Goal: Task Accomplishment & Management: Manage account settings

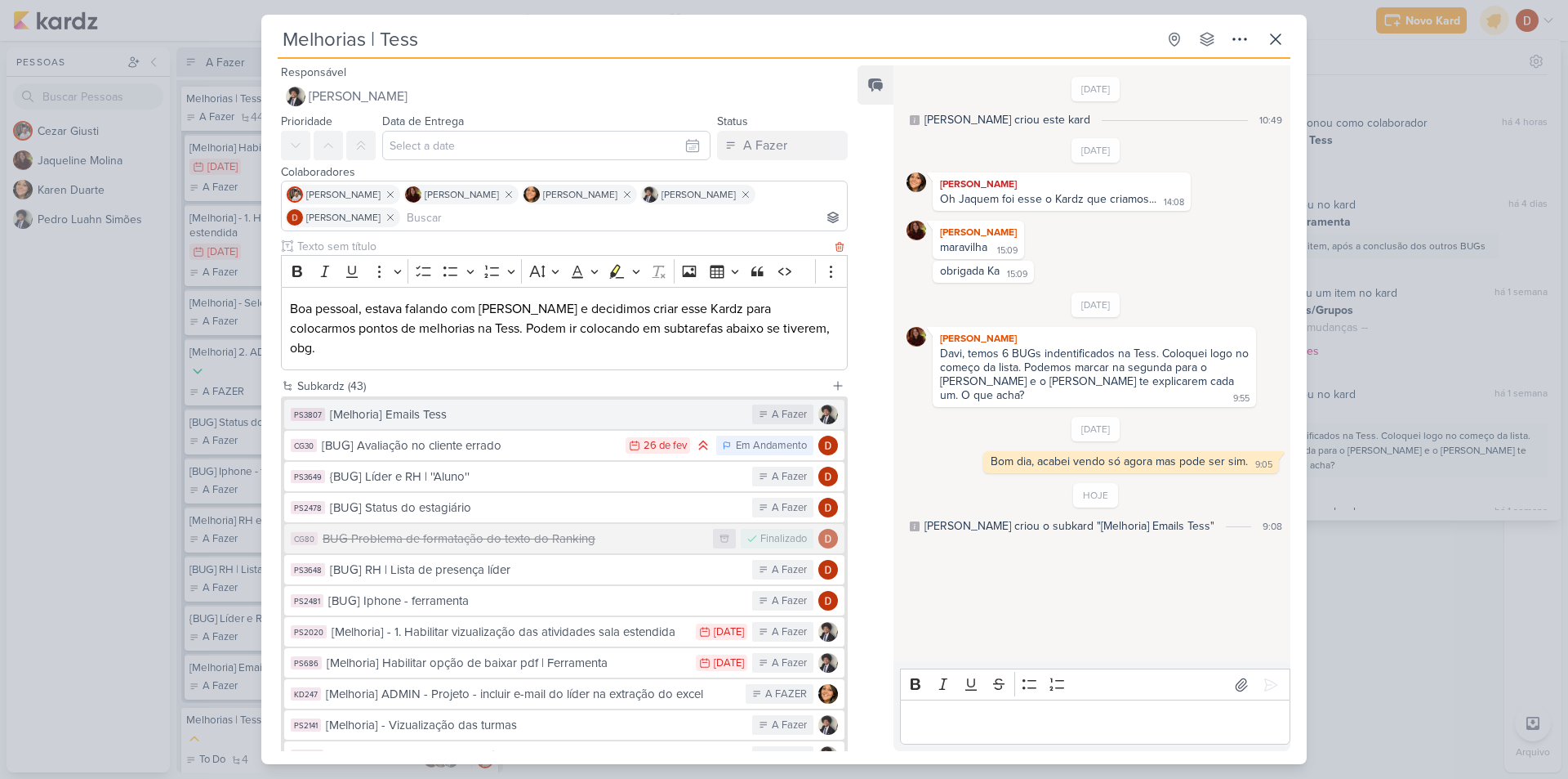
scroll to position [76, 0]
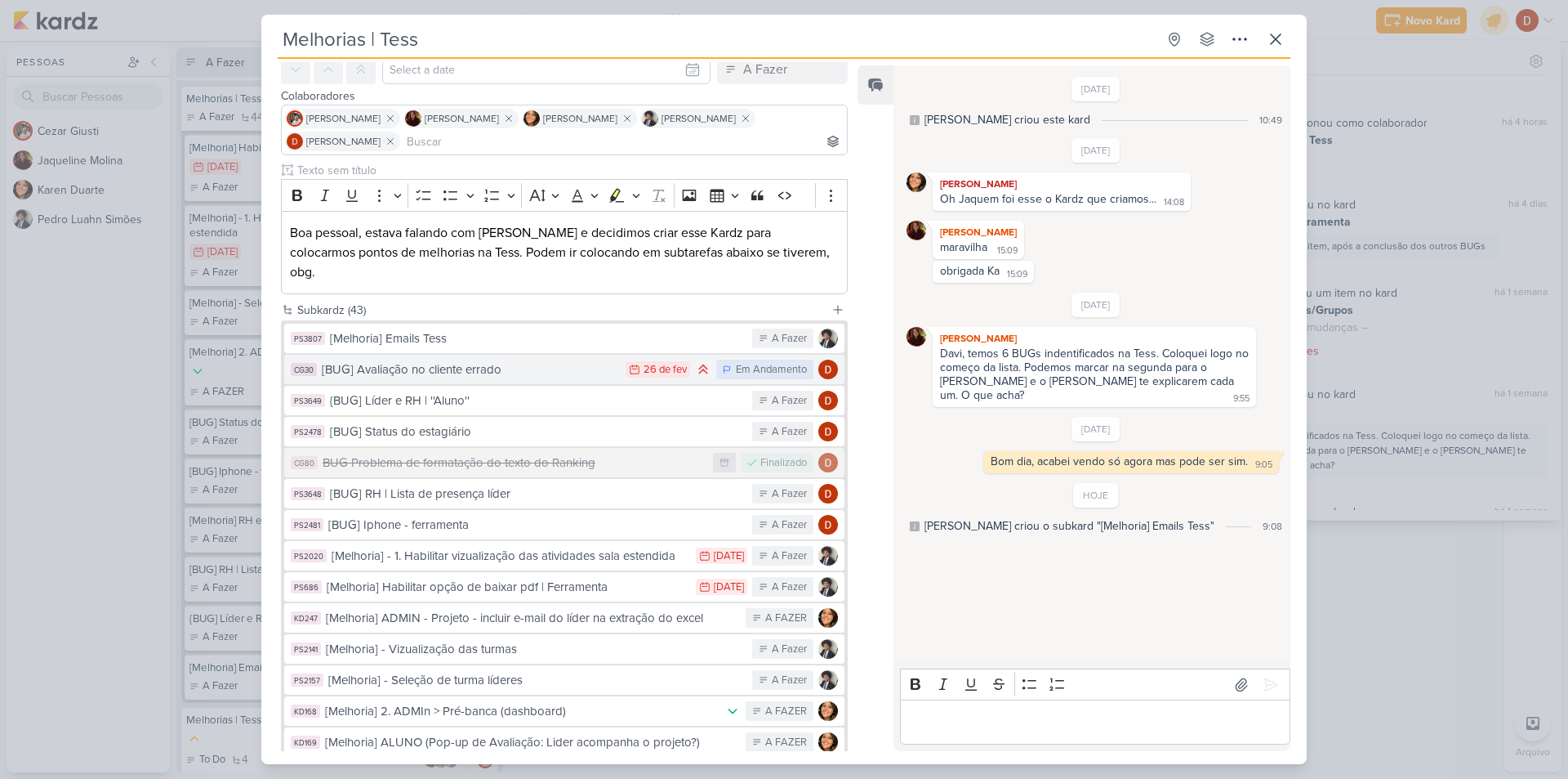
click at [528, 360] on div "[BUG] Avaliação no cliente errado" at bounding box center [469, 370] width 296 height 19
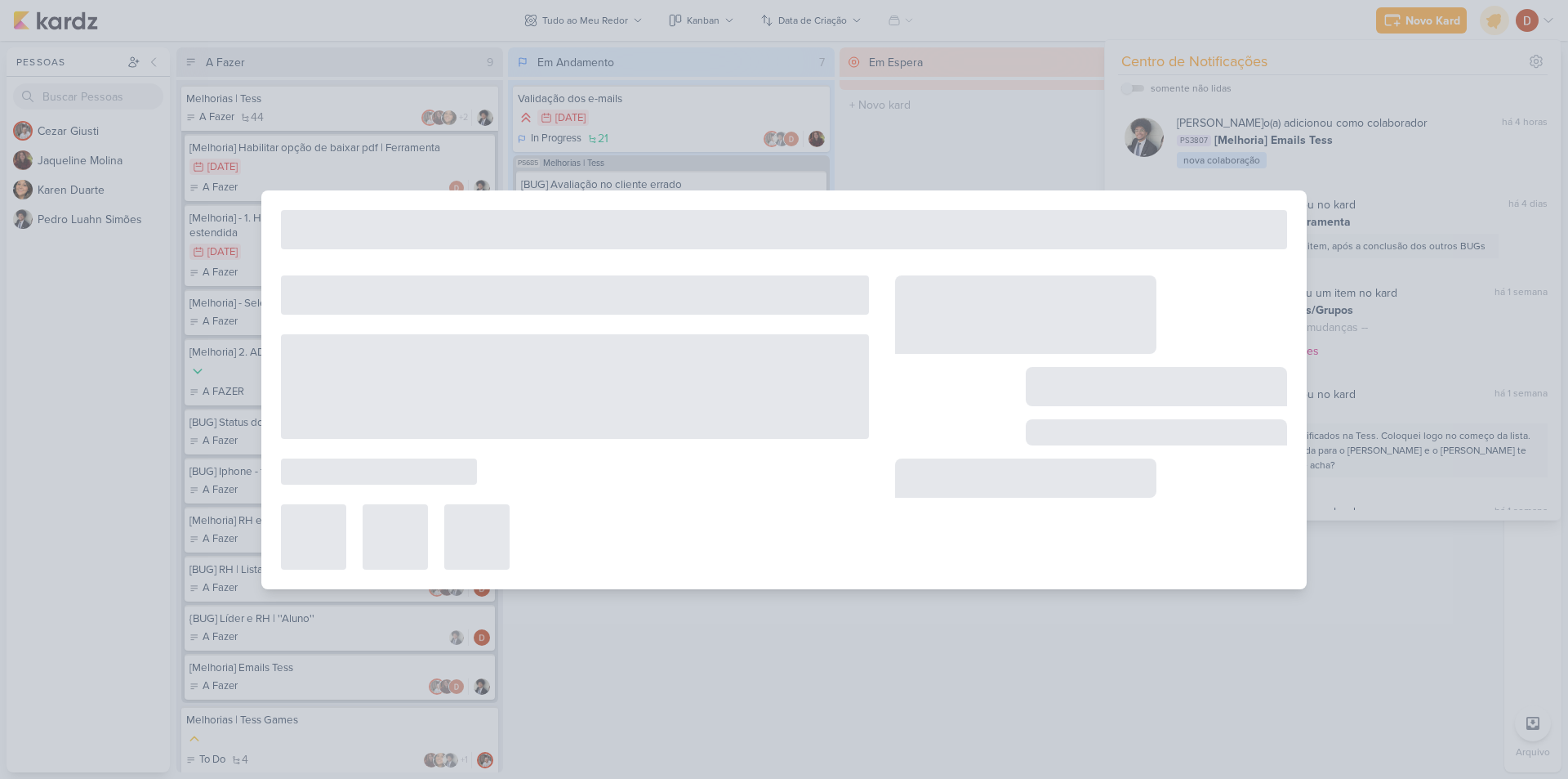
type input "[BUG] Avaliação no cliente errado"
type input "[DATE] 23:59"
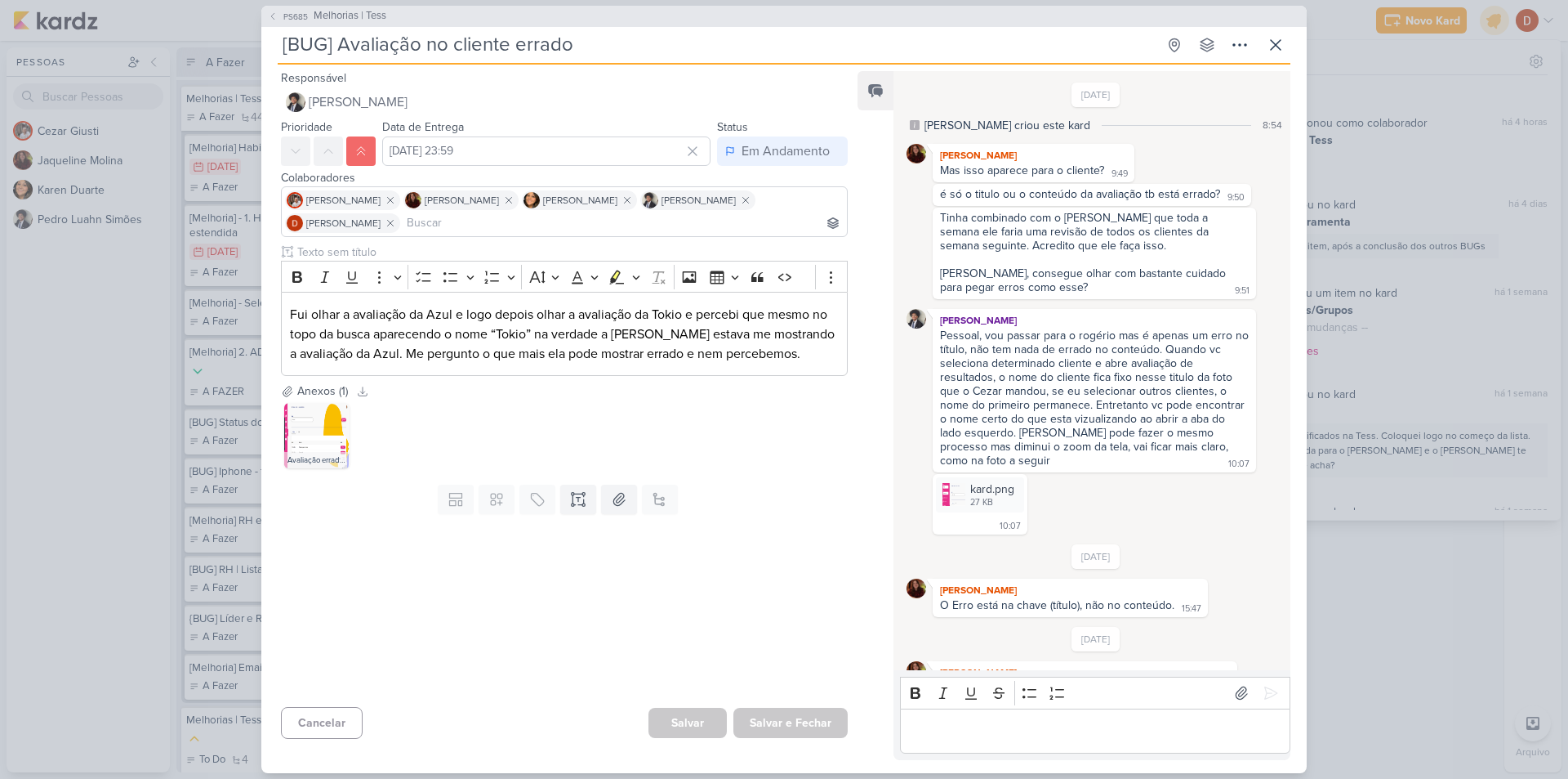
scroll to position [298, 0]
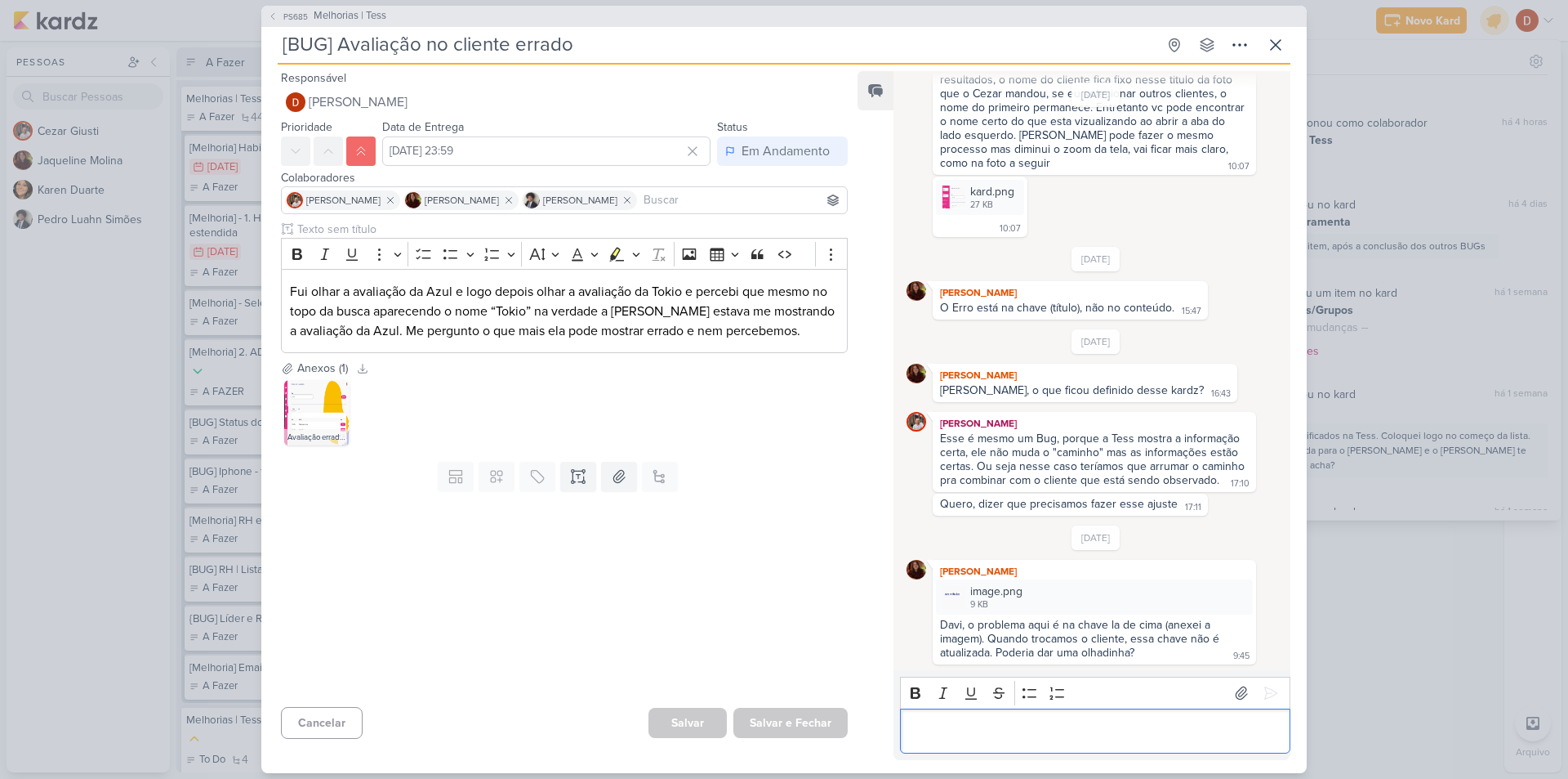
click at [974, 720] on div "Editor editing area: main" at bounding box center [1094, 731] width 390 height 45
click at [1202, 753] on div "Rich Text Editor Bold Italic Underline Strikethrough Bulleted List Numbered Lis…" at bounding box center [1092, 714] width 397 height 89
click at [1215, 728] on p "Boa tarde, correção publicada em homologação" at bounding box center [1094, 731] width 374 height 20
click at [1266, 702] on button at bounding box center [1271, 693] width 27 height 27
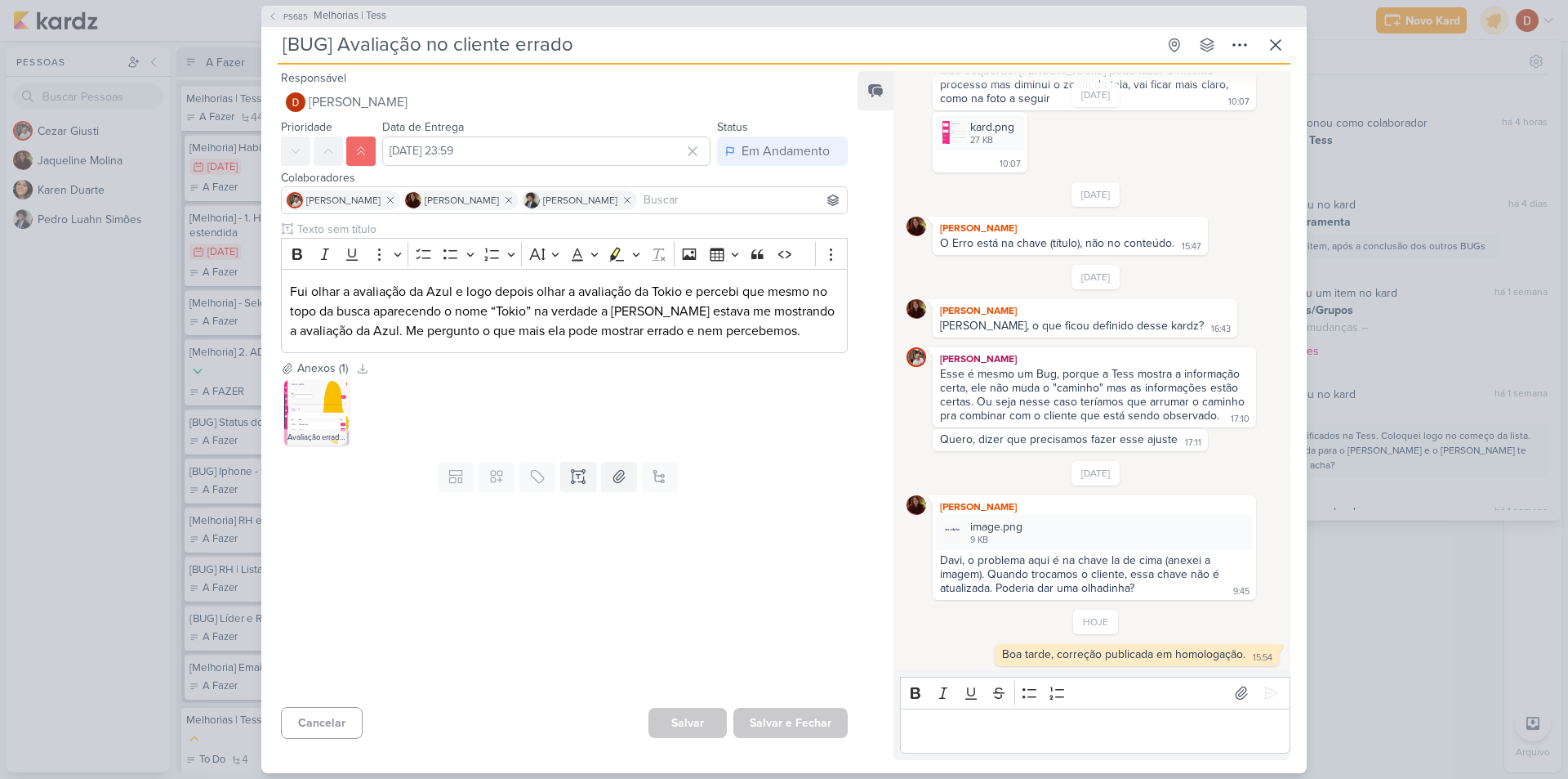
scroll to position [364, 0]
click at [287, 287] on div "Fui olhar a avaliação da Azul e logo depois olhar a avaliação da Tokio e perceb…" at bounding box center [564, 311] width 567 height 85
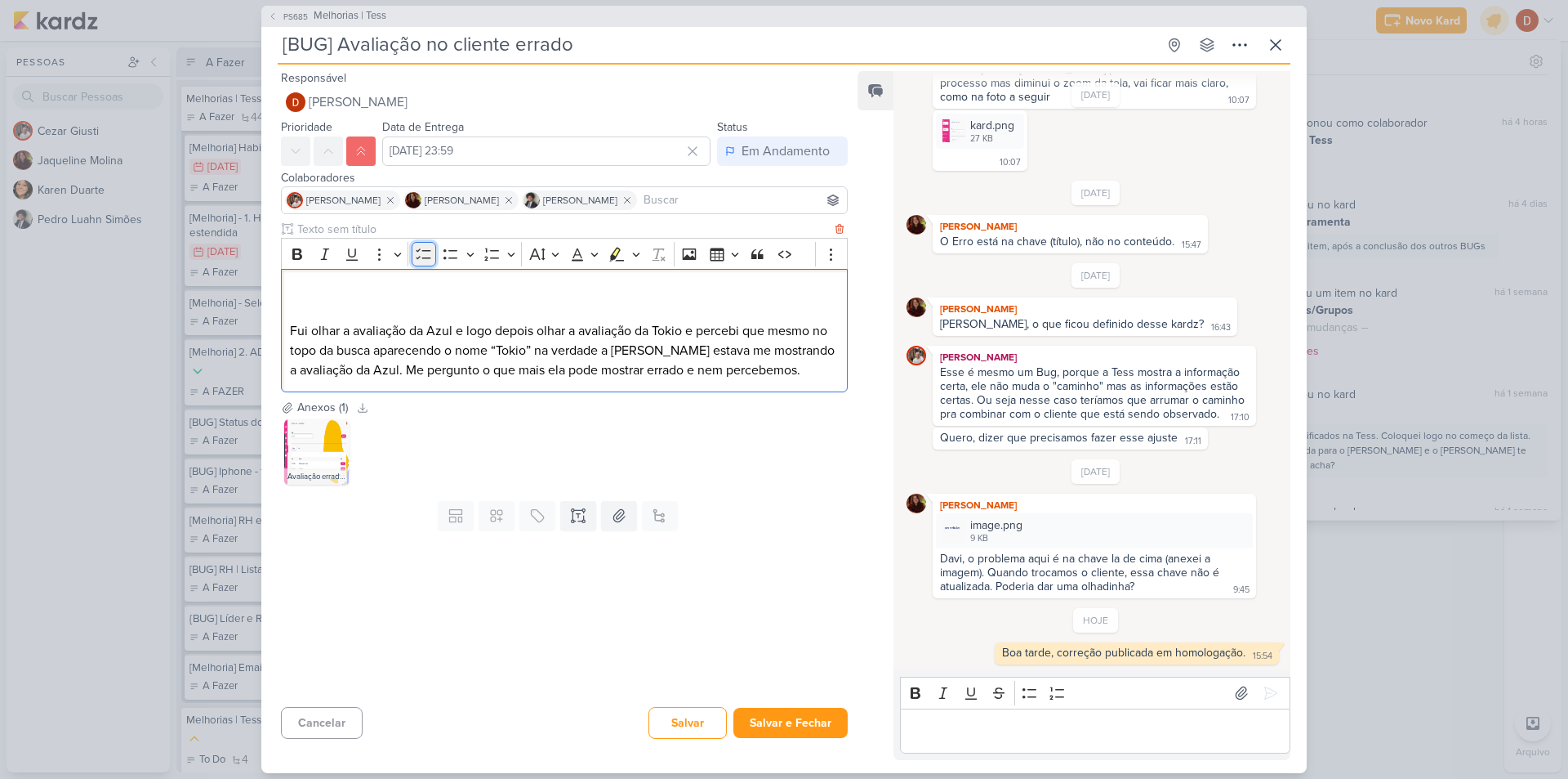
click at [431, 259] on icon "Editor toolbar" at bounding box center [423, 254] width 15 height 11
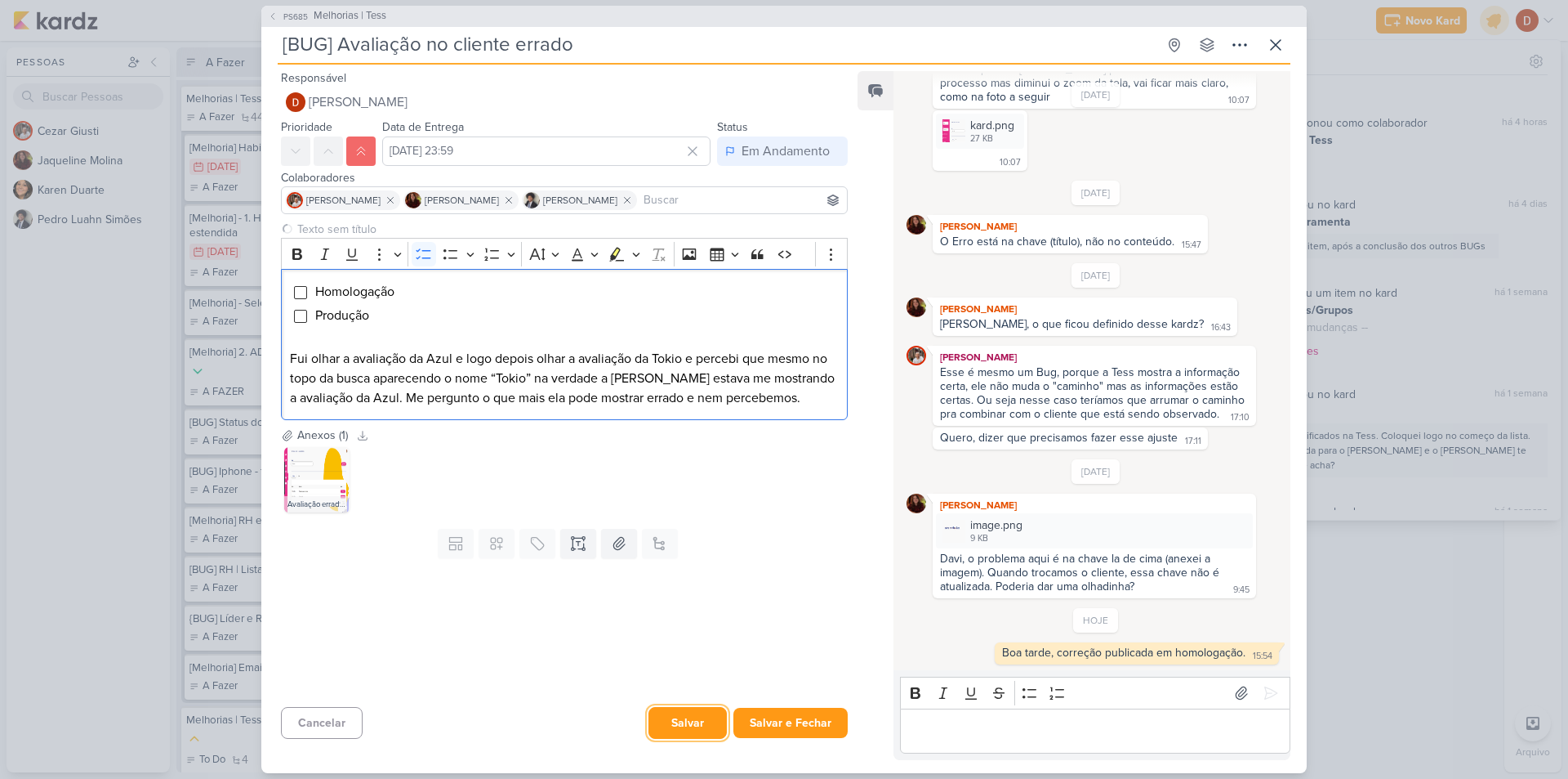
click at [713, 725] on button "Salvar" at bounding box center [688, 723] width 79 height 31
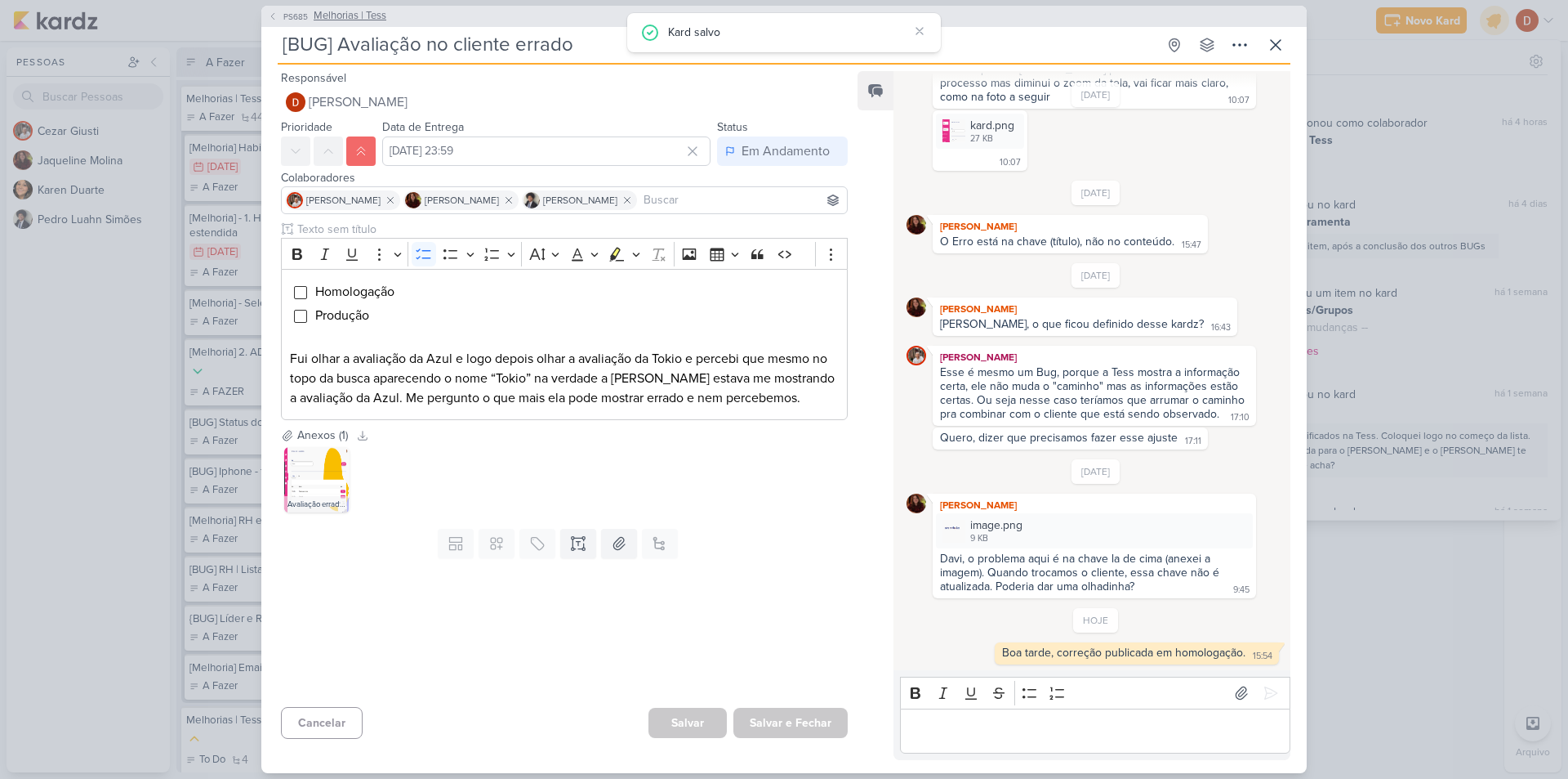
click at [322, 22] on span "Melhorias | Tess" at bounding box center [350, 17] width 73 height 17
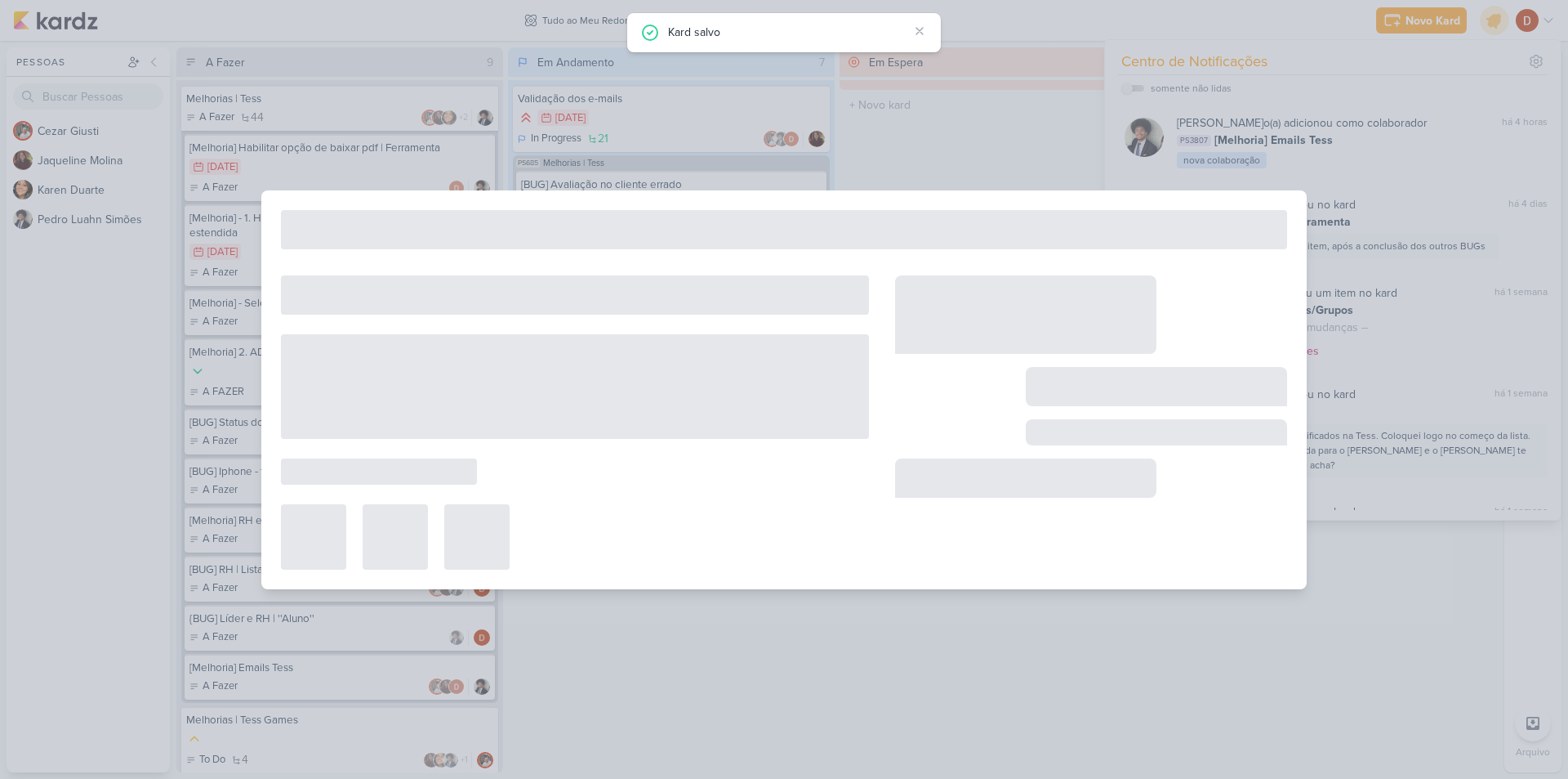
type input "Melhorias | Tess"
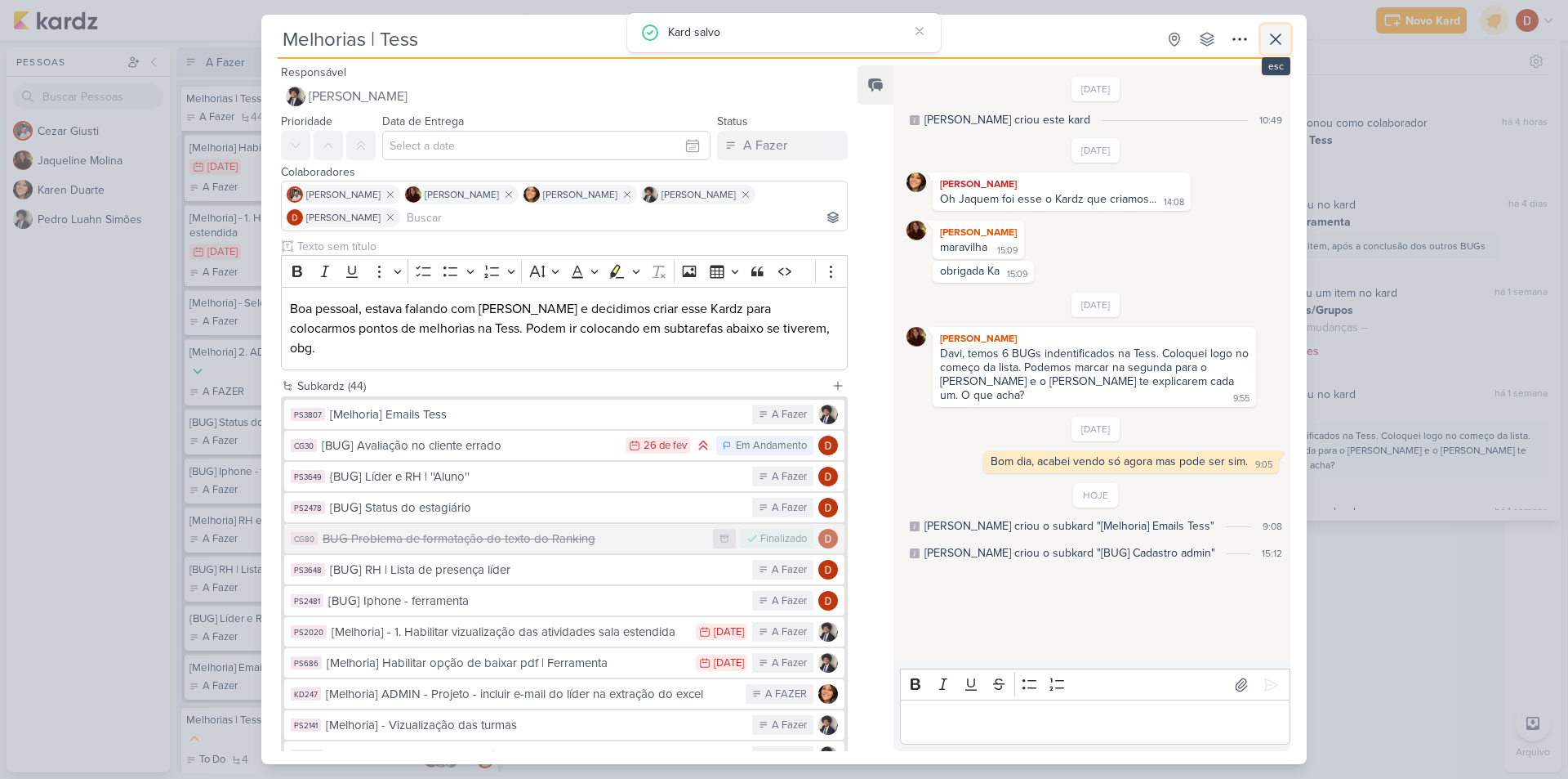
click at [1275, 42] on icon at bounding box center [1276, 39] width 20 height 20
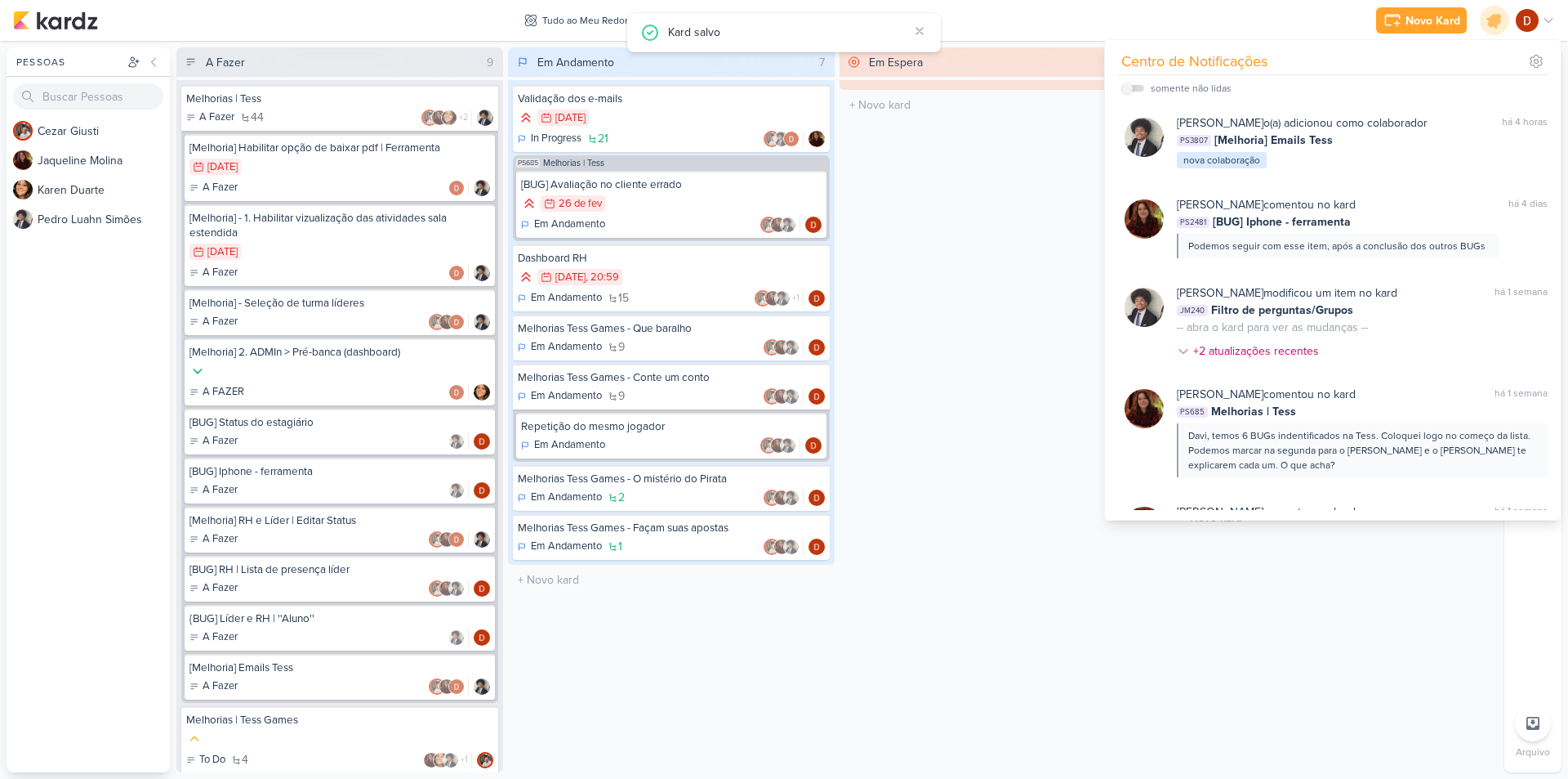
click at [1210, 36] on div "Novo Kard Ctrl + k Centro de Notificações somente não lidas" at bounding box center [784, 20] width 1541 height 41
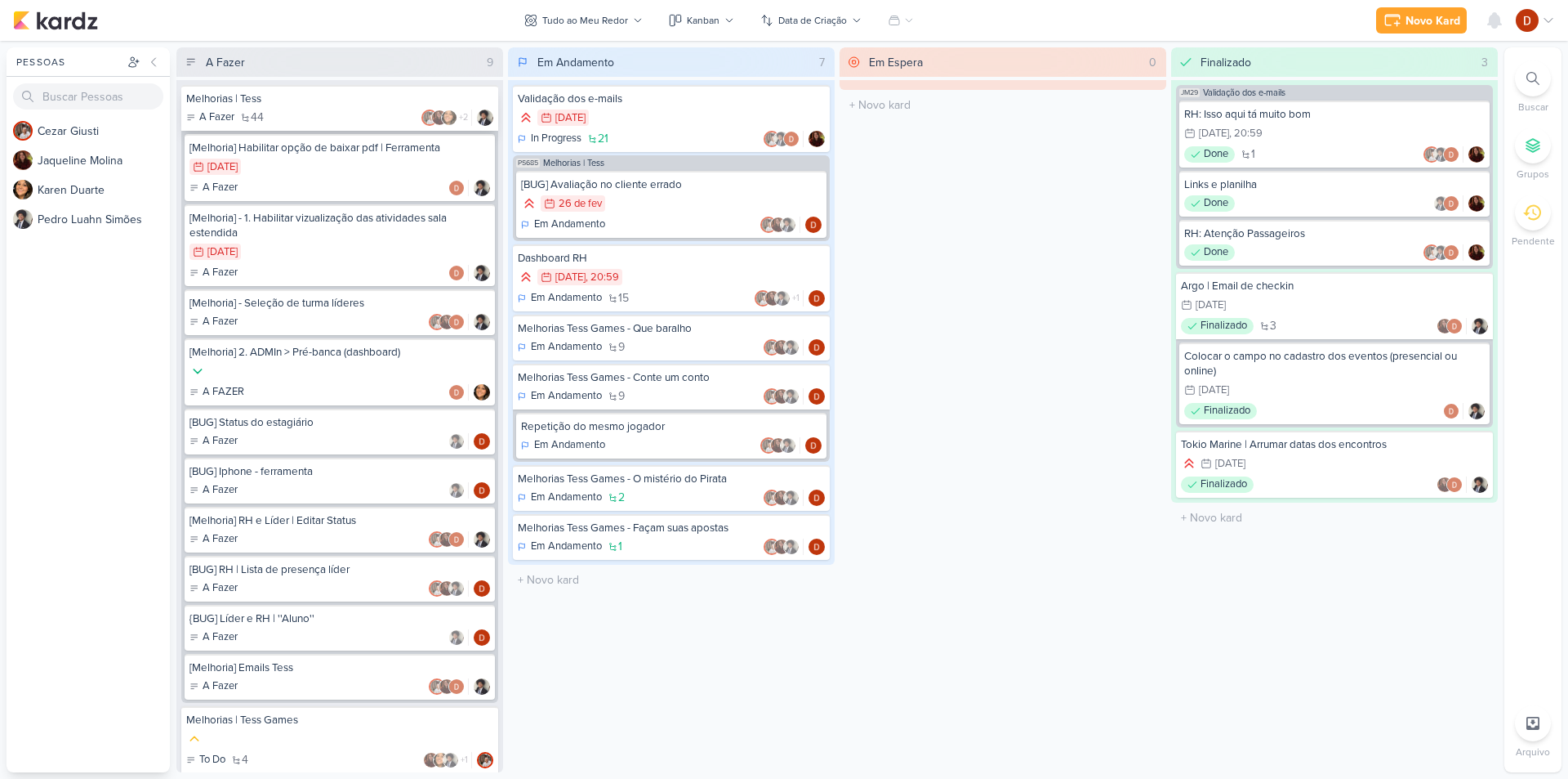
click at [273, 101] on div "Melhorias | Tess" at bounding box center [340, 99] width 307 height 15
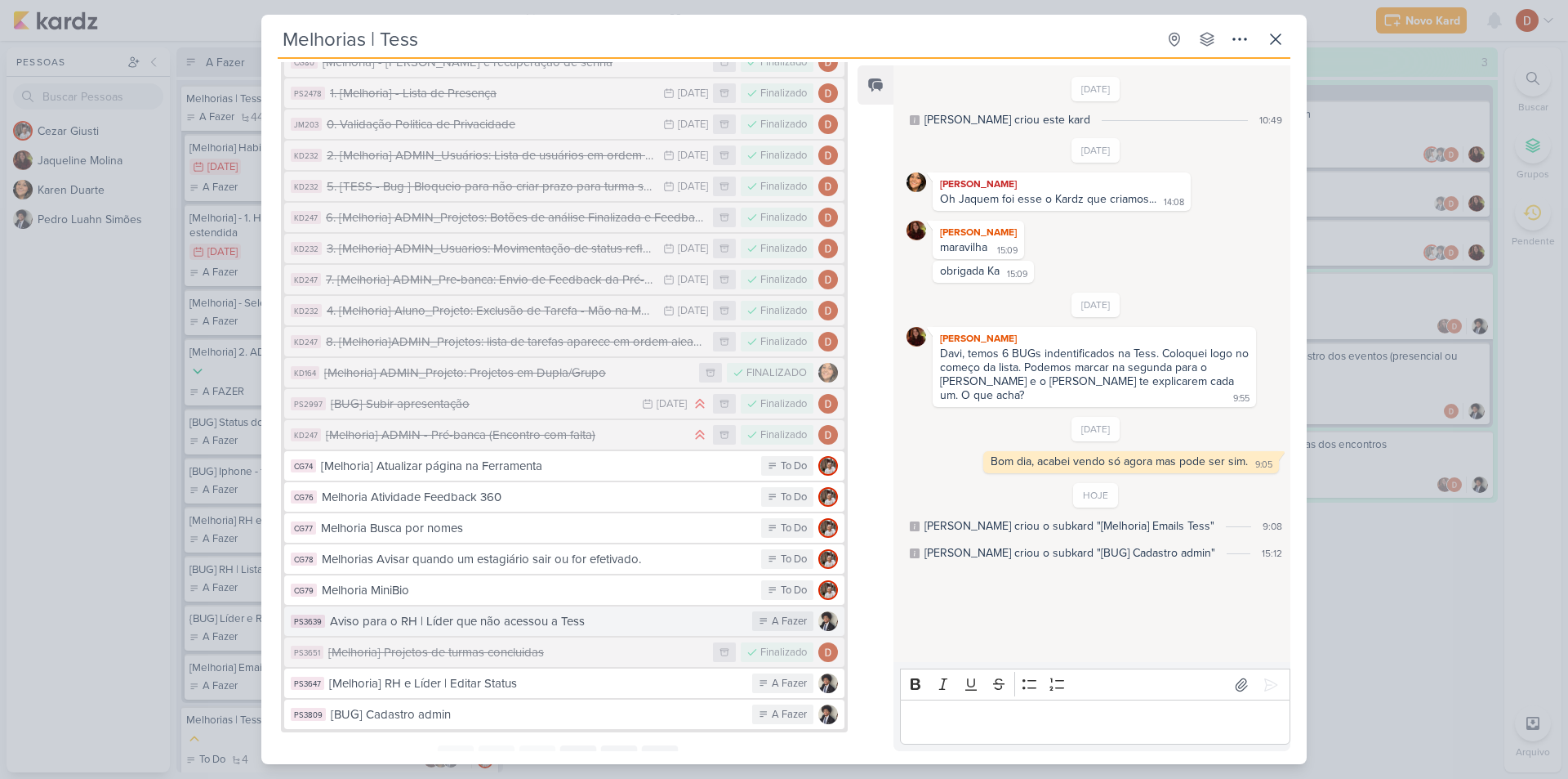
scroll to position [1087, 0]
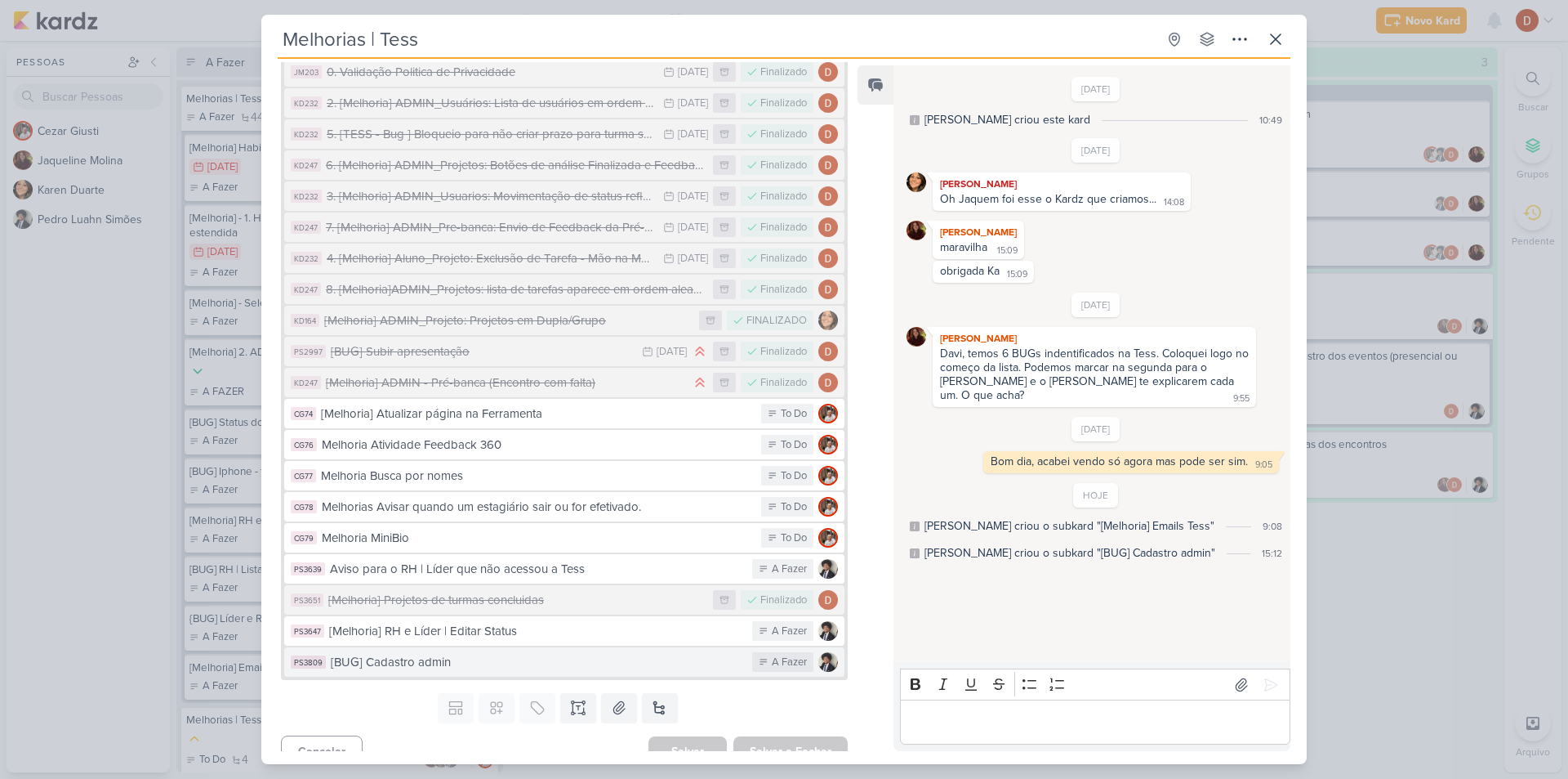
click at [540, 653] on div "[BUG] Cadastro admin" at bounding box center [537, 662] width 413 height 19
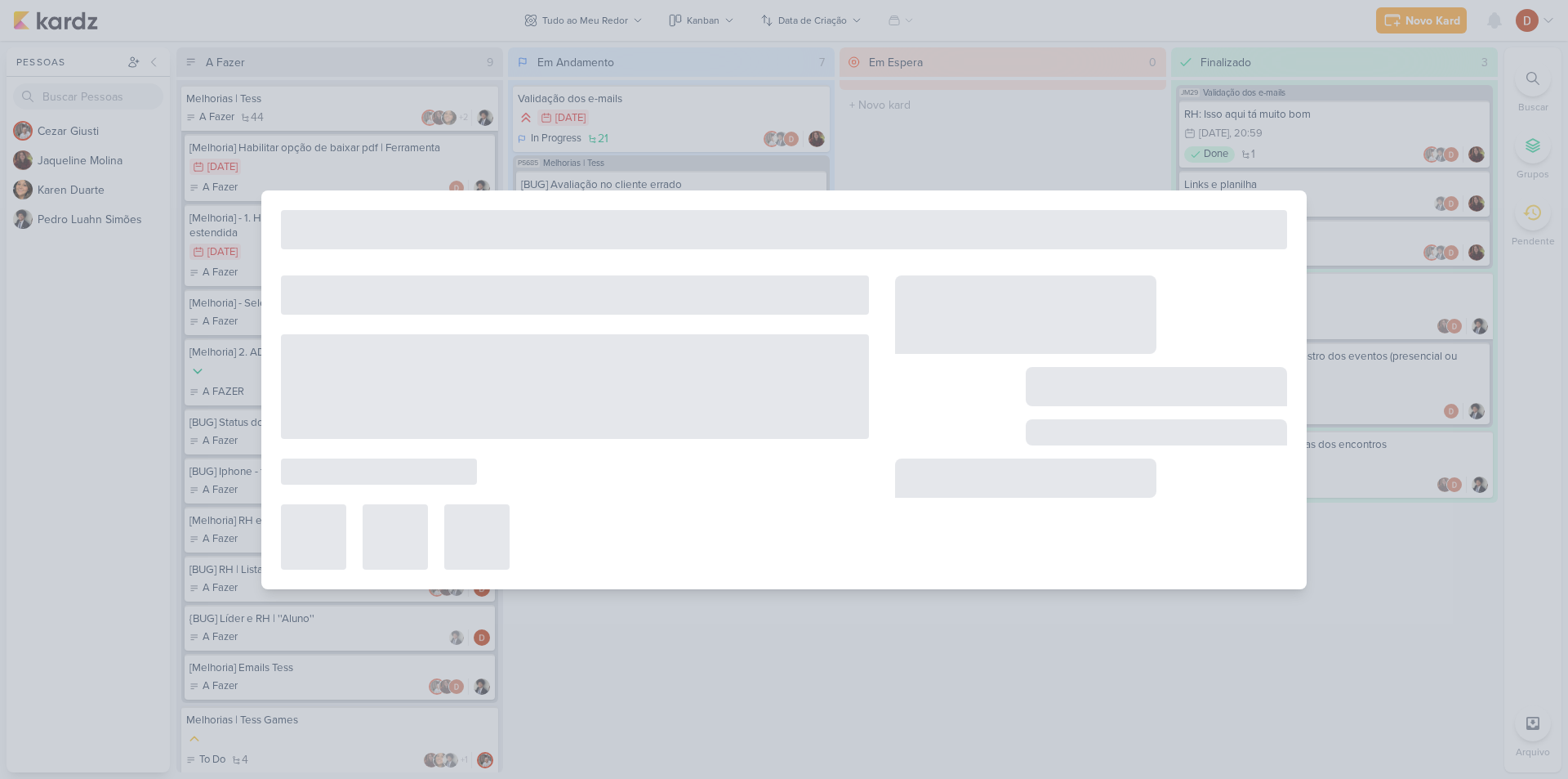
type input "[BUG] Cadastro admin"
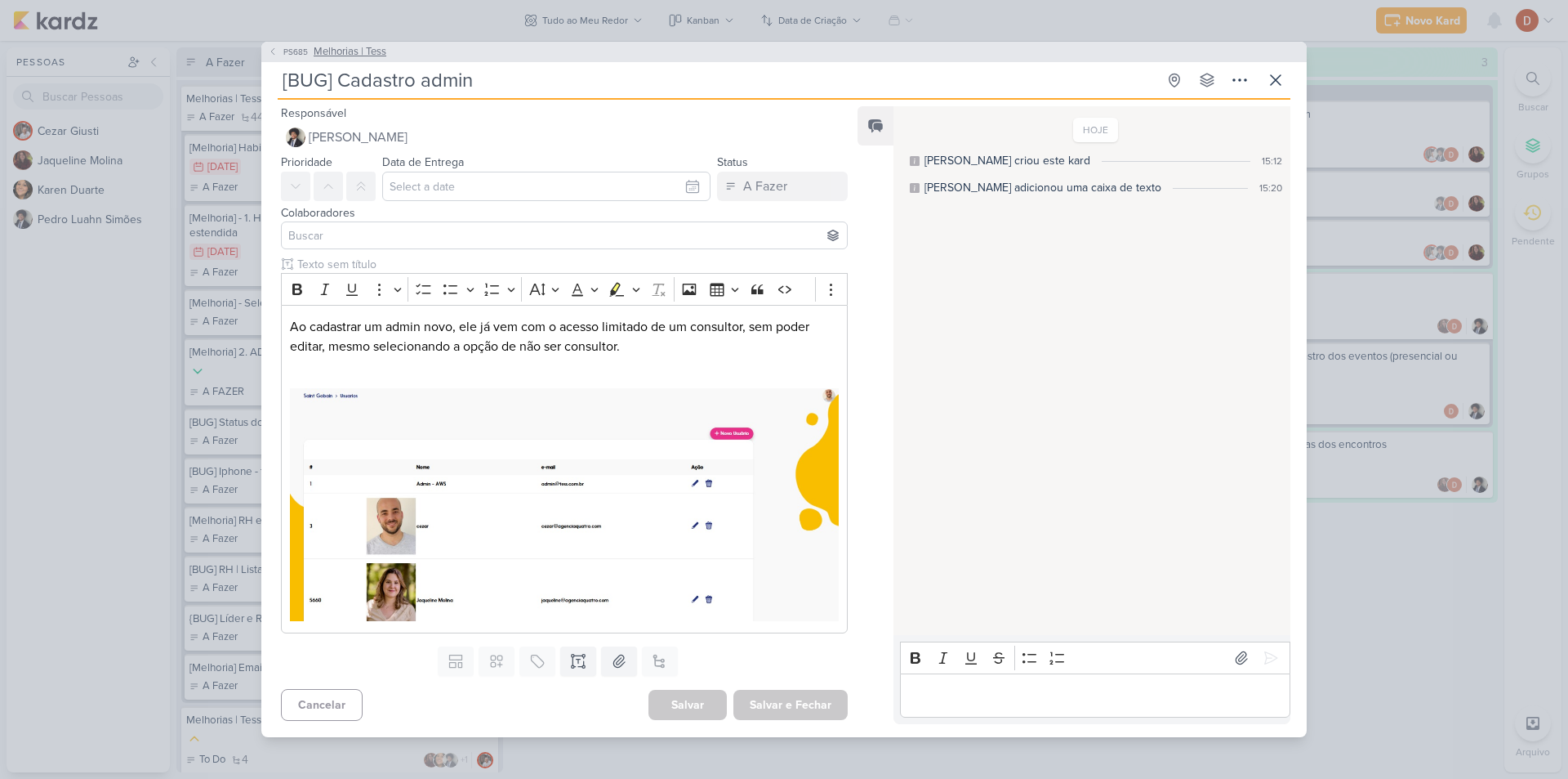
click at [278, 53] on button "PS685 Melhorias | Tess" at bounding box center [326, 52] width 118 height 17
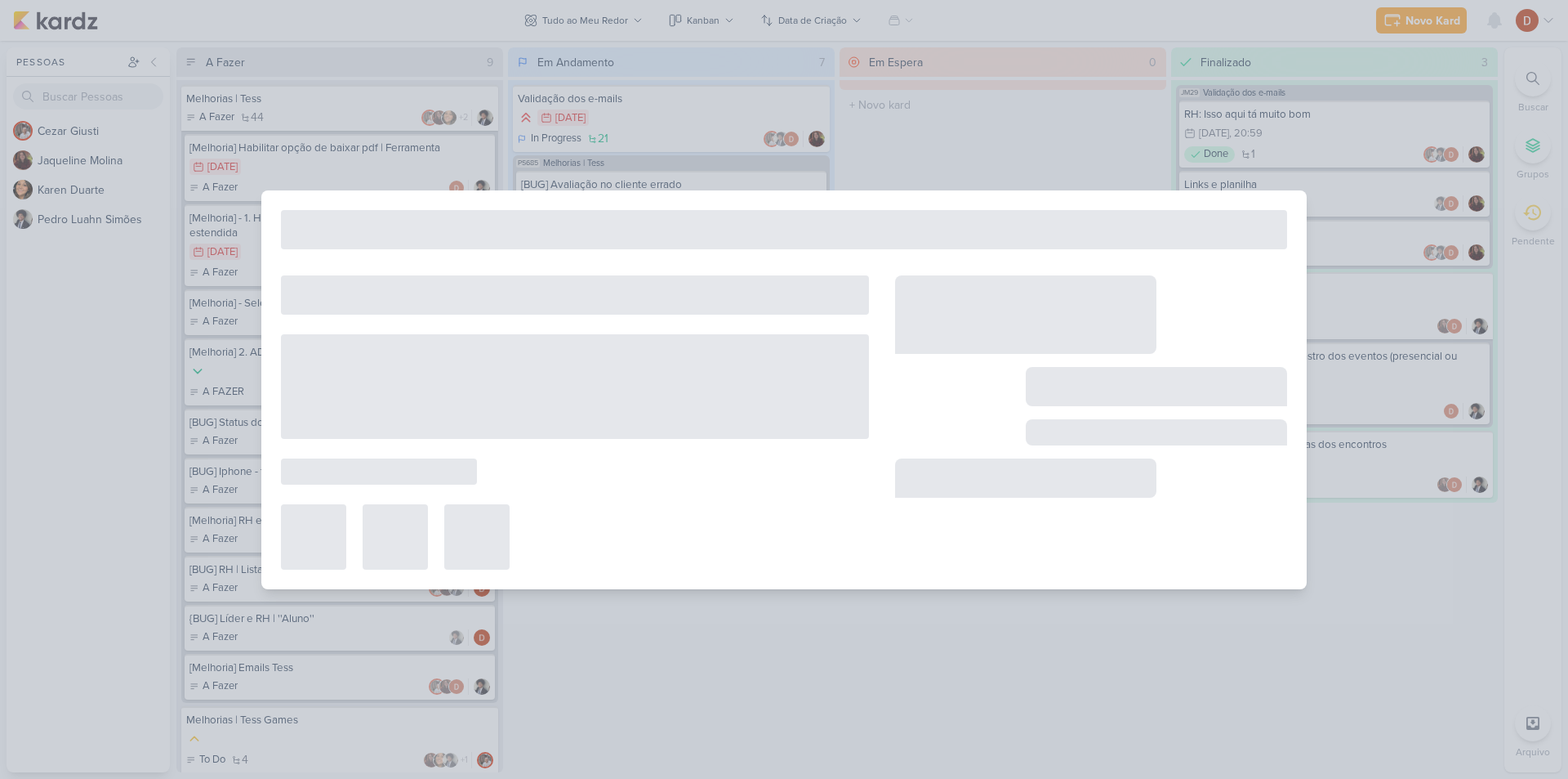
type input "Melhorias | Tess"
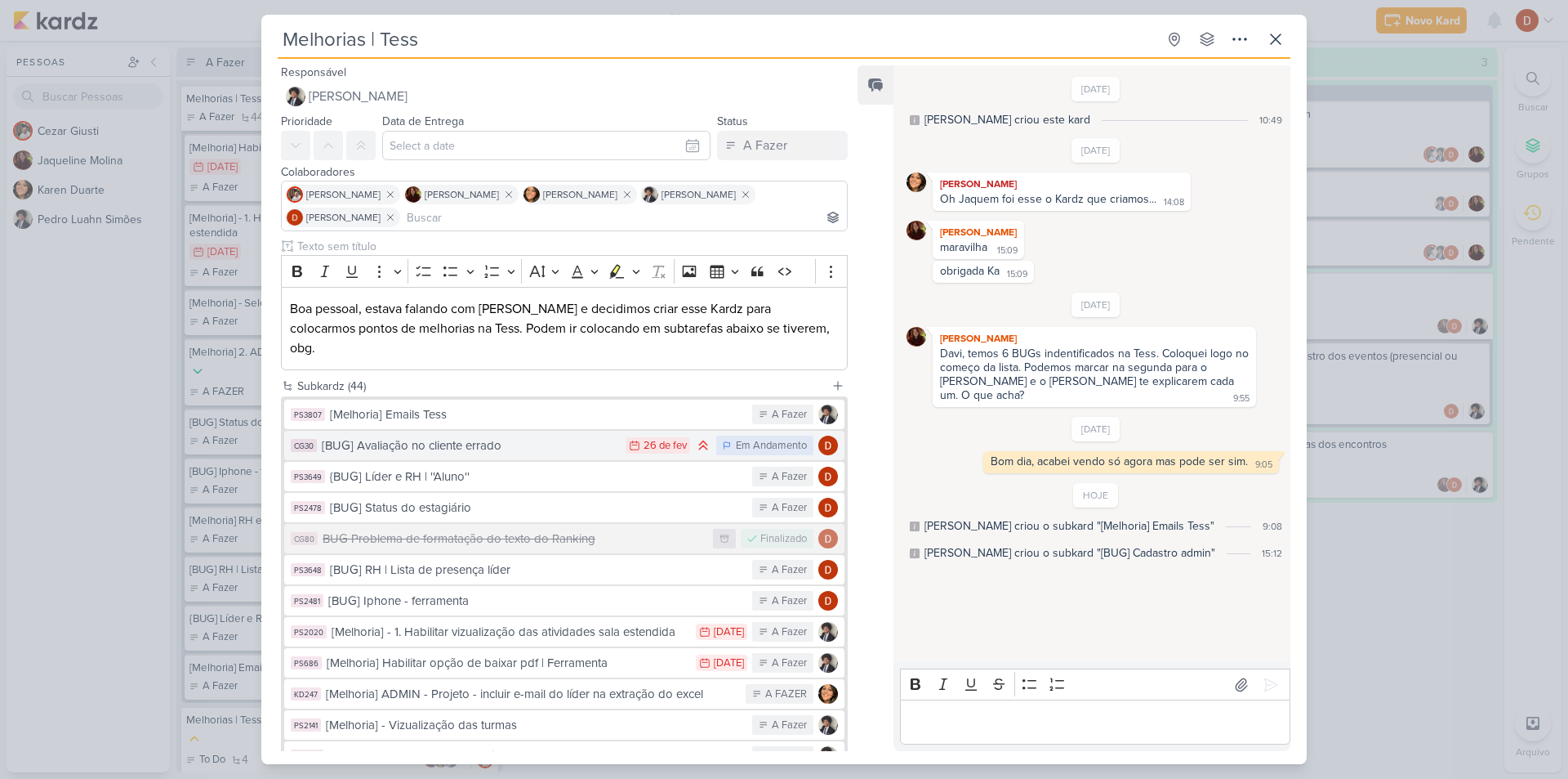
click at [510, 436] on div "[BUG] Avaliação no cliente errado" at bounding box center [469, 445] width 296 height 19
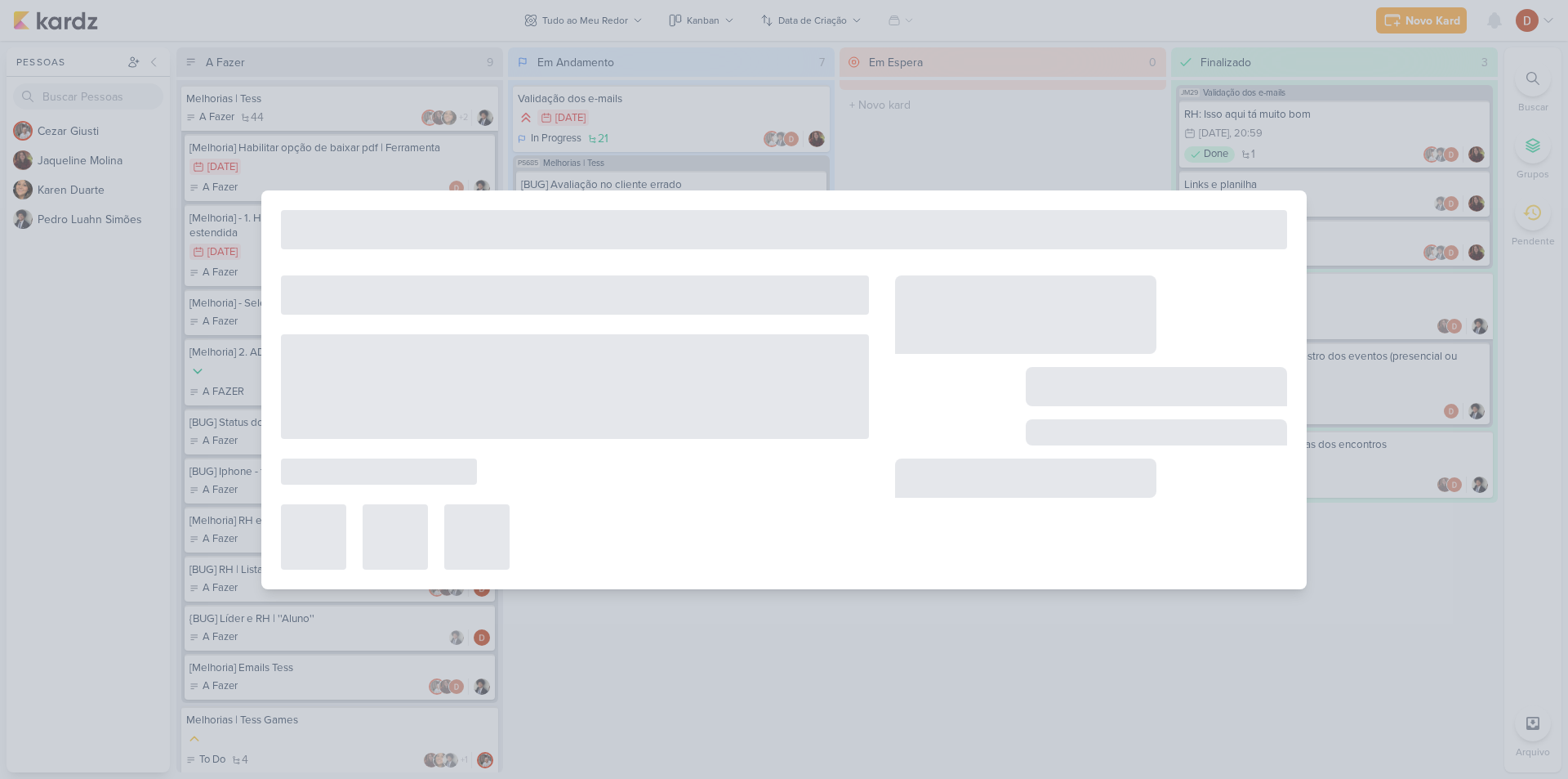
type input "[BUG] Avaliação no cliente errado"
type input "[DATE] 23:59"
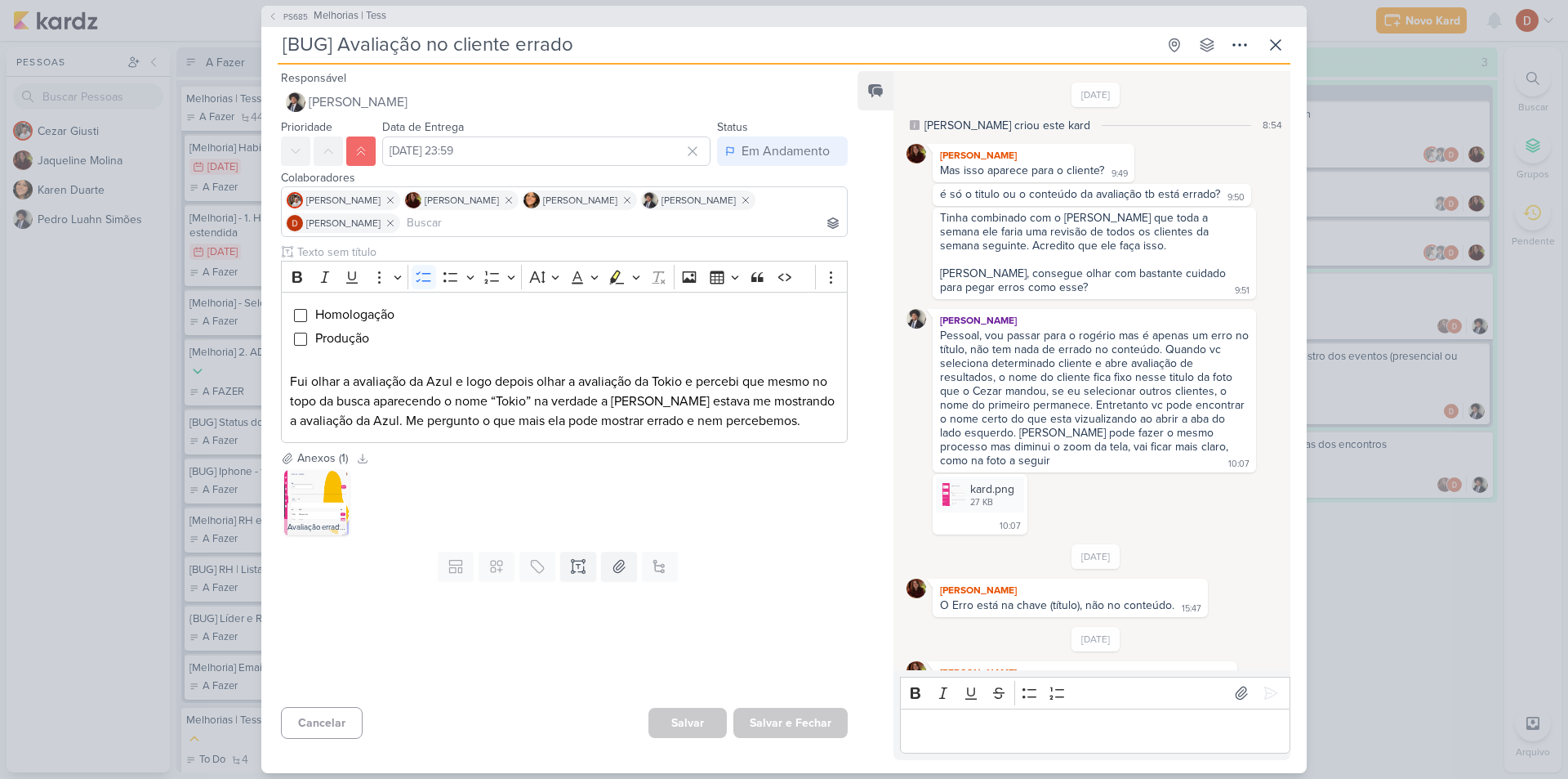
scroll to position [390, 0]
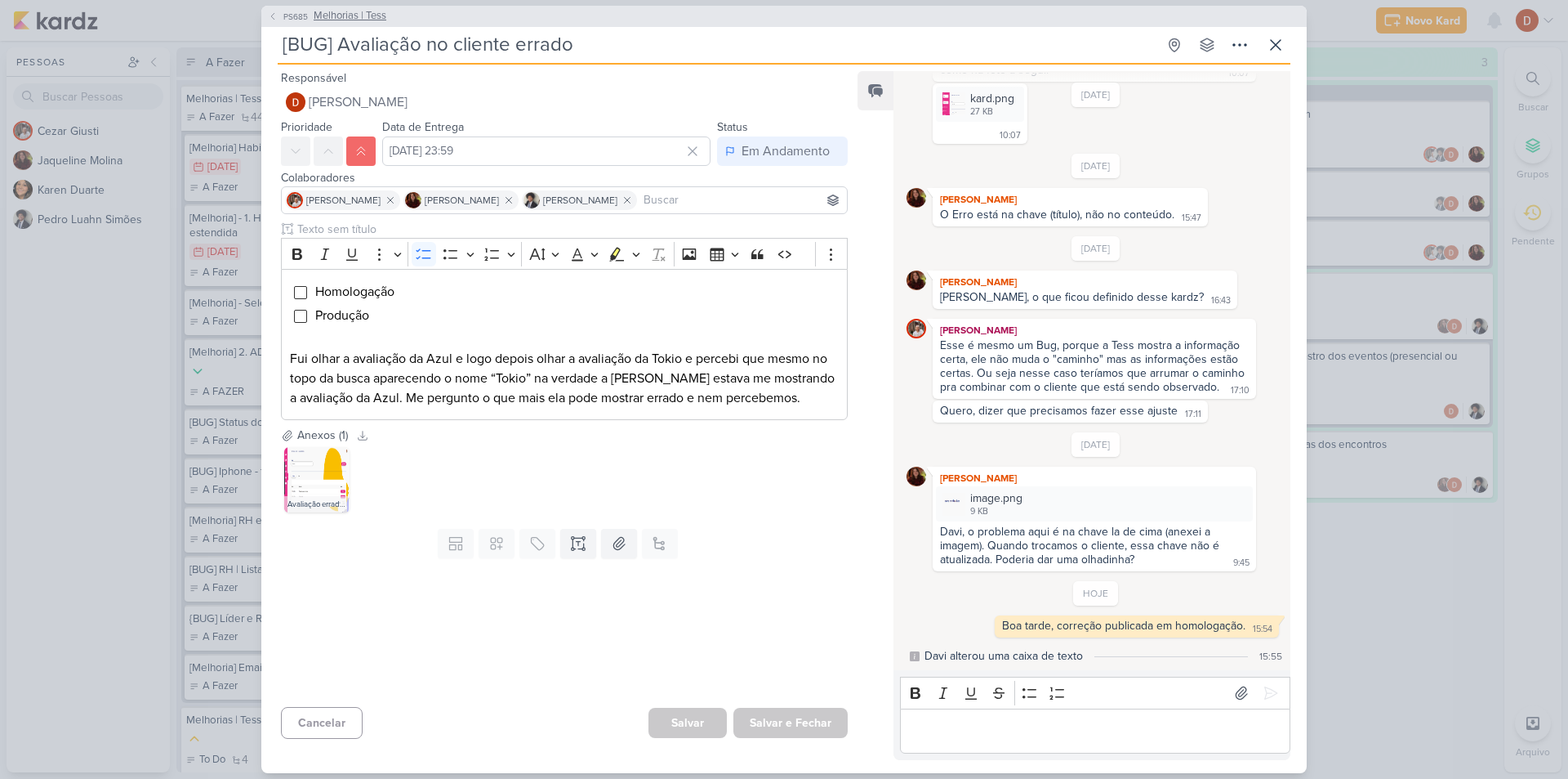
click at [287, 17] on span "PS685" at bounding box center [295, 17] width 29 height 12
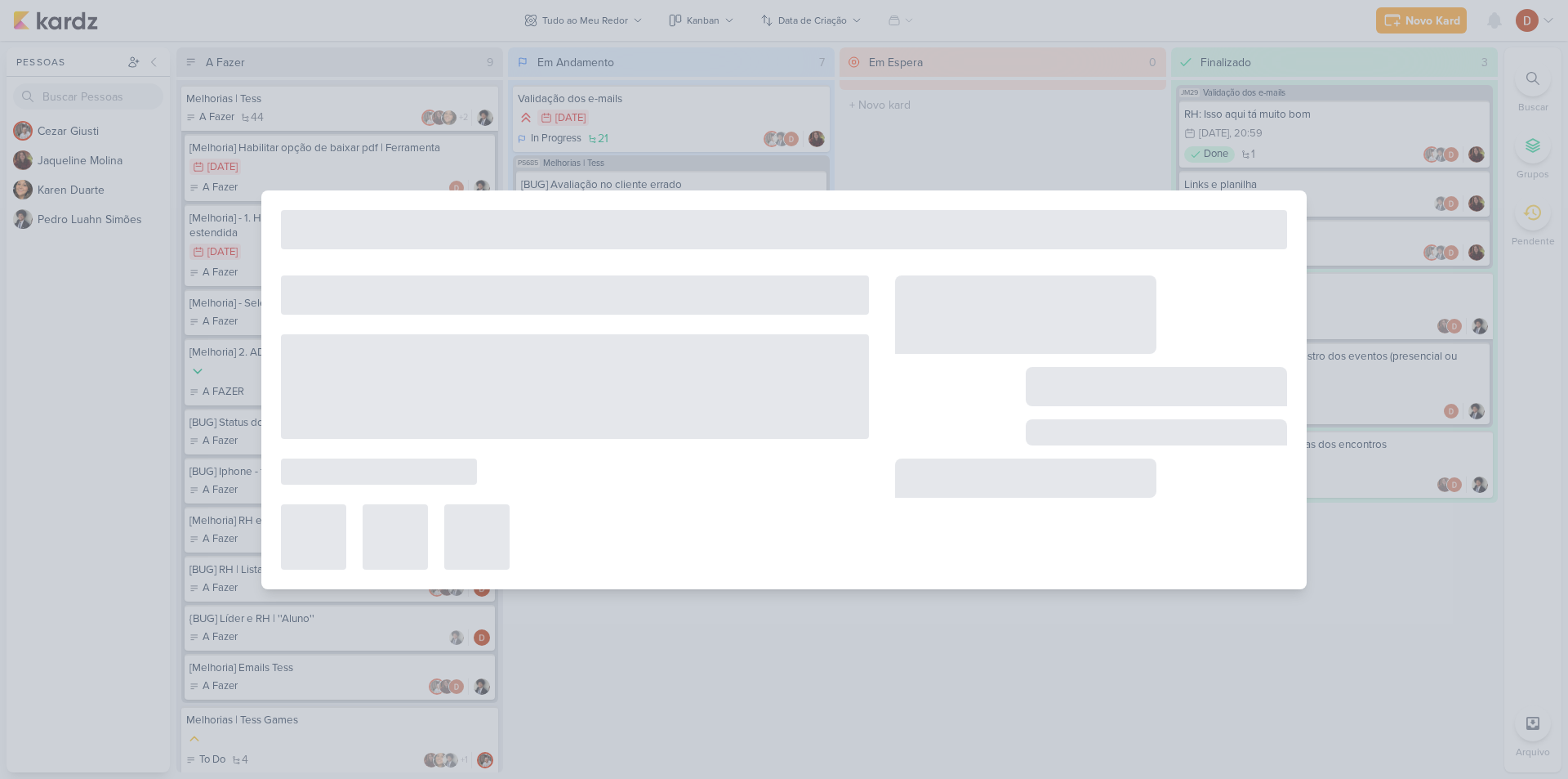
type input "Melhorias | Tess"
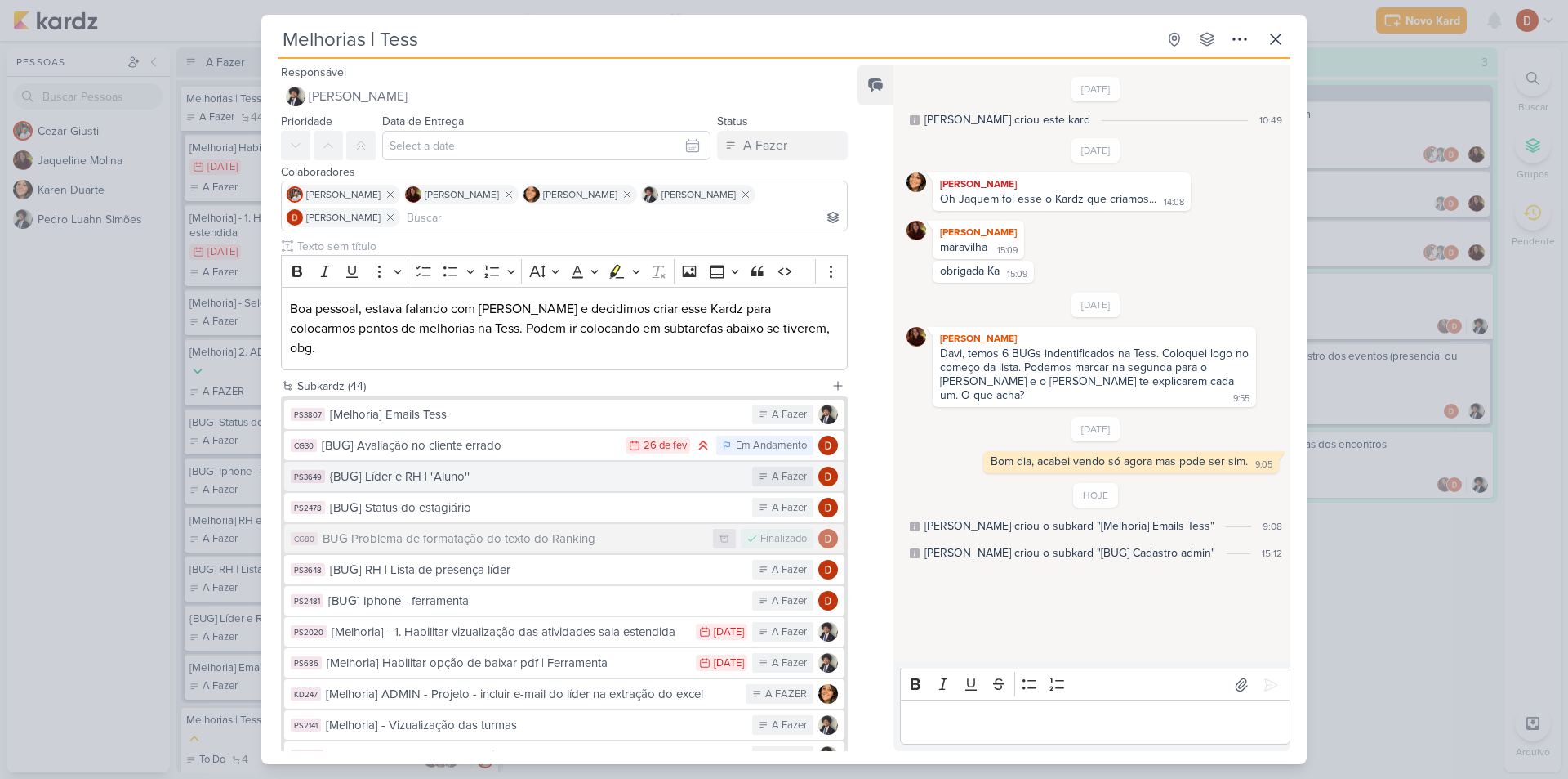
scroll to position [82, 0]
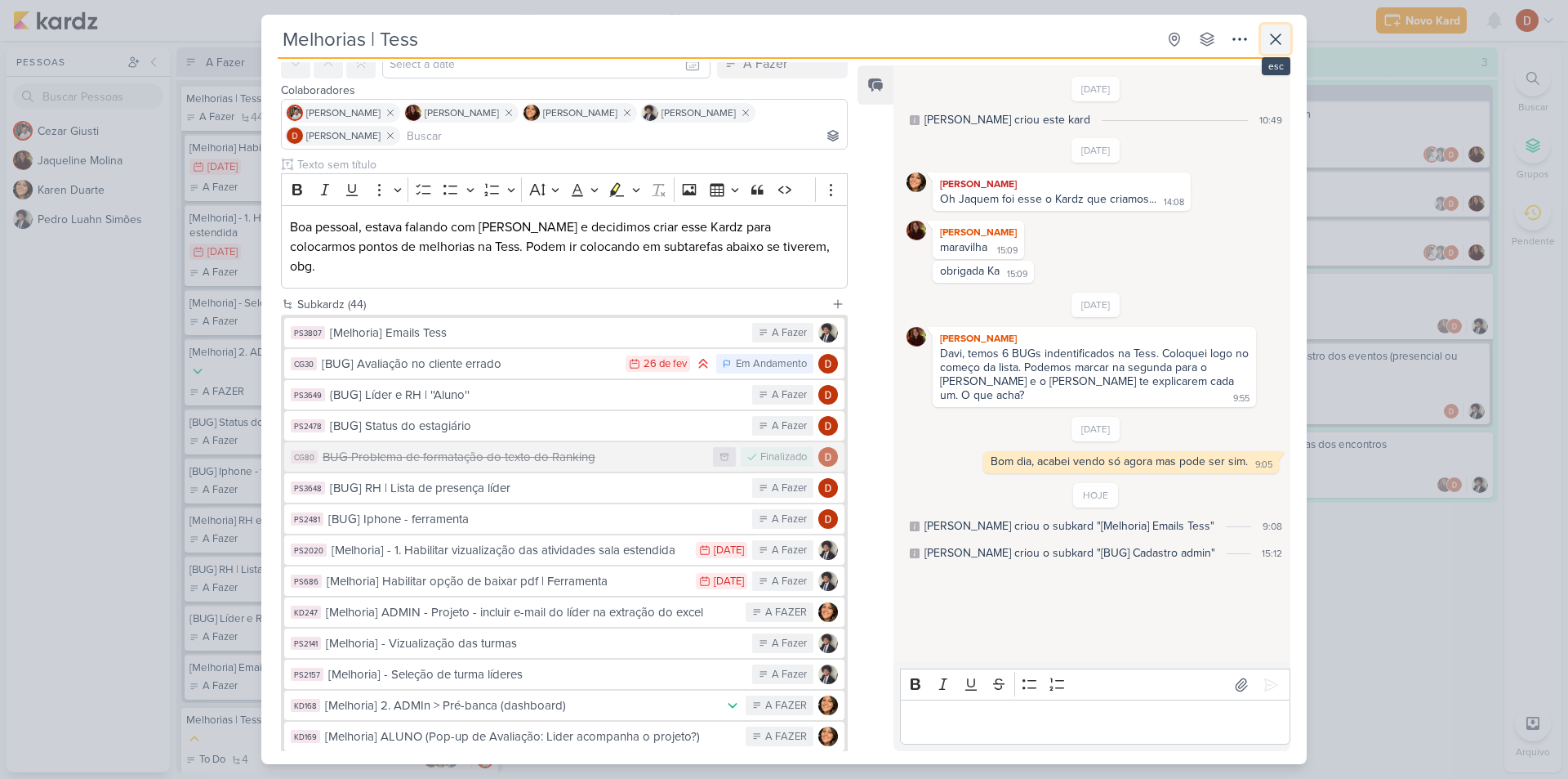
click at [1276, 46] on icon at bounding box center [1276, 39] width 20 height 20
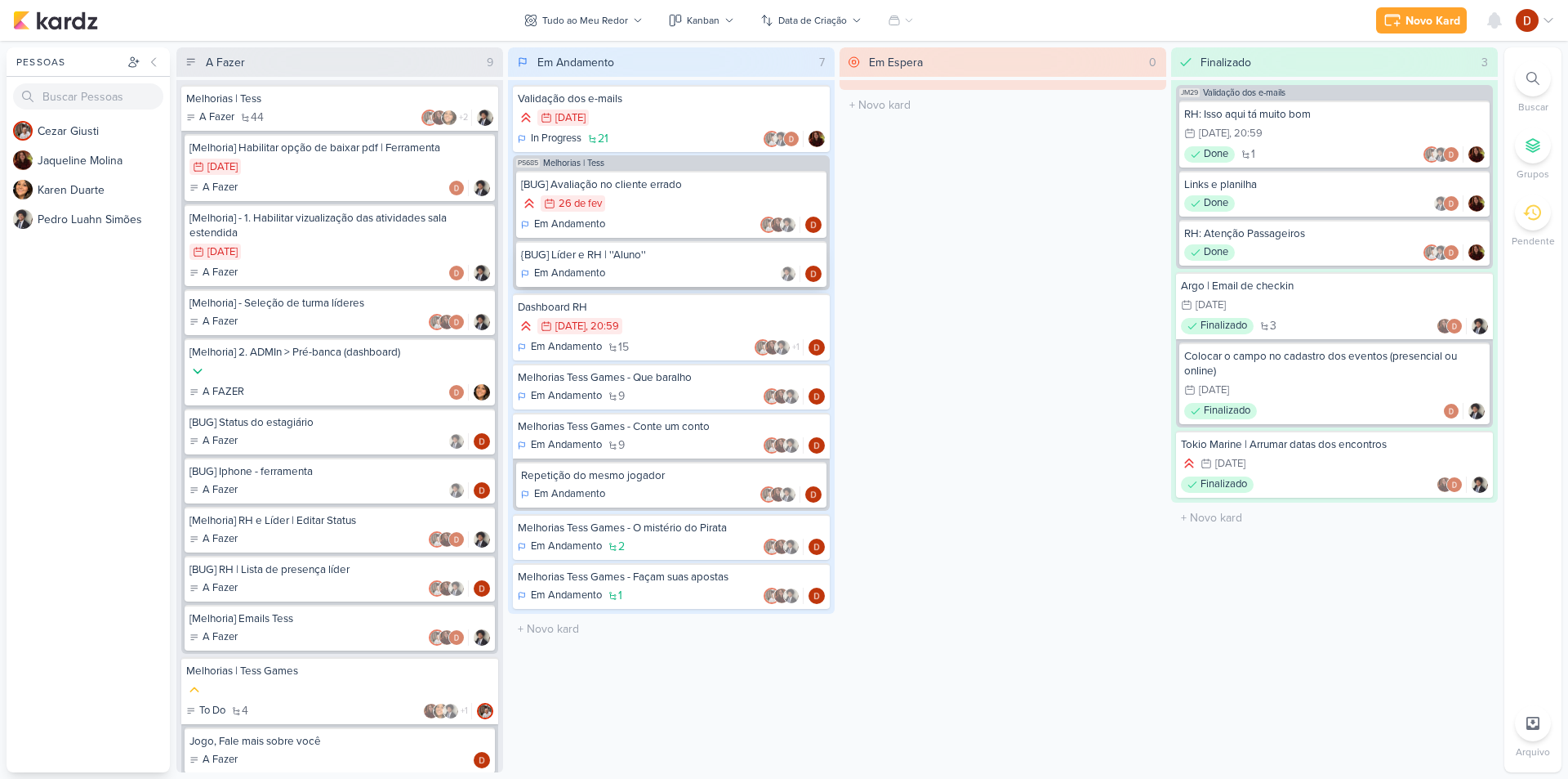
click at [626, 264] on div "{BUG] Líder e RH | ''Aluno'' Em Andamento" at bounding box center [671, 264] width 311 height 46
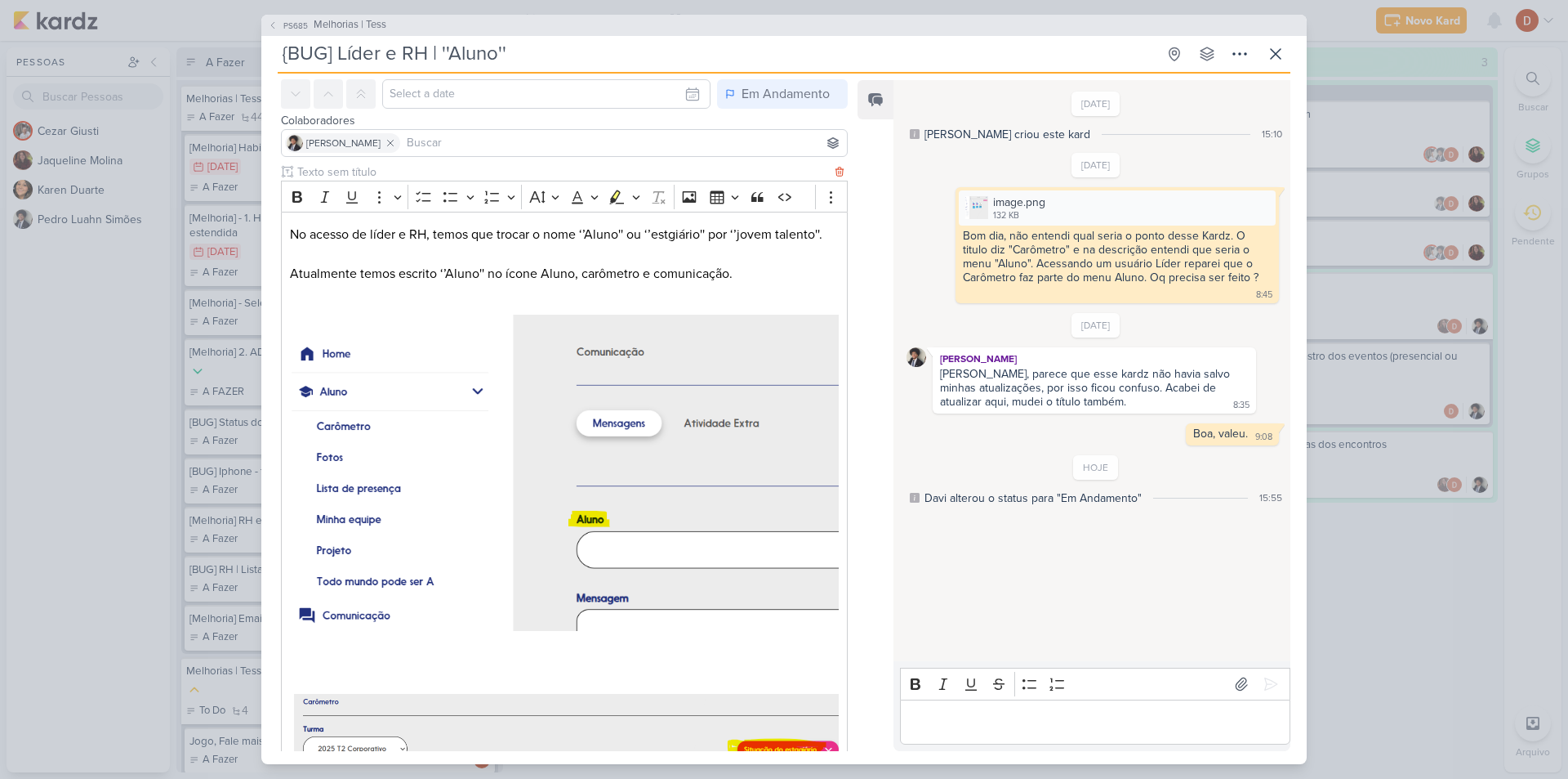
scroll to position [0, 0]
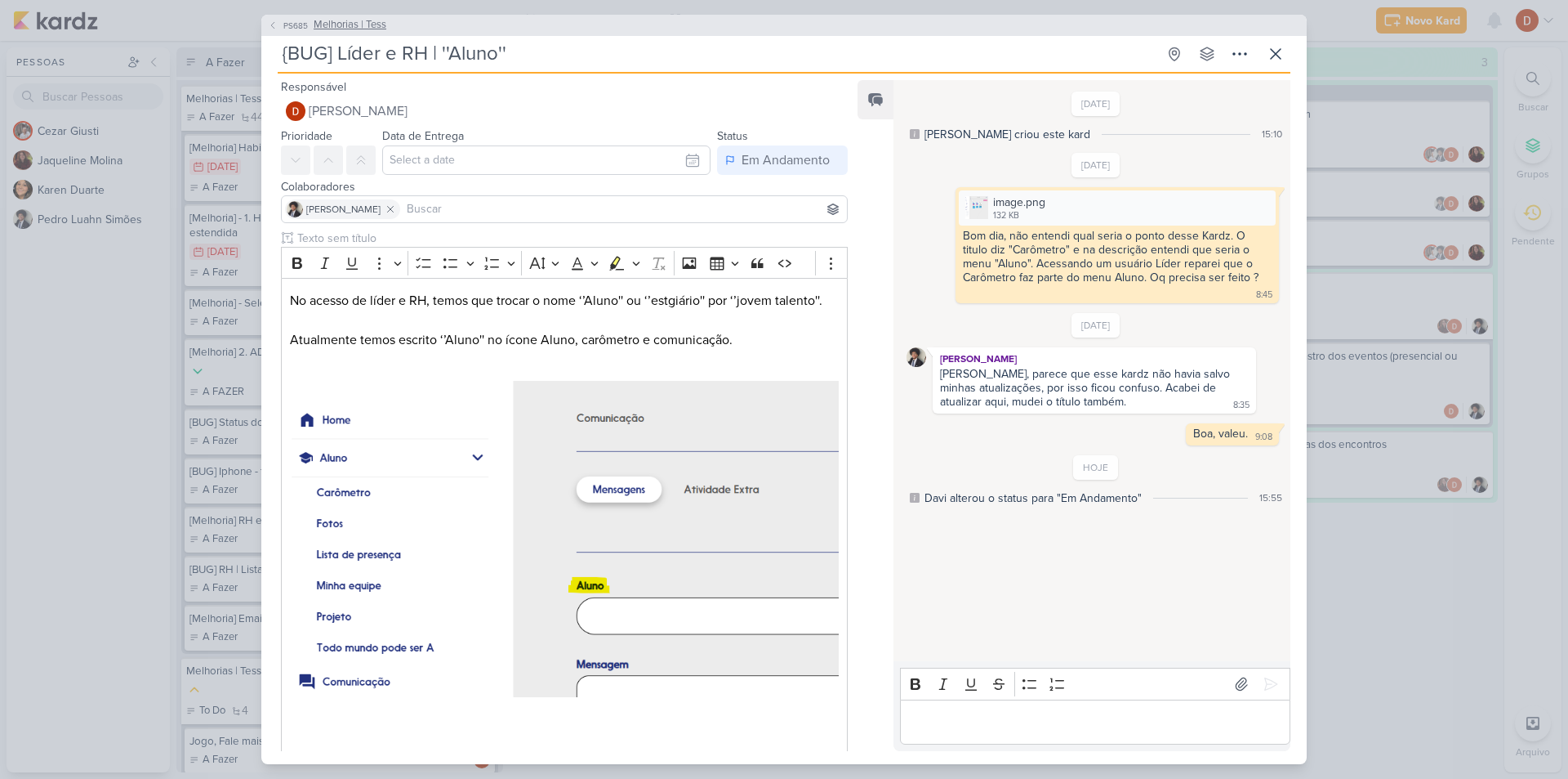
click at [281, 17] on button "PS685 Melhorias | Tess" at bounding box center [326, 26] width 118 height 17
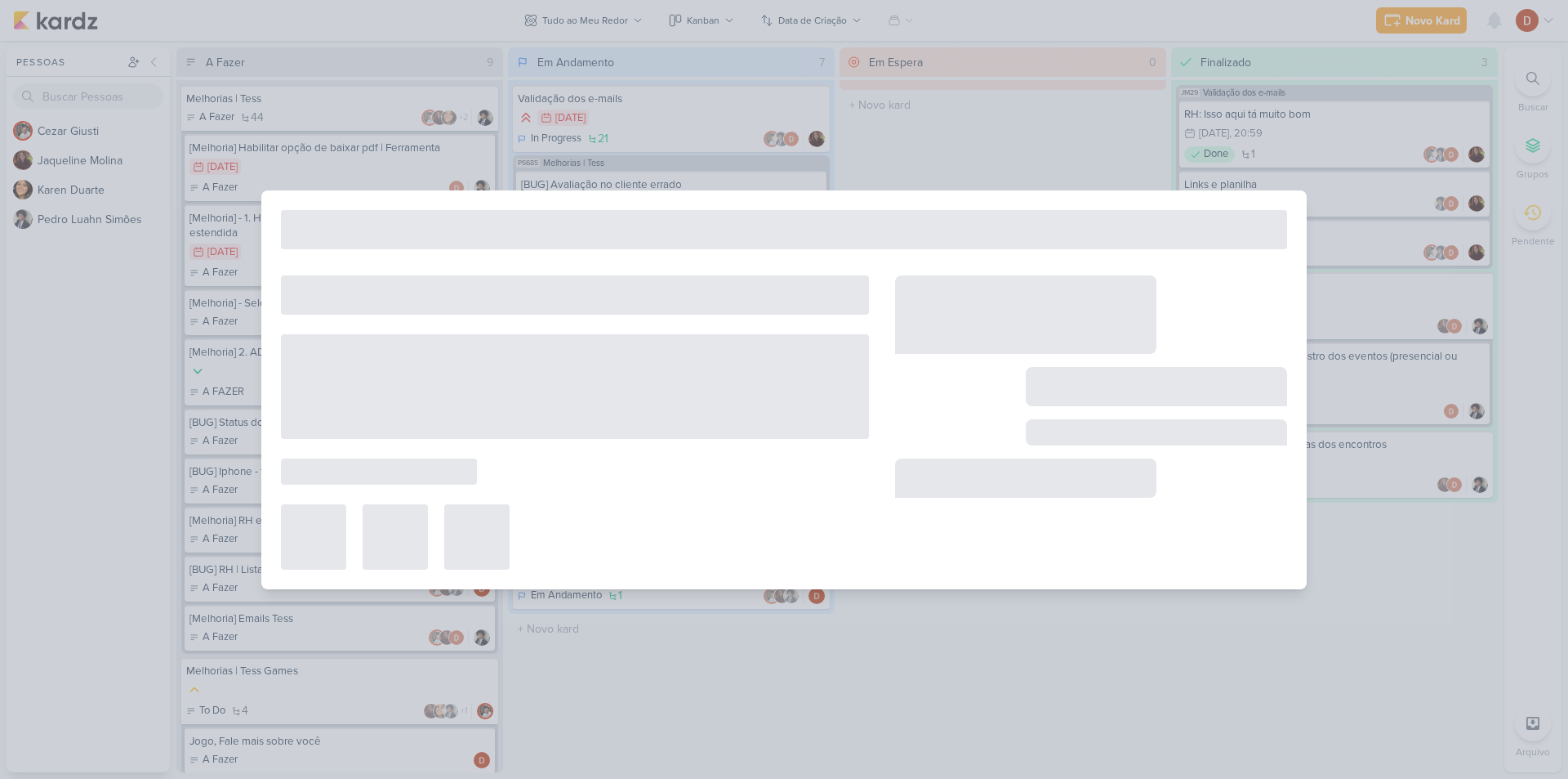
type input "Melhorias | Tess"
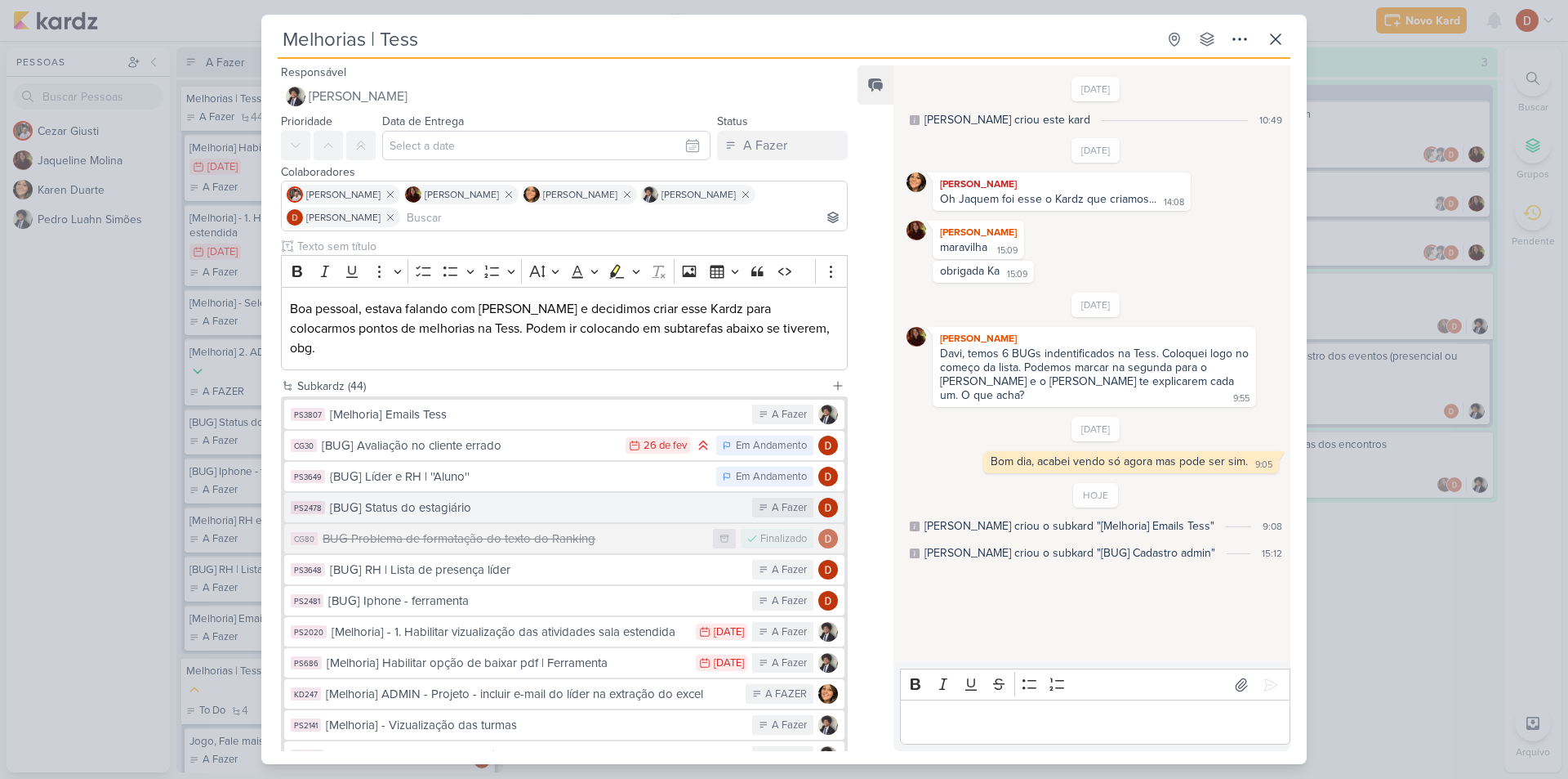
click at [498, 498] on div "[BUG] Status do estagiário" at bounding box center [537, 507] width 414 height 19
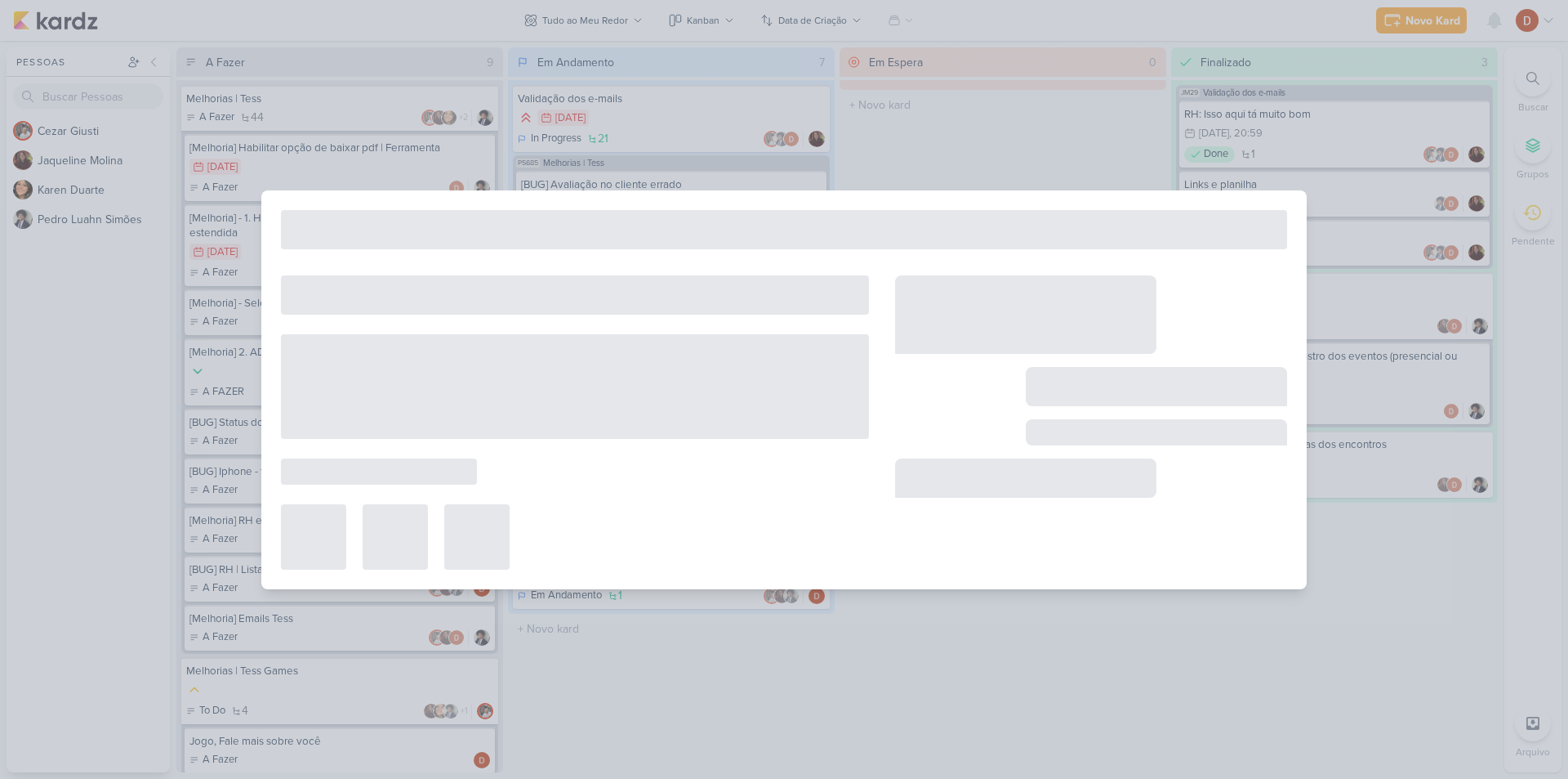
type input "[BUG] Status do estagiário"
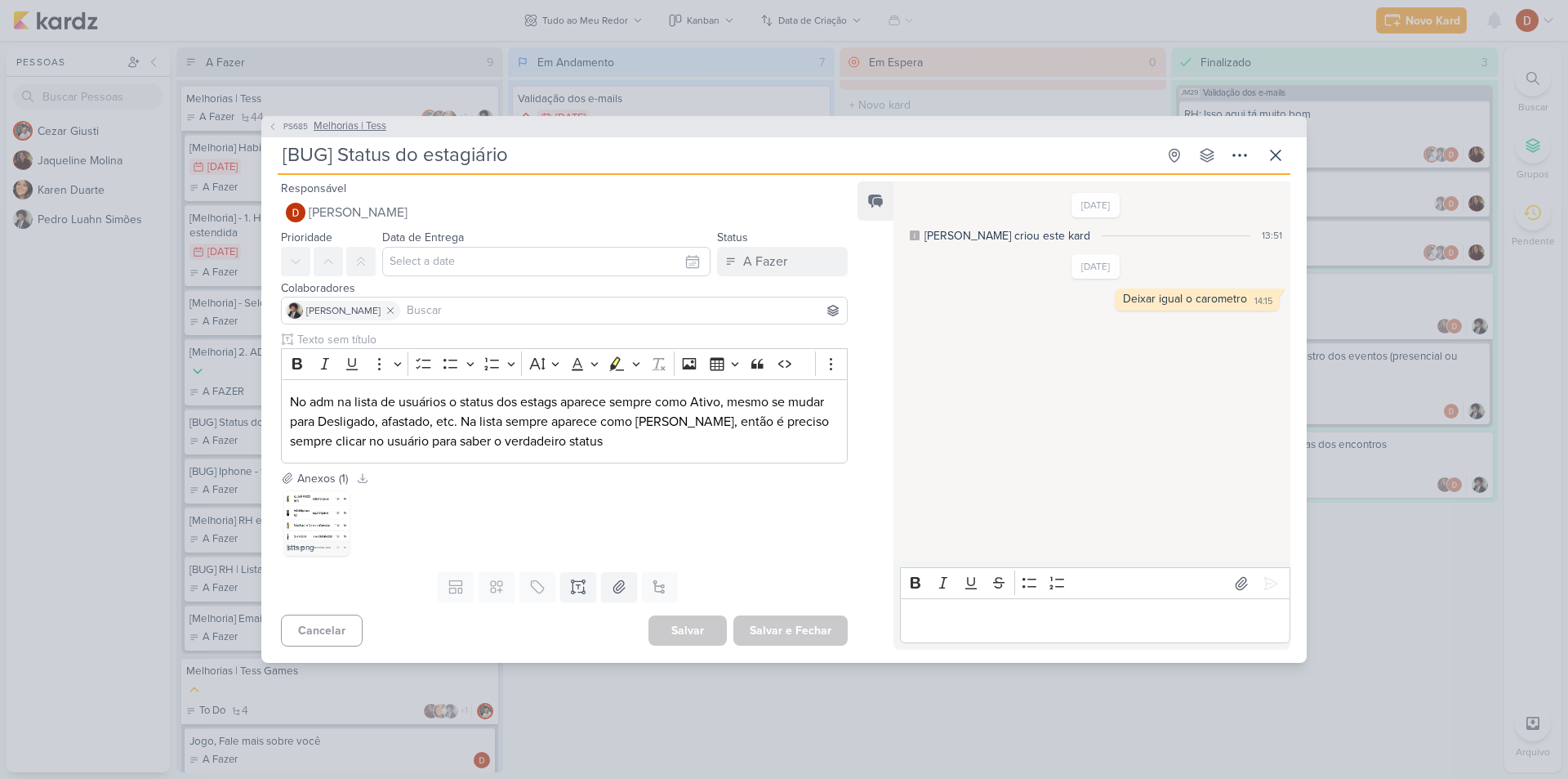
click at [278, 119] on button "PS685 Melhorias | Tess" at bounding box center [326, 127] width 118 height 17
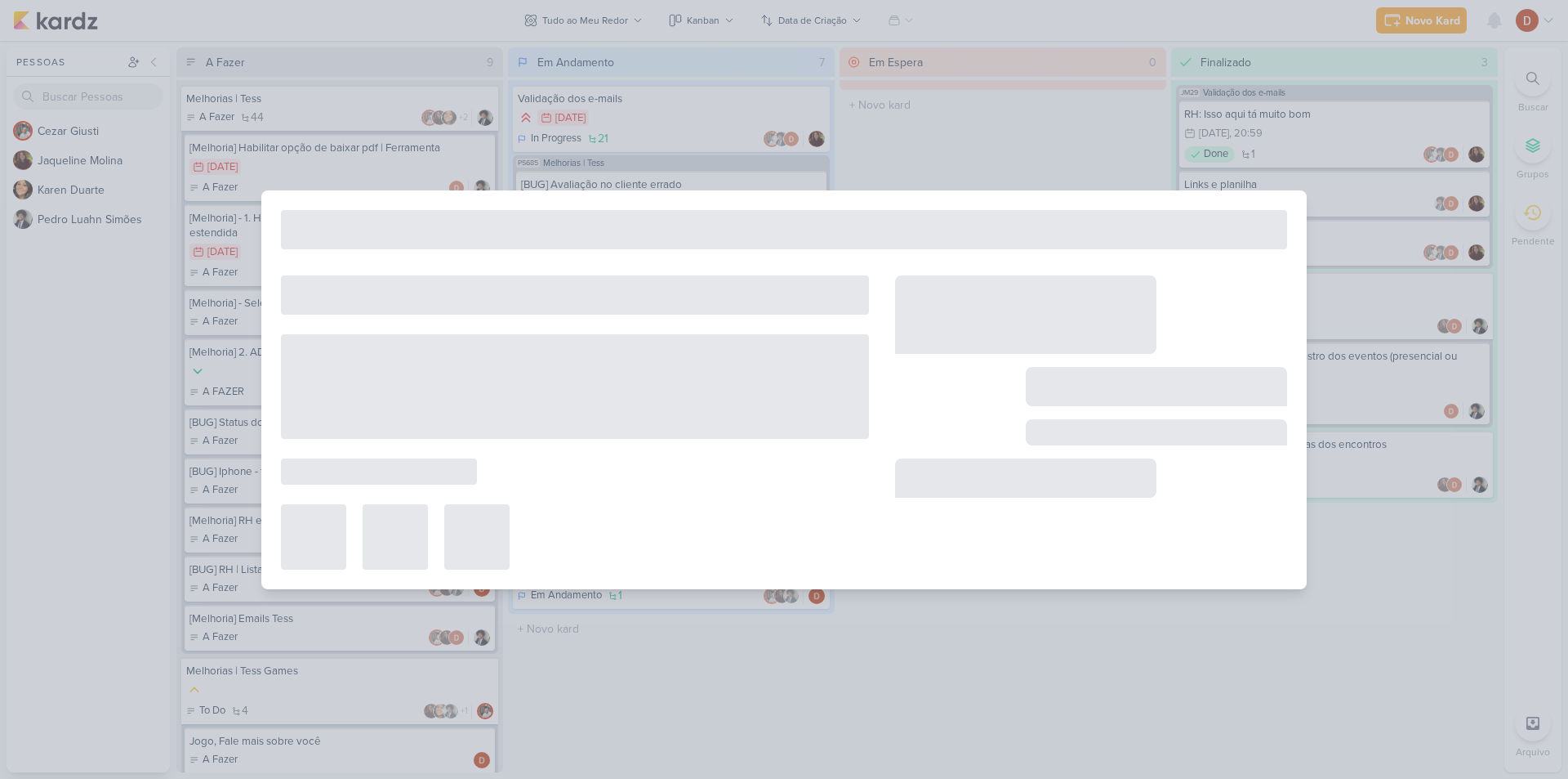
type input "Melhorias | Tess"
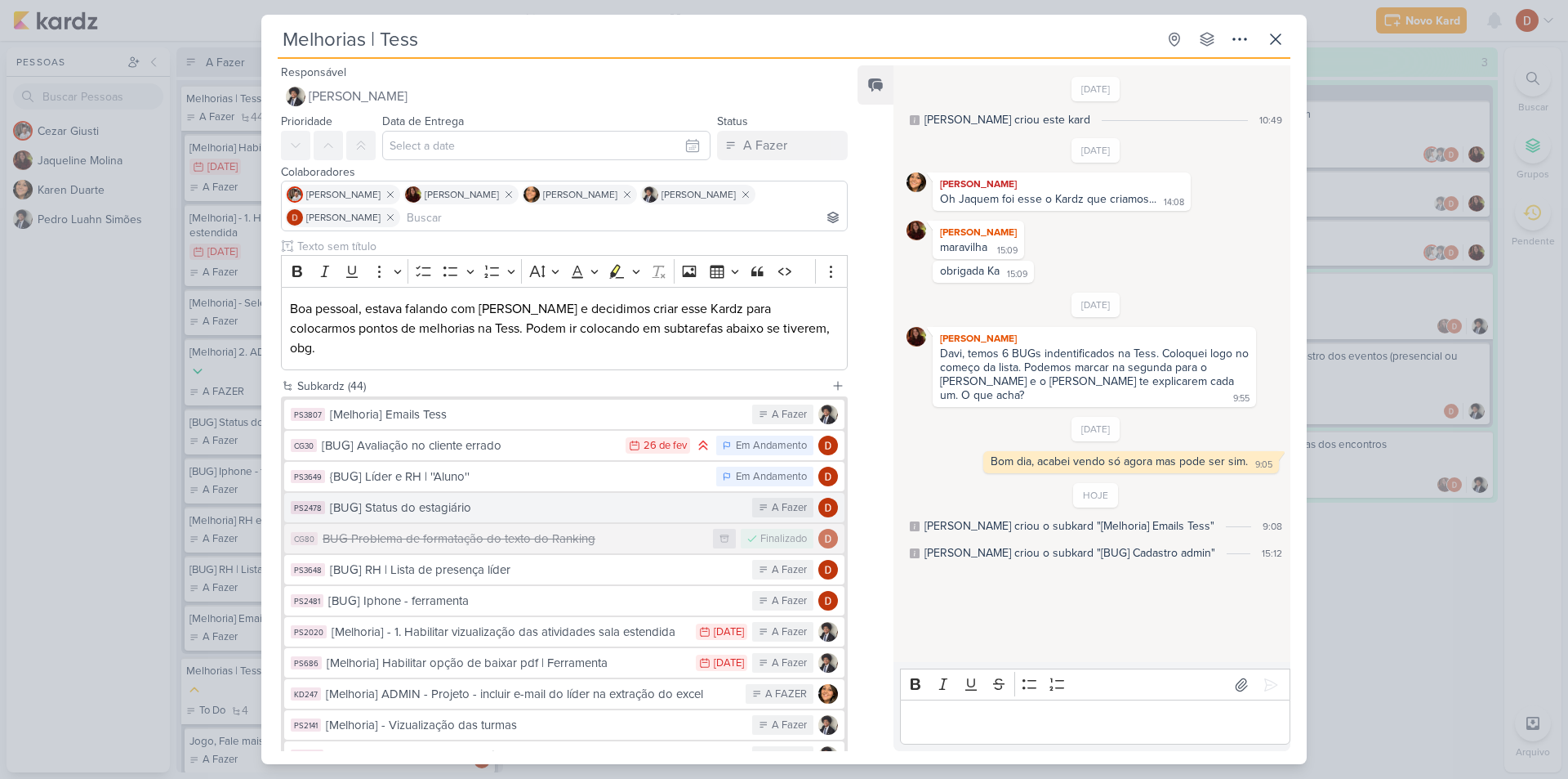
click at [503, 498] on div "[BUG] Status do estagiário" at bounding box center [537, 507] width 414 height 19
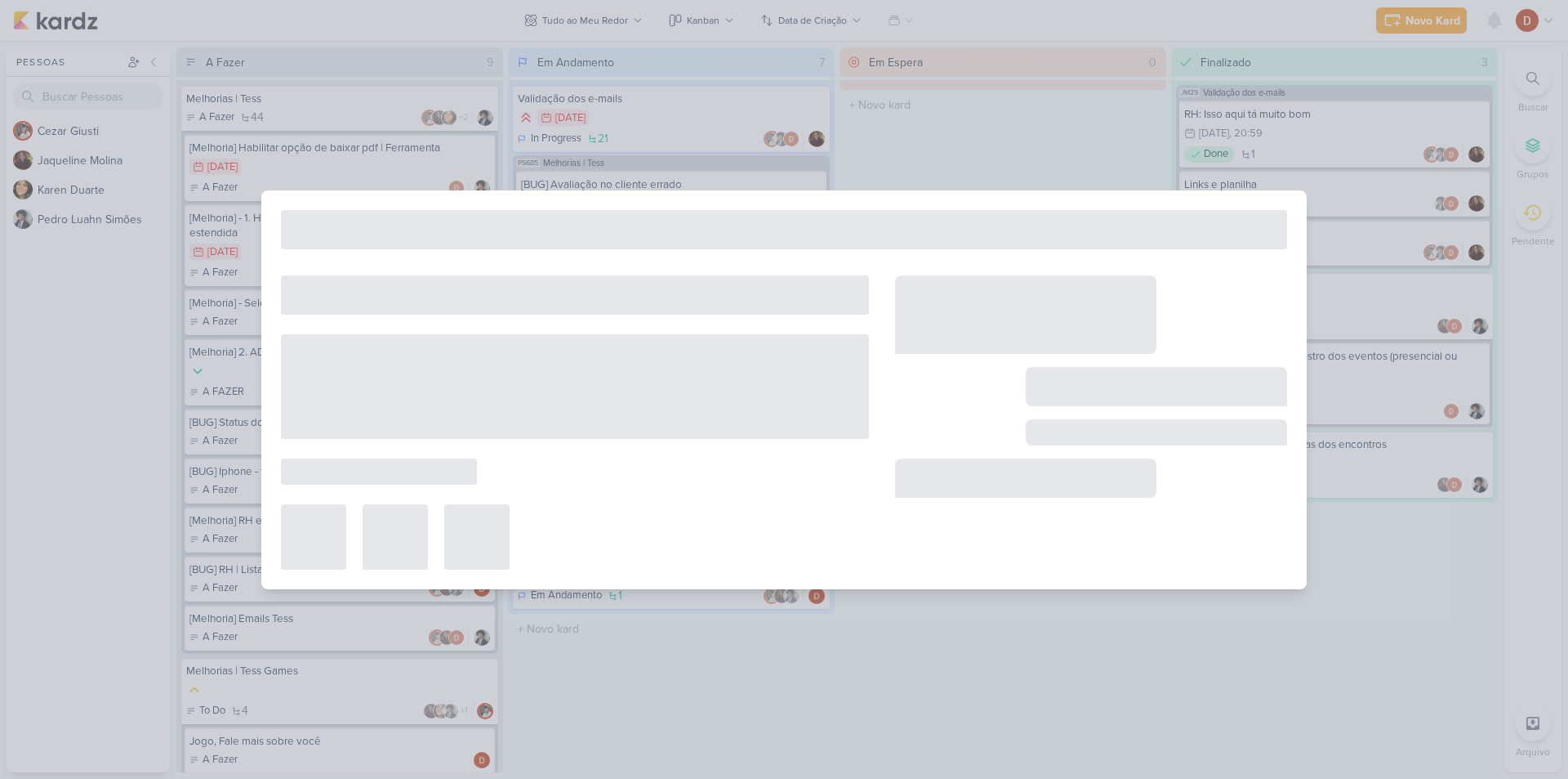
type input "[BUG] Status do estagiário"
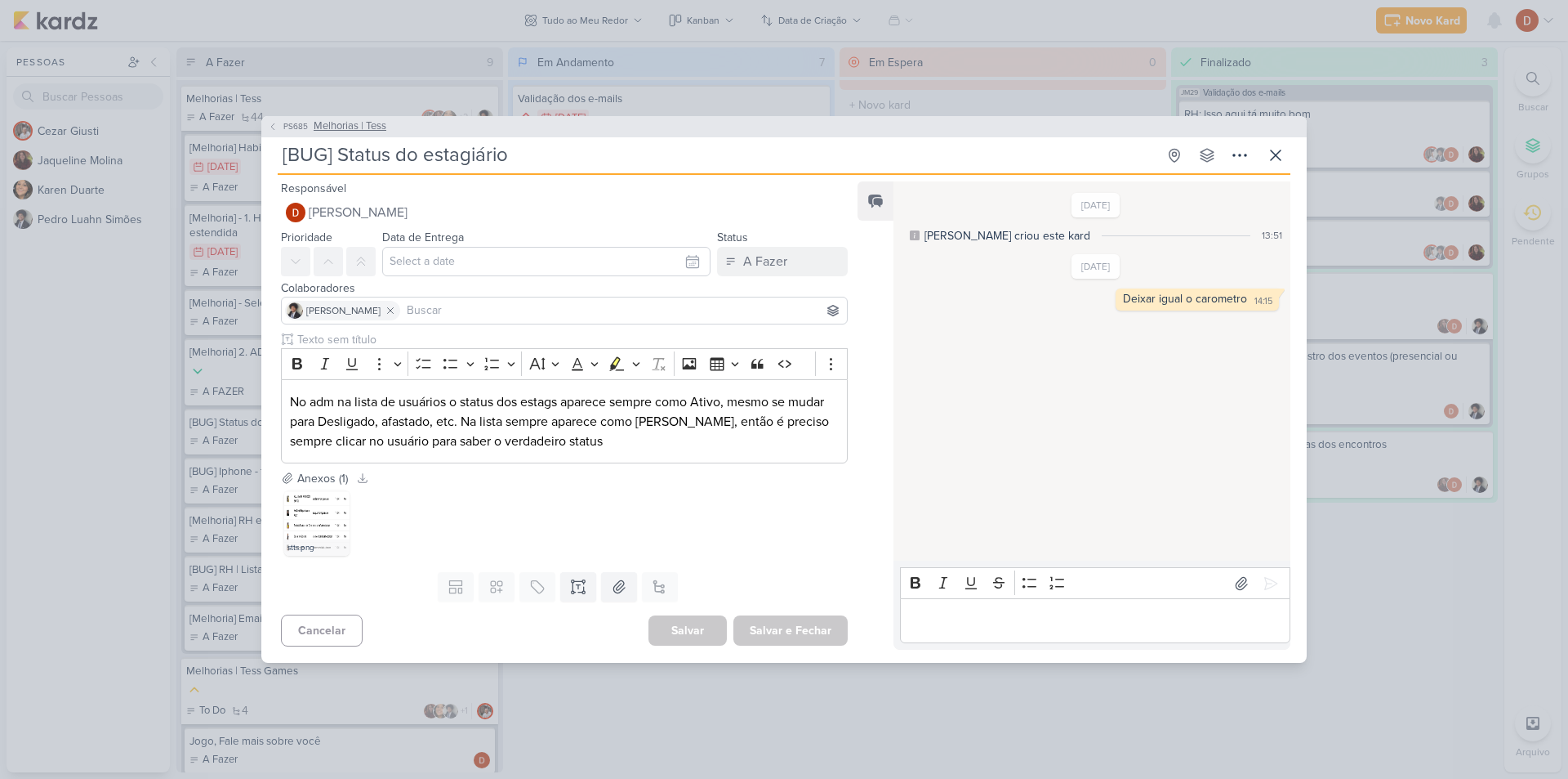
click at [283, 128] on span "PS685" at bounding box center [295, 126] width 29 height 12
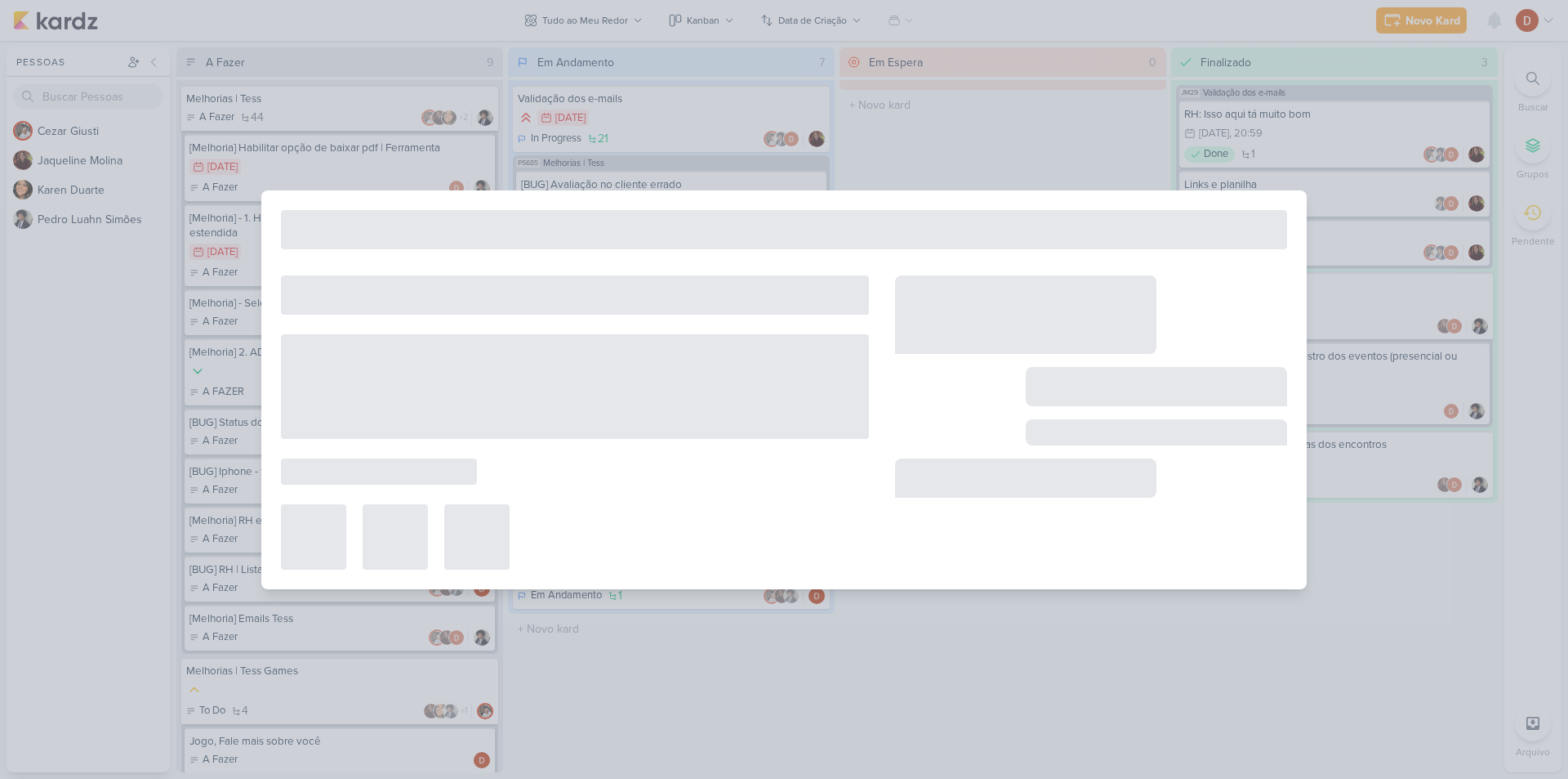
type input "Melhorias | Tess"
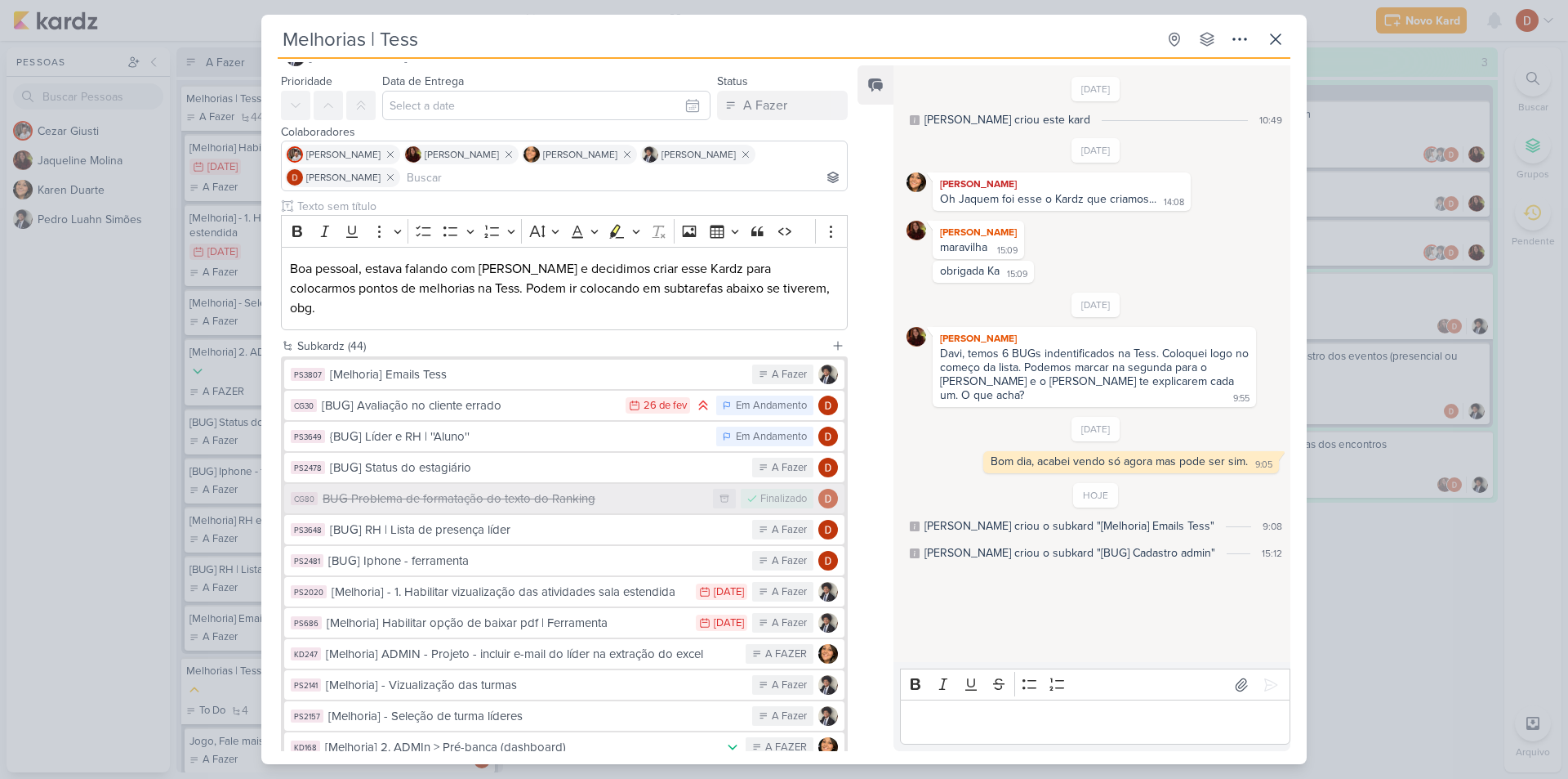
scroll to position [82, 0]
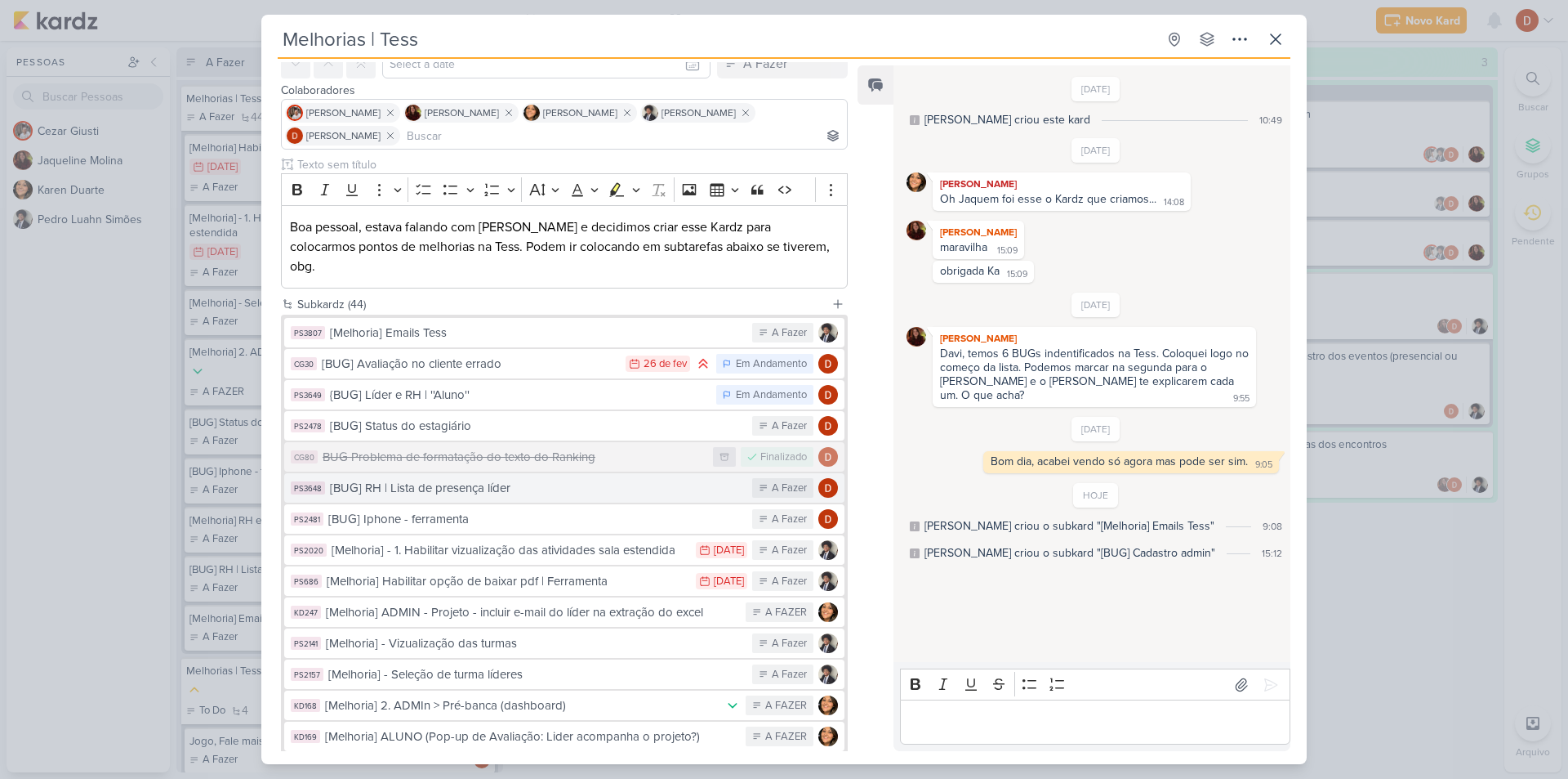
click at [494, 479] on div "[BUG] RH | Lista de presença líder" at bounding box center [537, 488] width 414 height 19
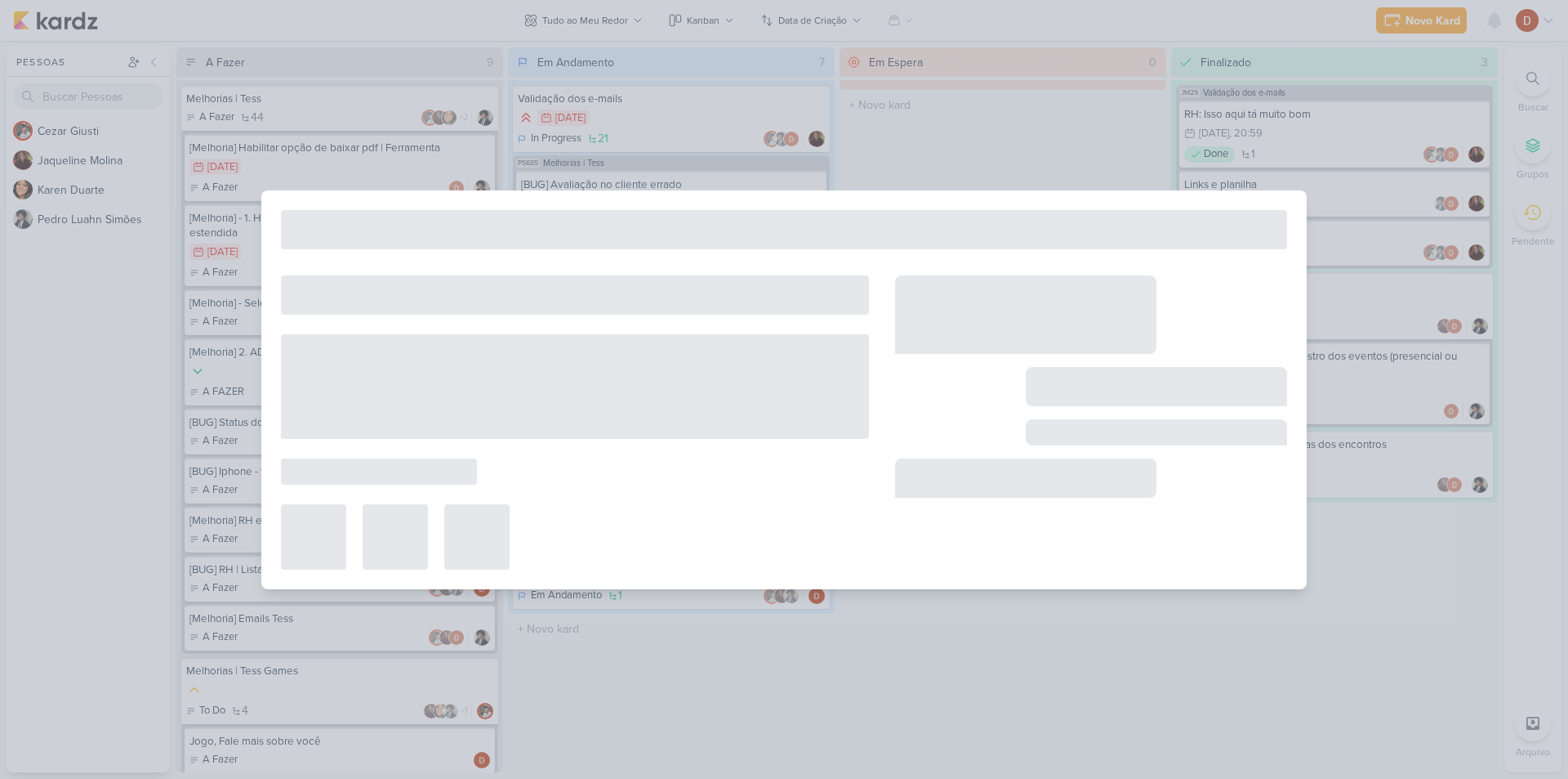
type input "[BUG] RH | Lista de presença líder"
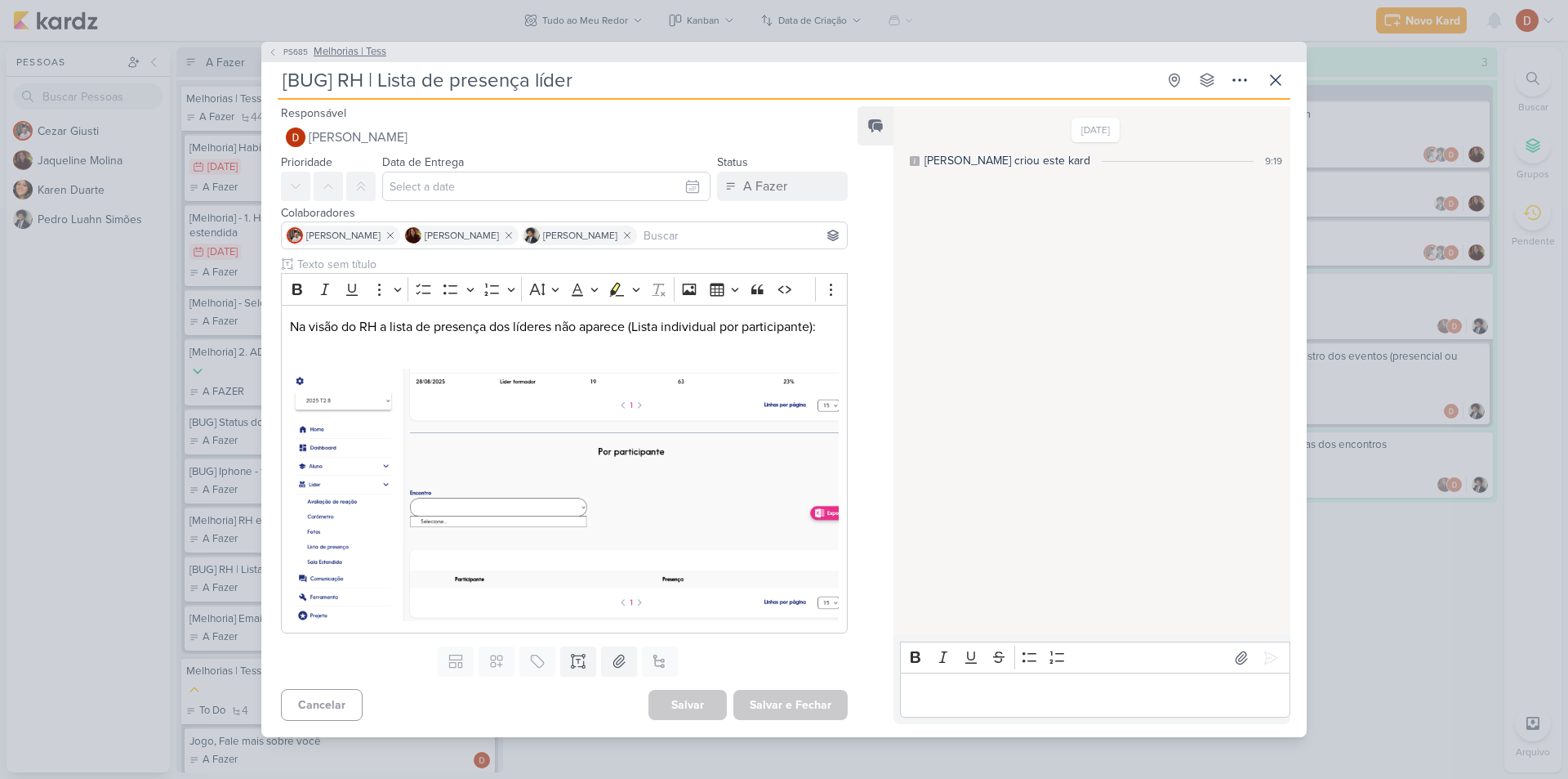
click at [280, 50] on button "PS685 Melhorias | Tess" at bounding box center [326, 52] width 118 height 17
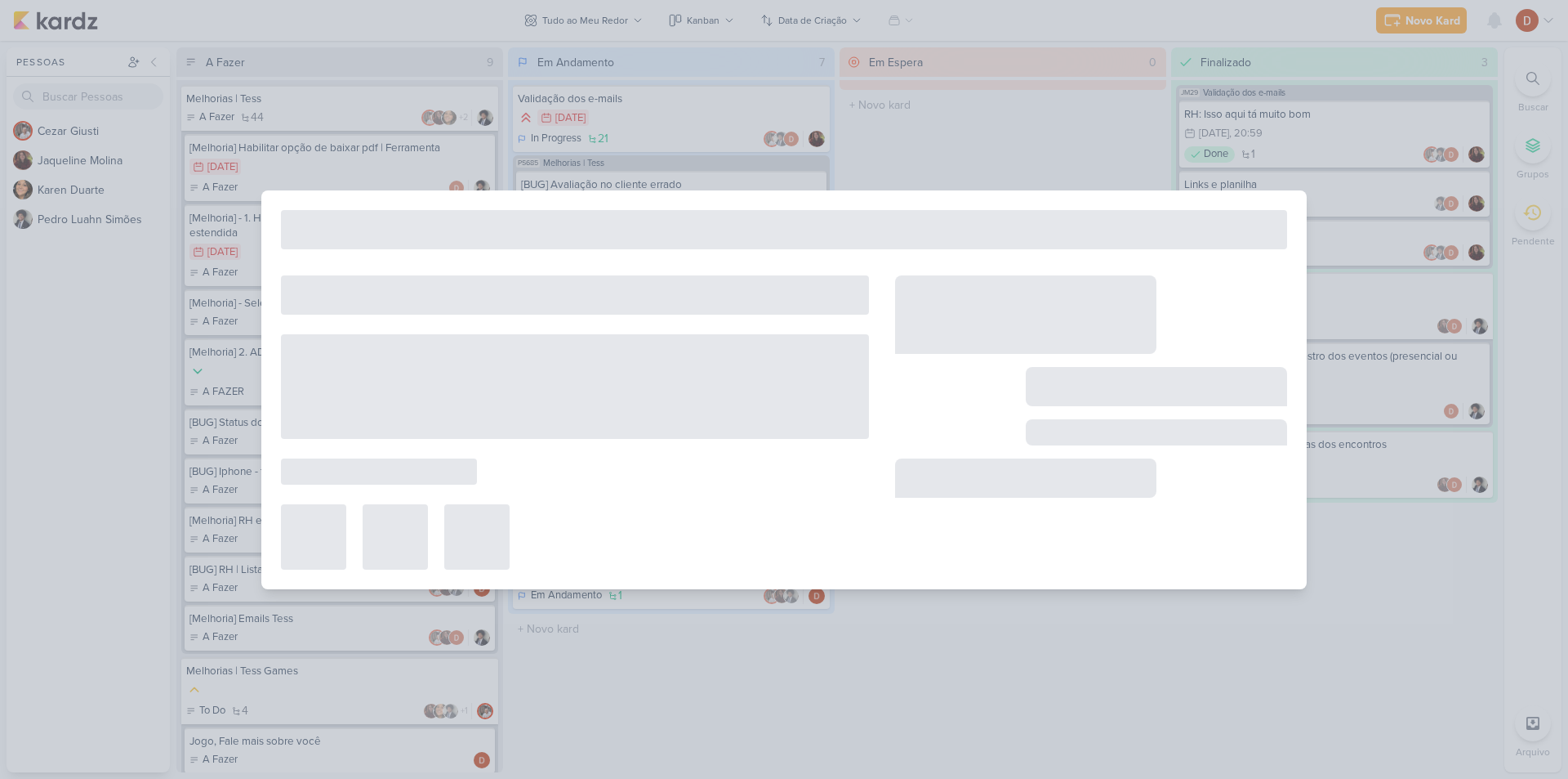
type input "Melhorias | Tess"
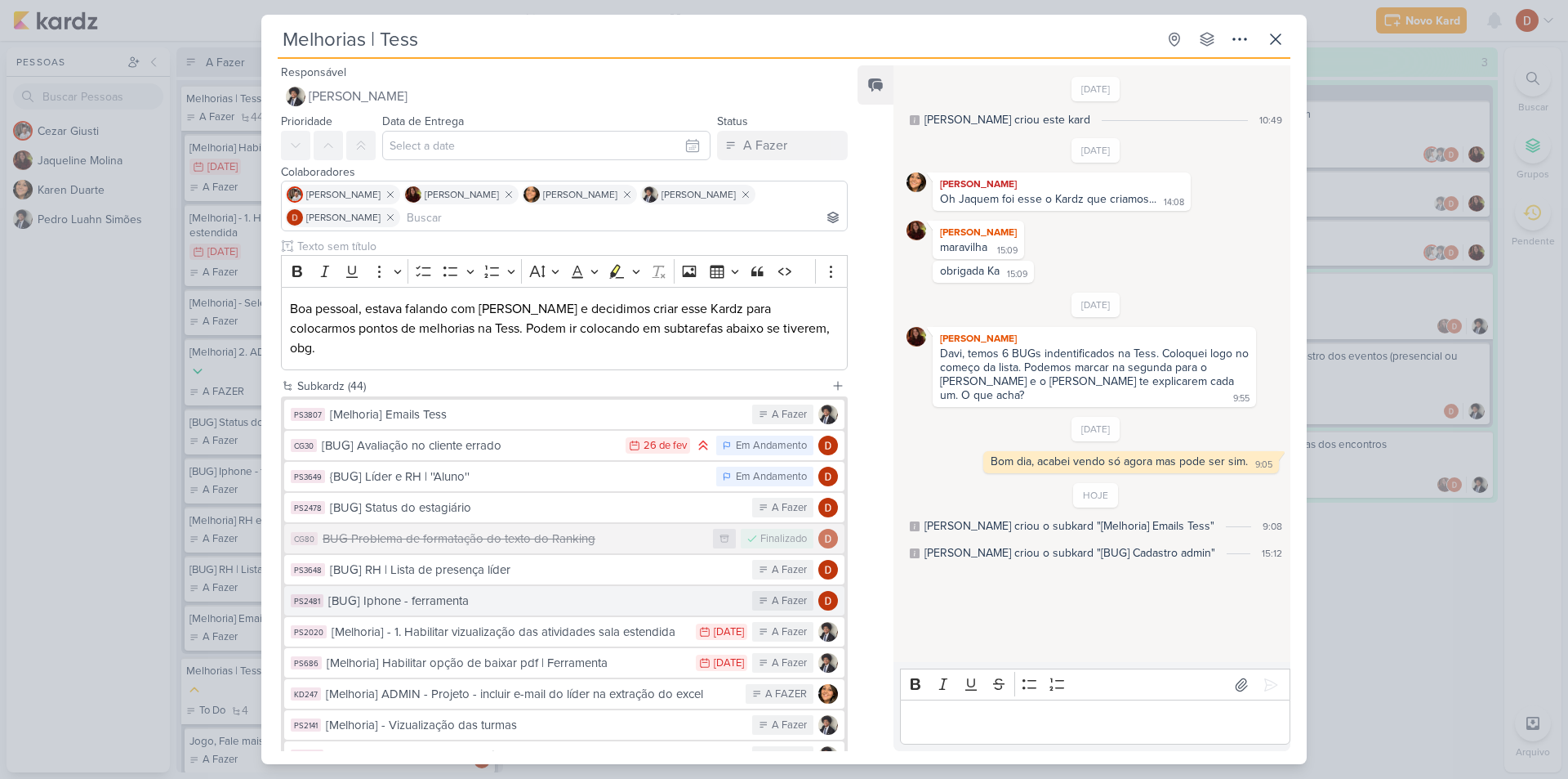
click at [502, 592] on div "[BUG] Iphone - ferramenta" at bounding box center [536, 601] width 416 height 19
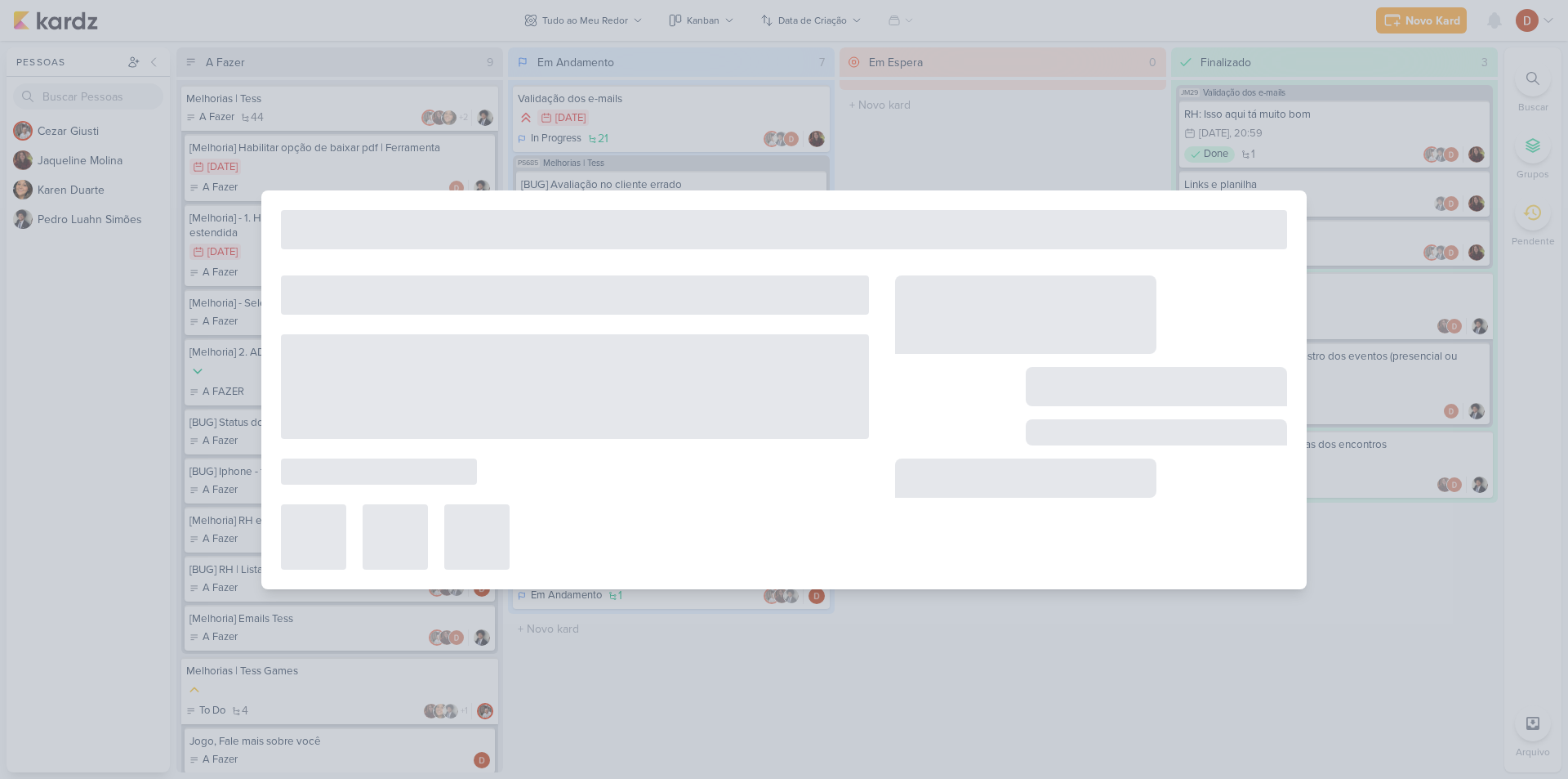
type input "[BUG] Iphone - ferramenta"
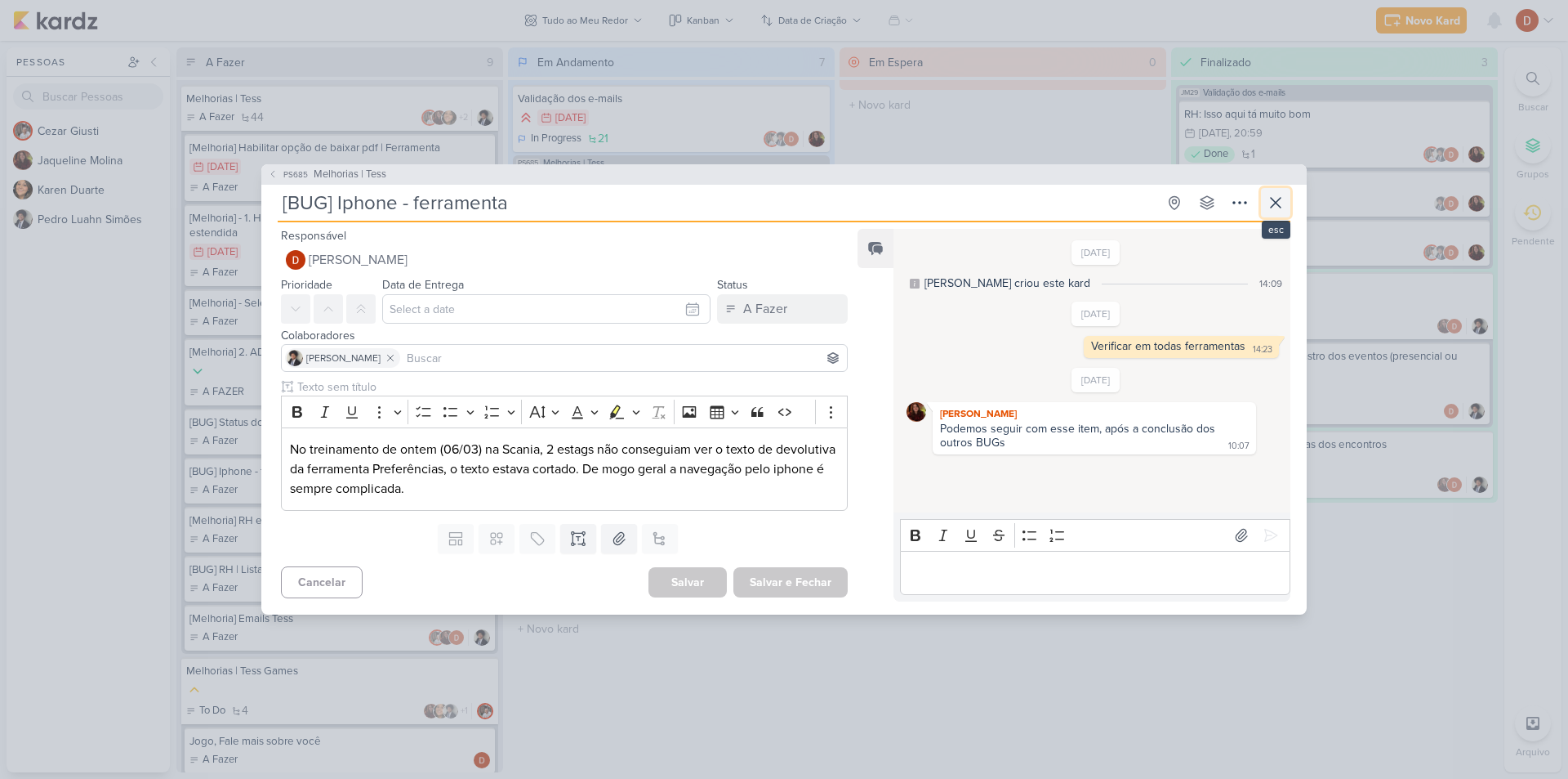
click at [1271, 204] on icon at bounding box center [1276, 203] width 20 height 20
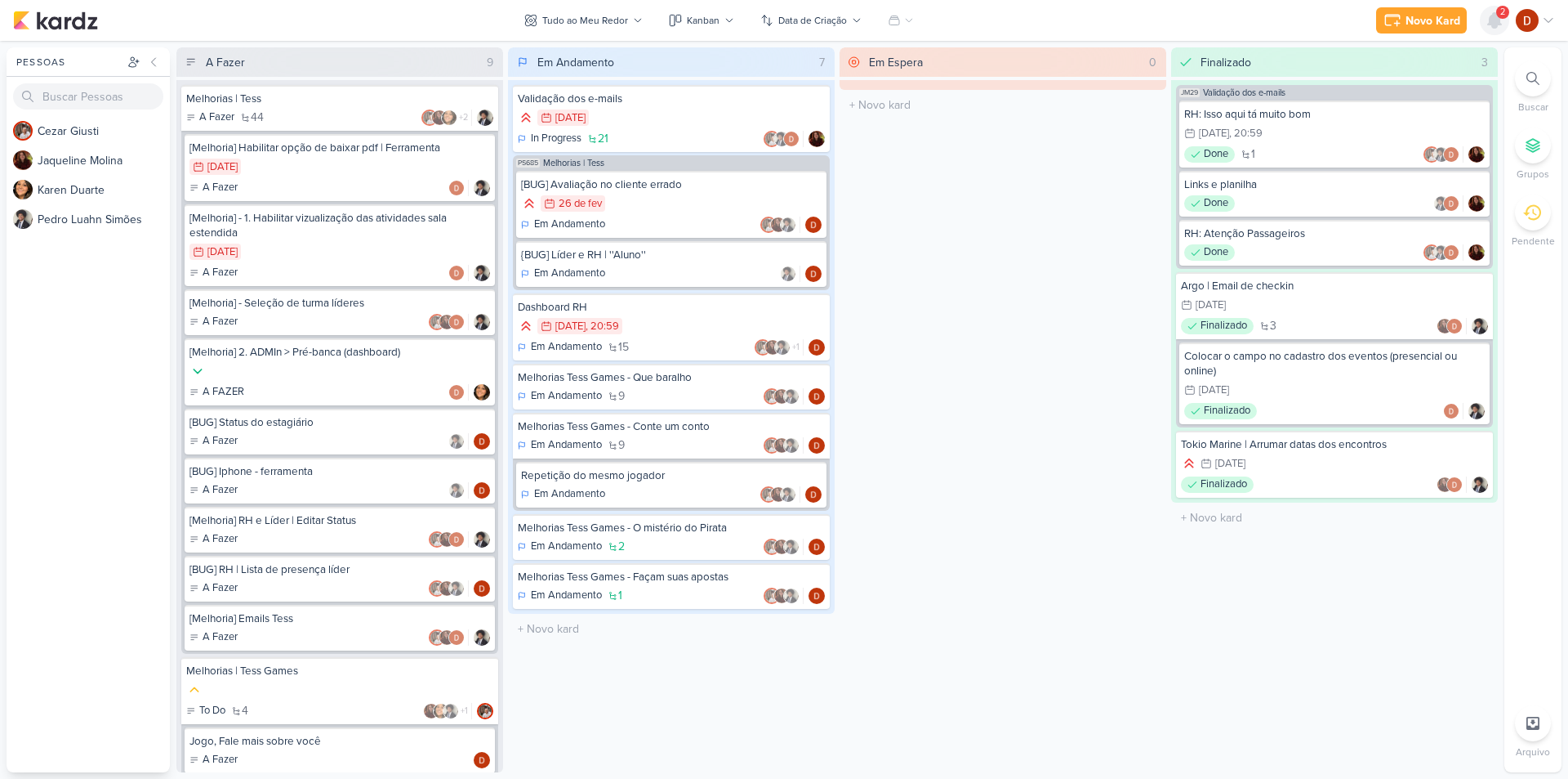
click at [1496, 28] on icon at bounding box center [1494, 21] width 13 height 15
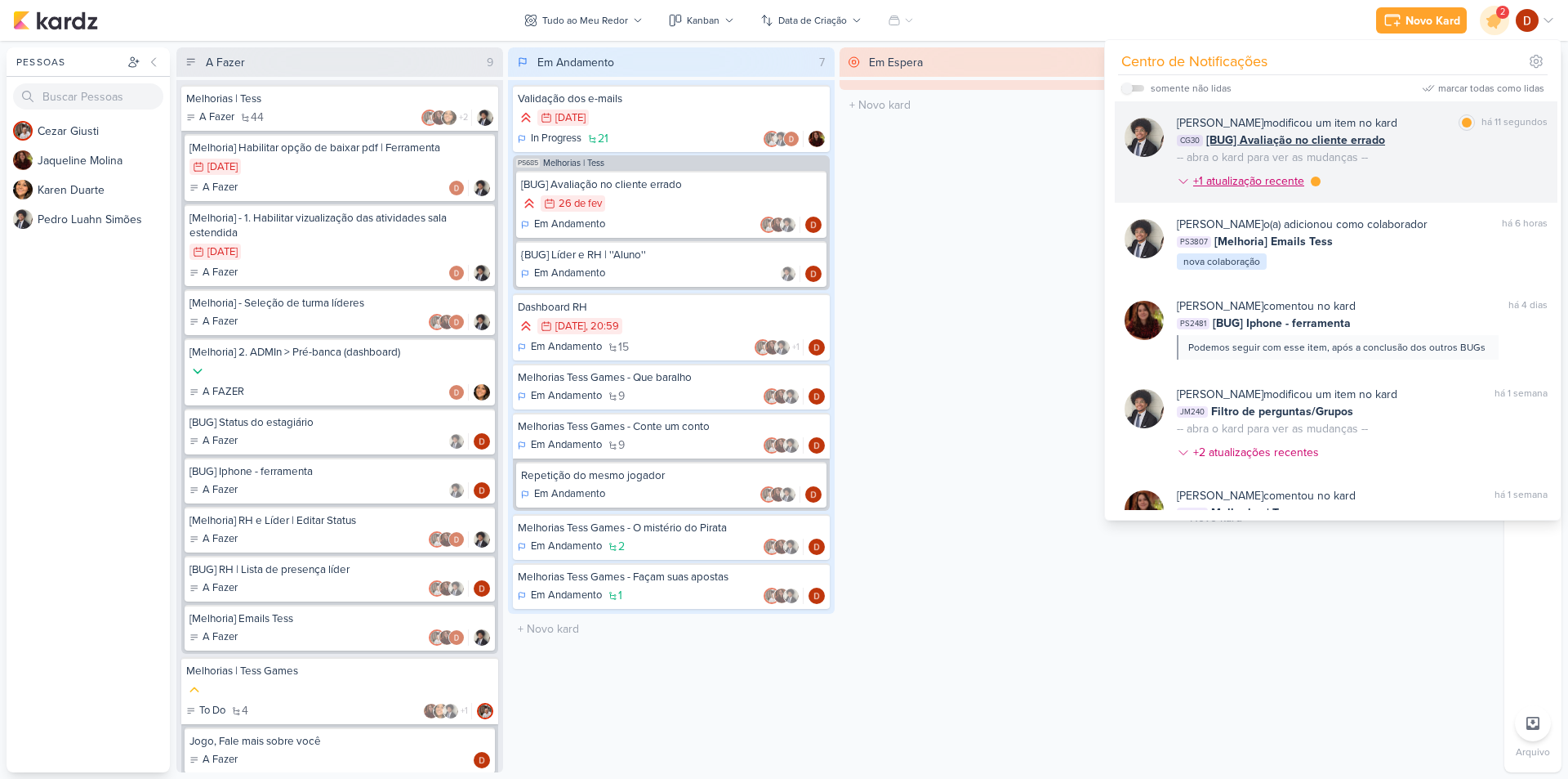
click at [1291, 186] on div "+1 atualização recente" at bounding box center [1250, 181] width 114 height 17
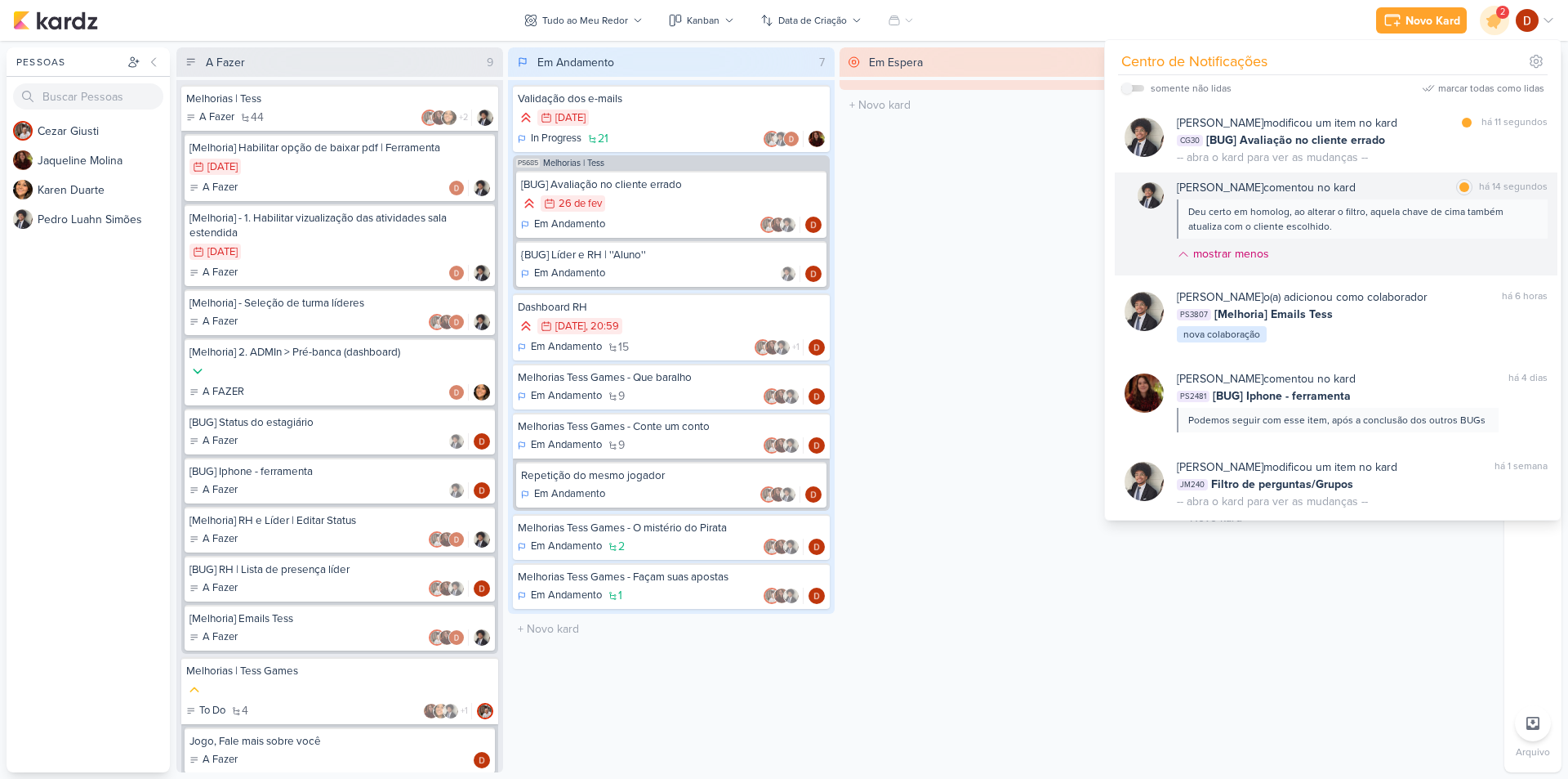
click at [1387, 210] on div "Deu certo em homolog, ao alterar o filtro, aquela chave de cima também atualiza…" at bounding box center [1361, 218] width 346 height 29
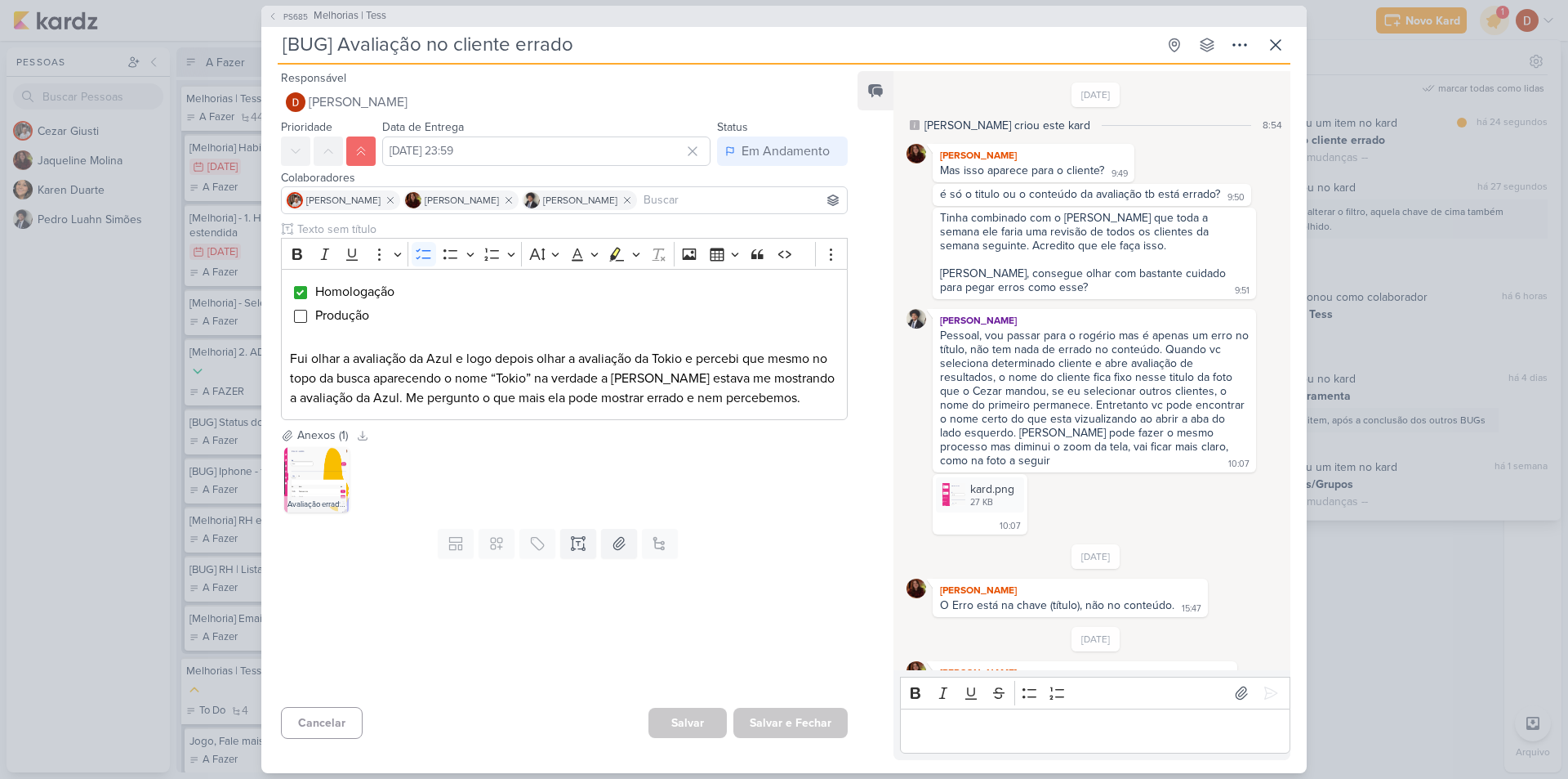
scroll to position [480, 0]
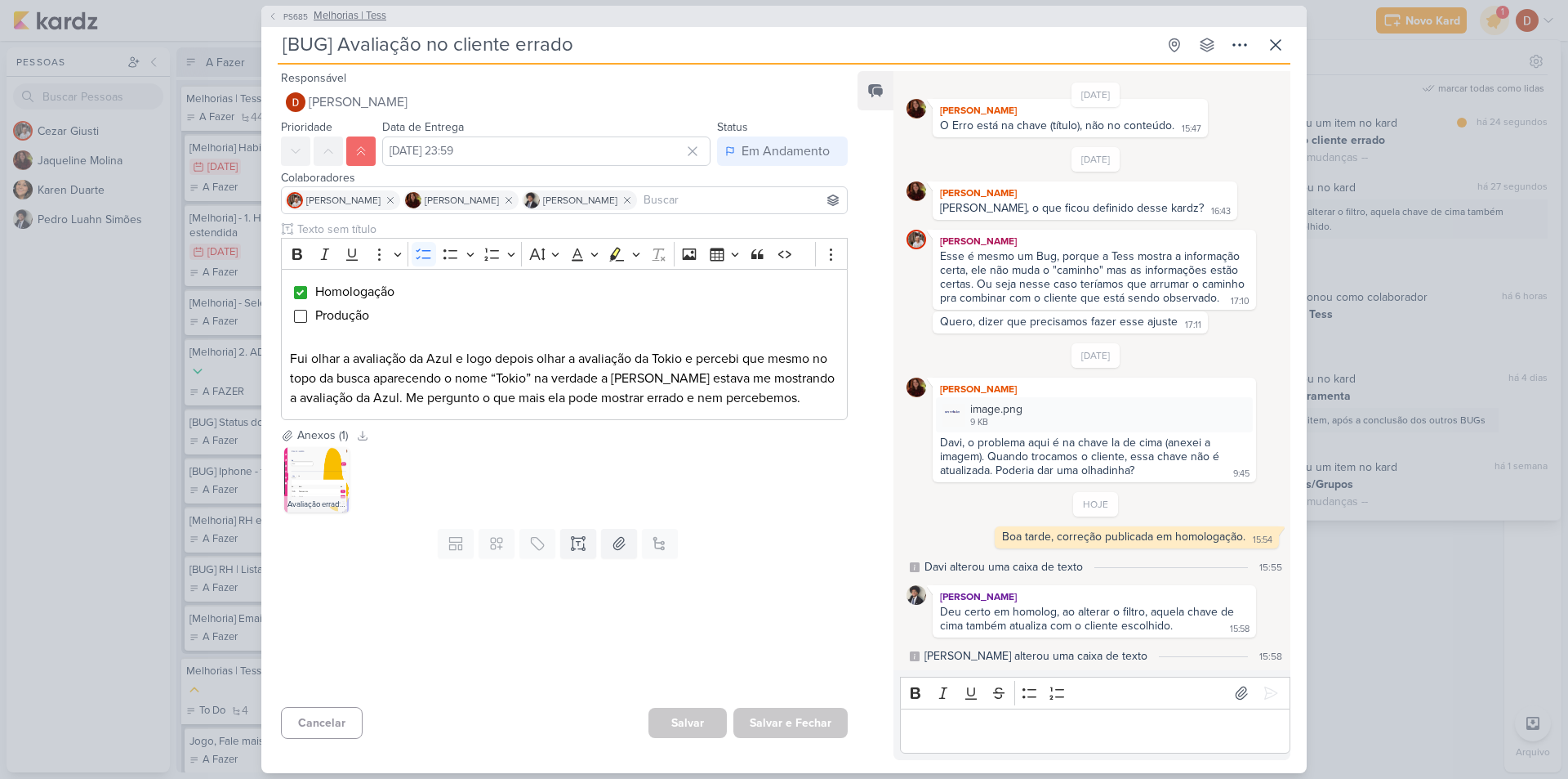
click at [290, 24] on button "PS685 Melhorias | Tess" at bounding box center [326, 17] width 118 height 17
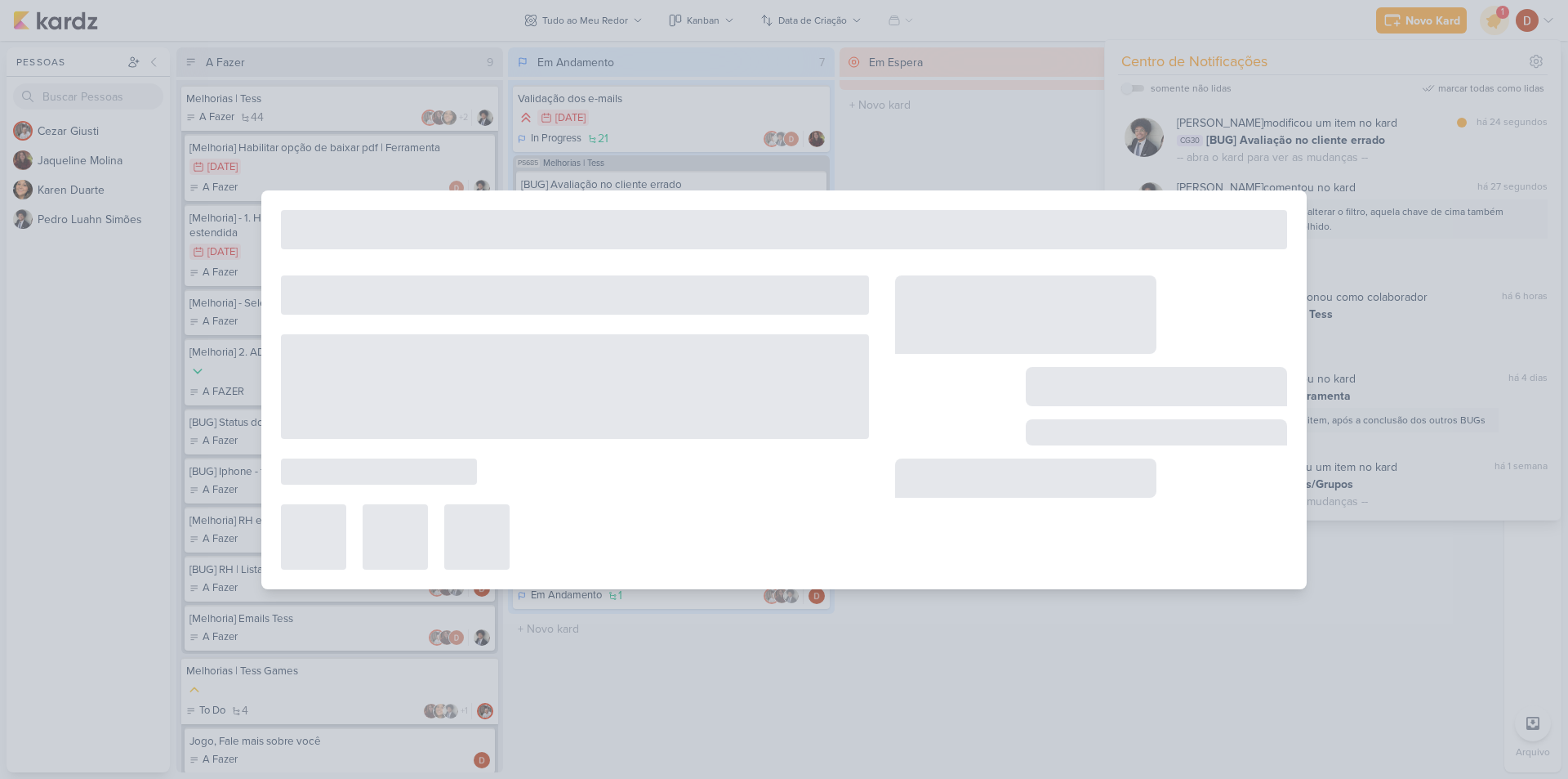
type input "Melhorias | Tess"
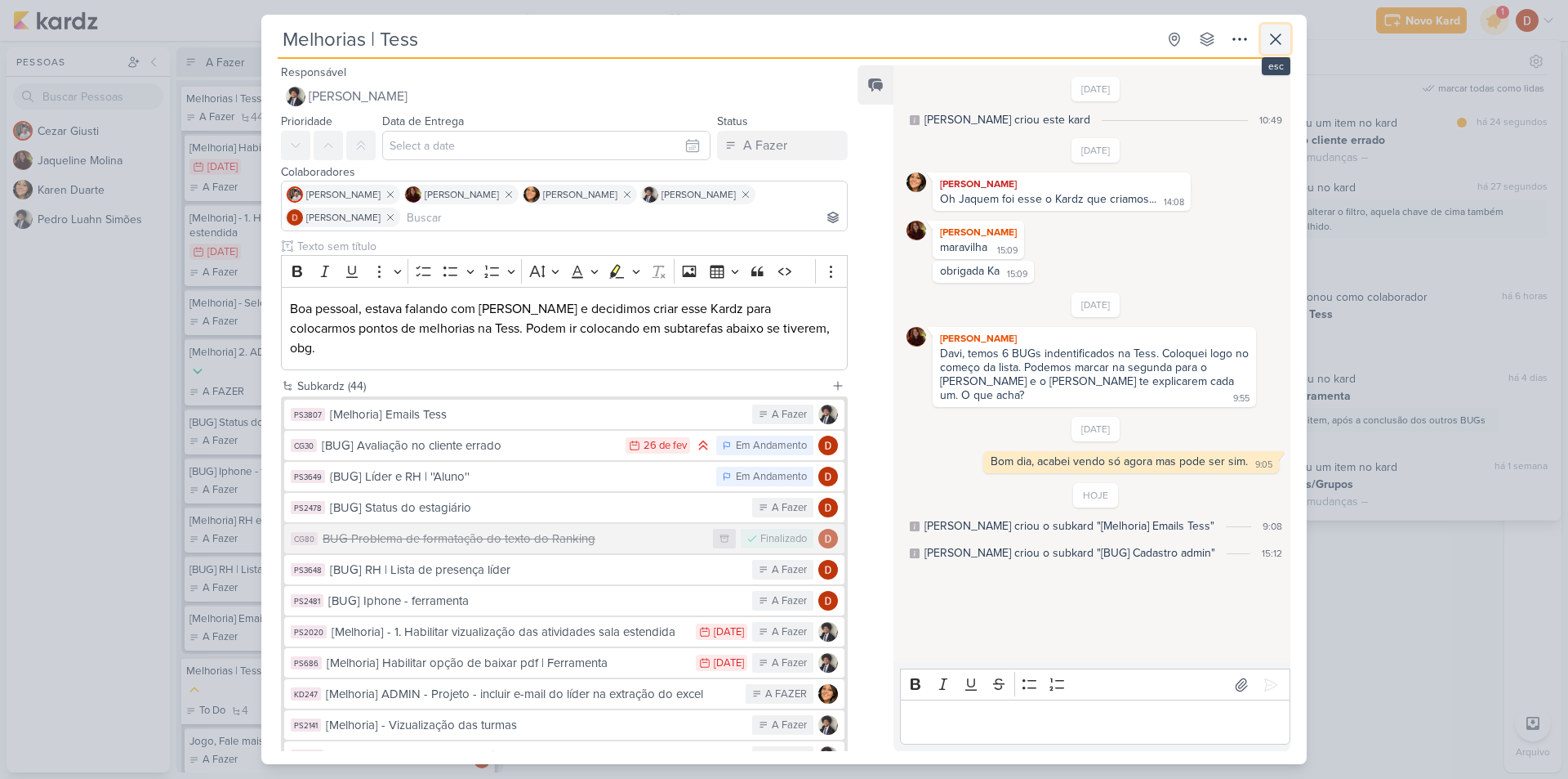
click at [1271, 39] on icon at bounding box center [1276, 39] width 20 height 20
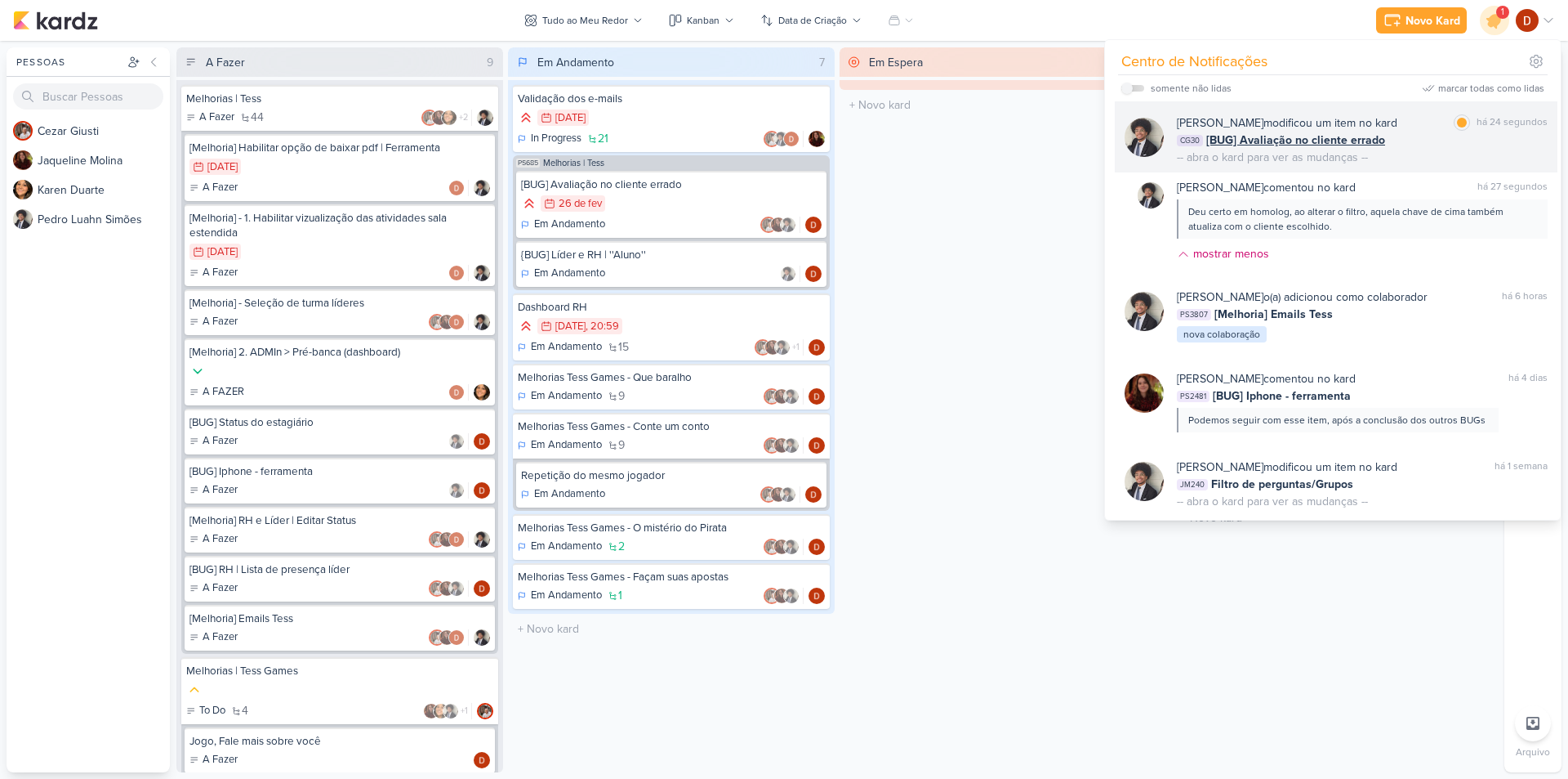
click at [1409, 143] on div "CG30 [BUG] Avaliação no cliente errado" at bounding box center [1363, 140] width 371 height 17
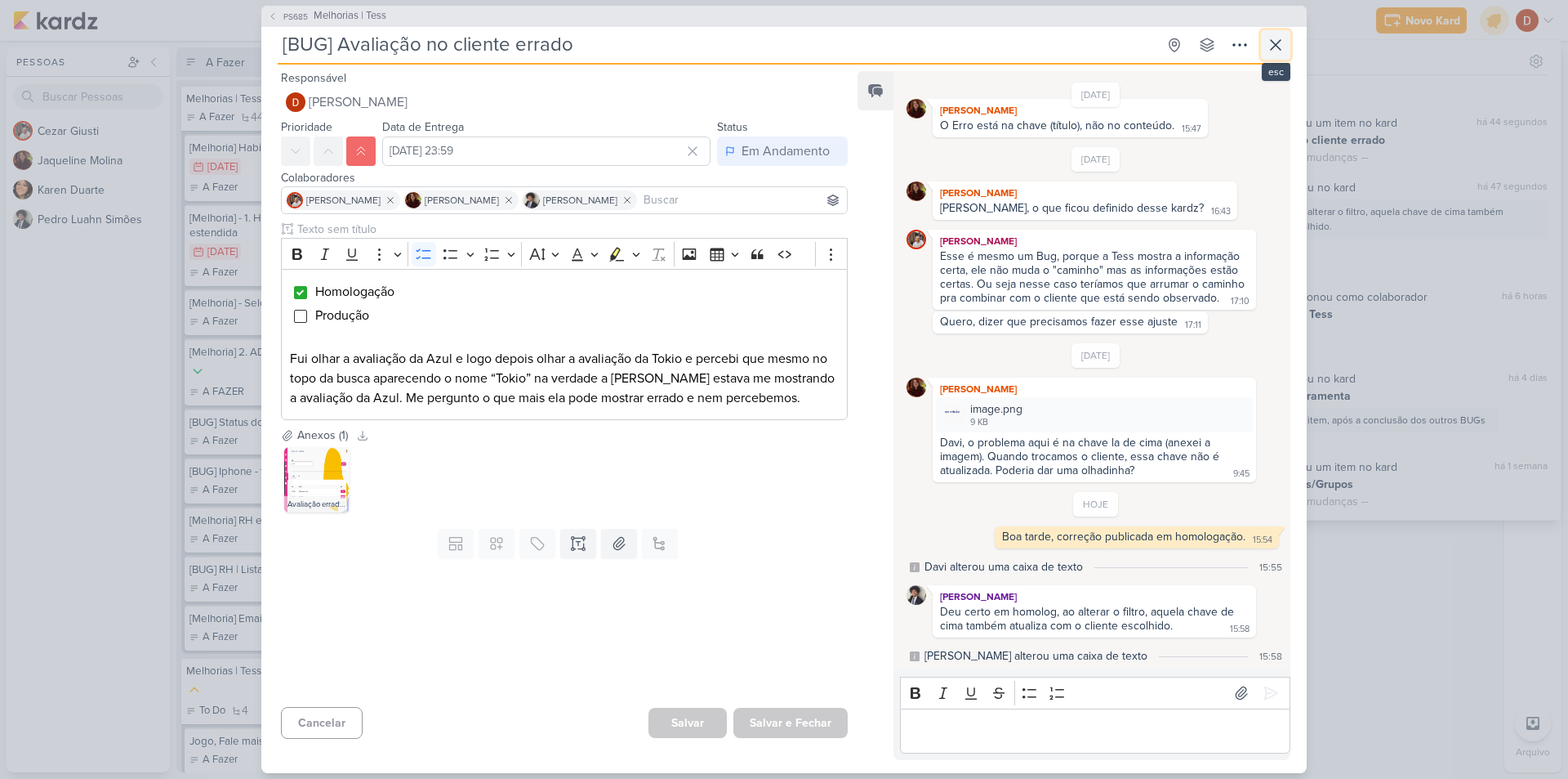
click at [1271, 49] on icon at bounding box center [1276, 45] width 10 height 10
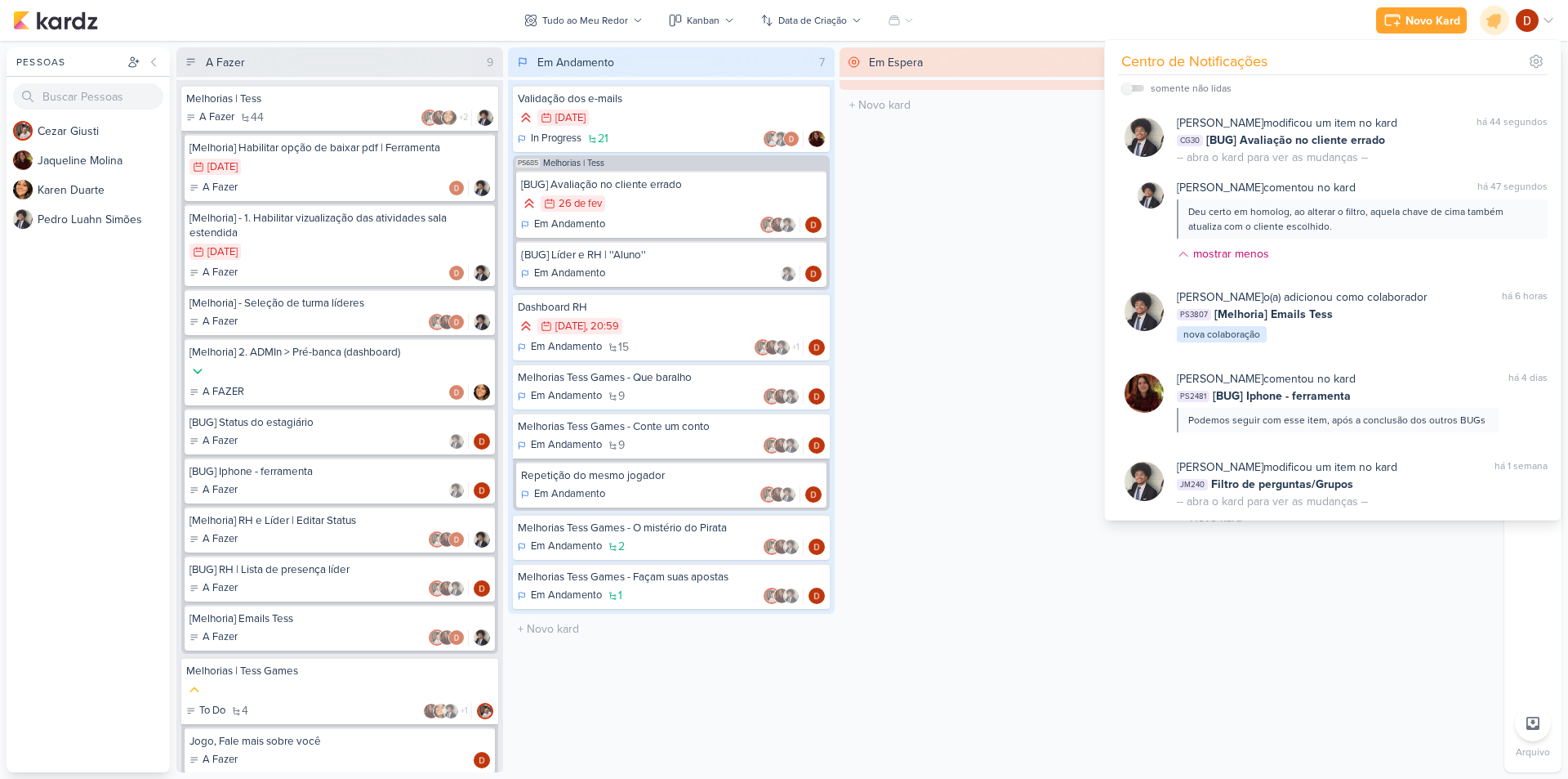
click at [1088, 7] on div "Novo Kard Ctrl + k Centro de Notificações somente não lidas" at bounding box center [784, 20] width 1541 height 41
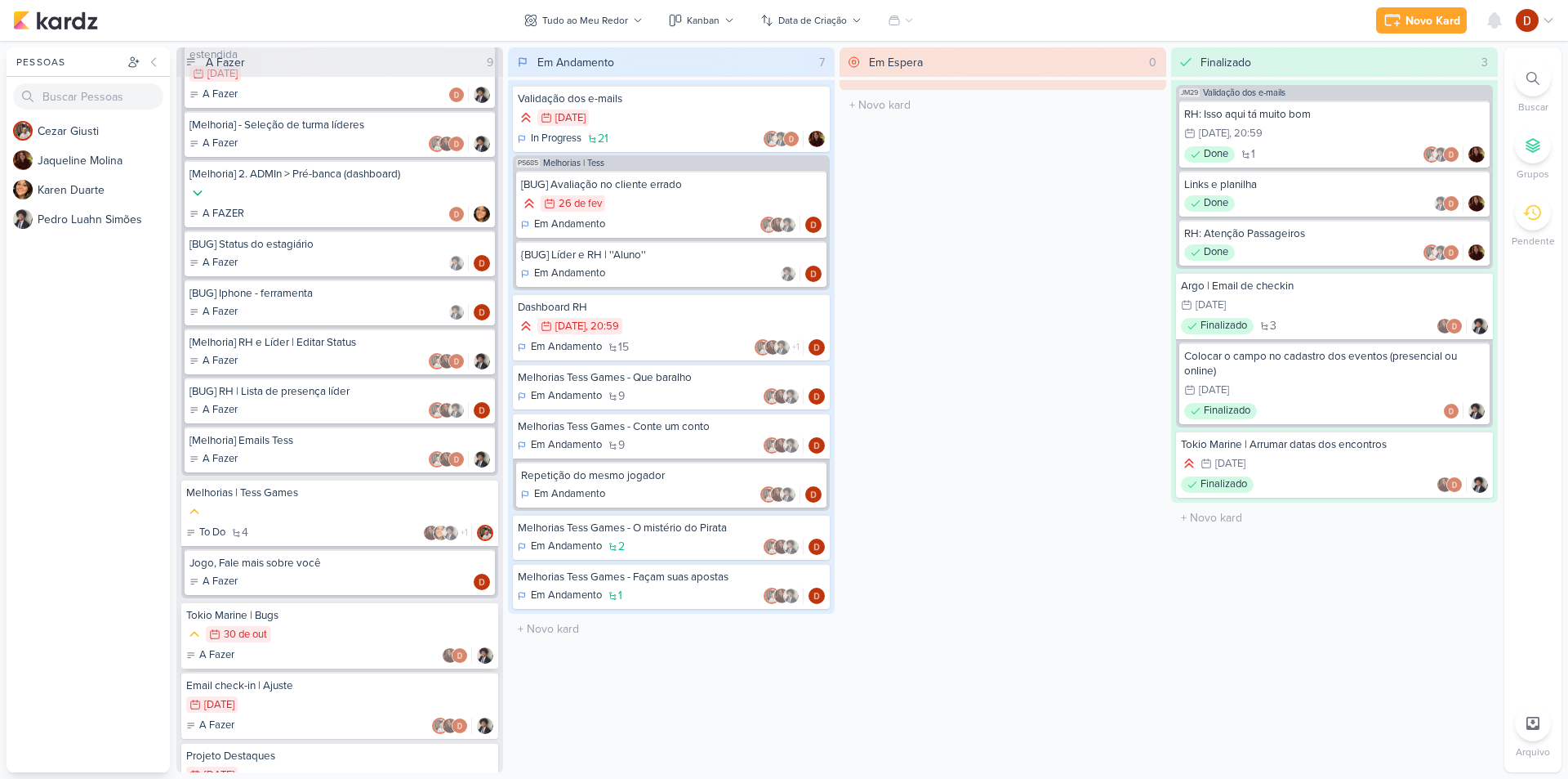
scroll to position [0, 0]
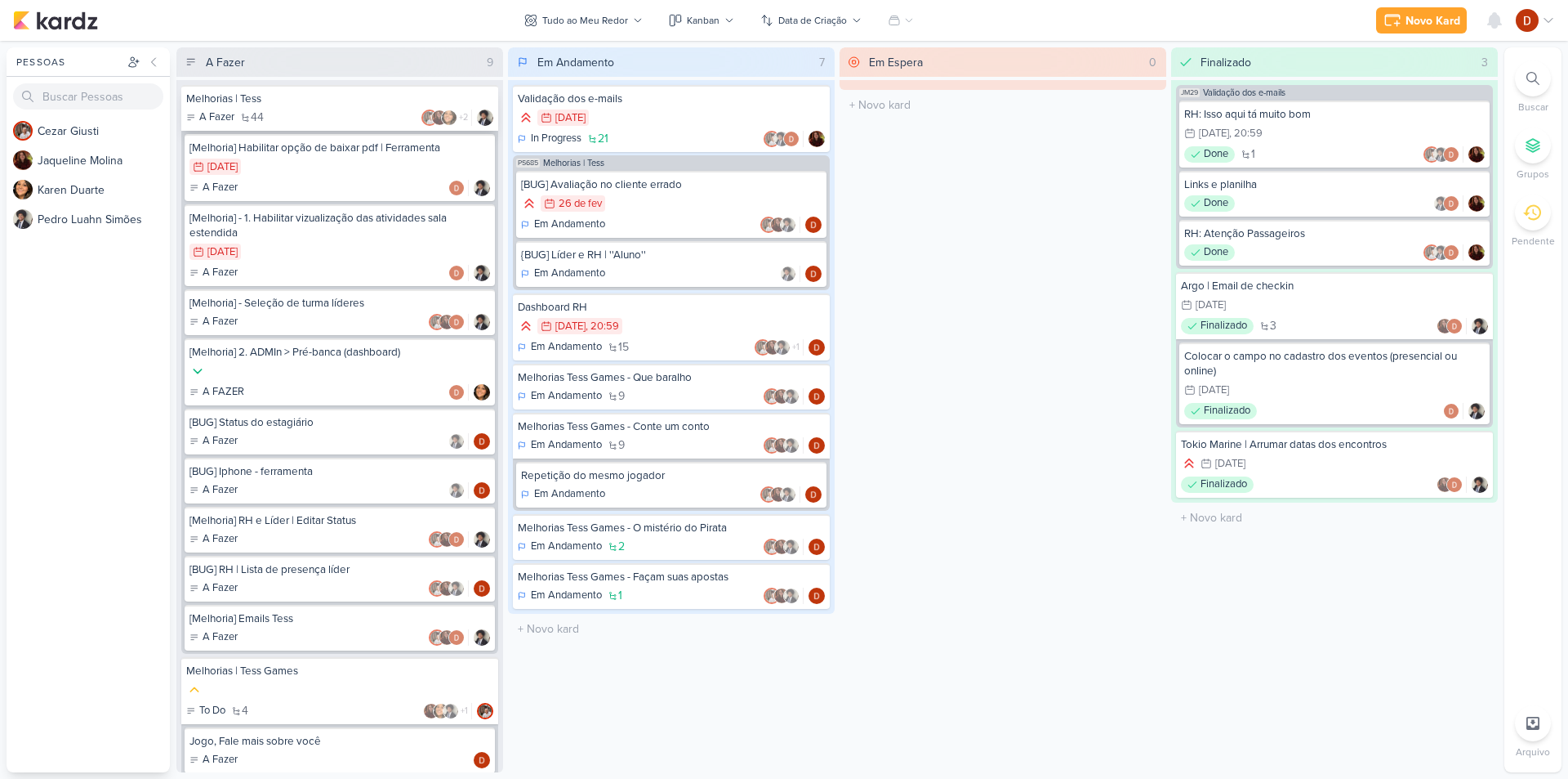
click at [306, 122] on div "A Fazer 44 +2" at bounding box center [340, 118] width 307 height 17
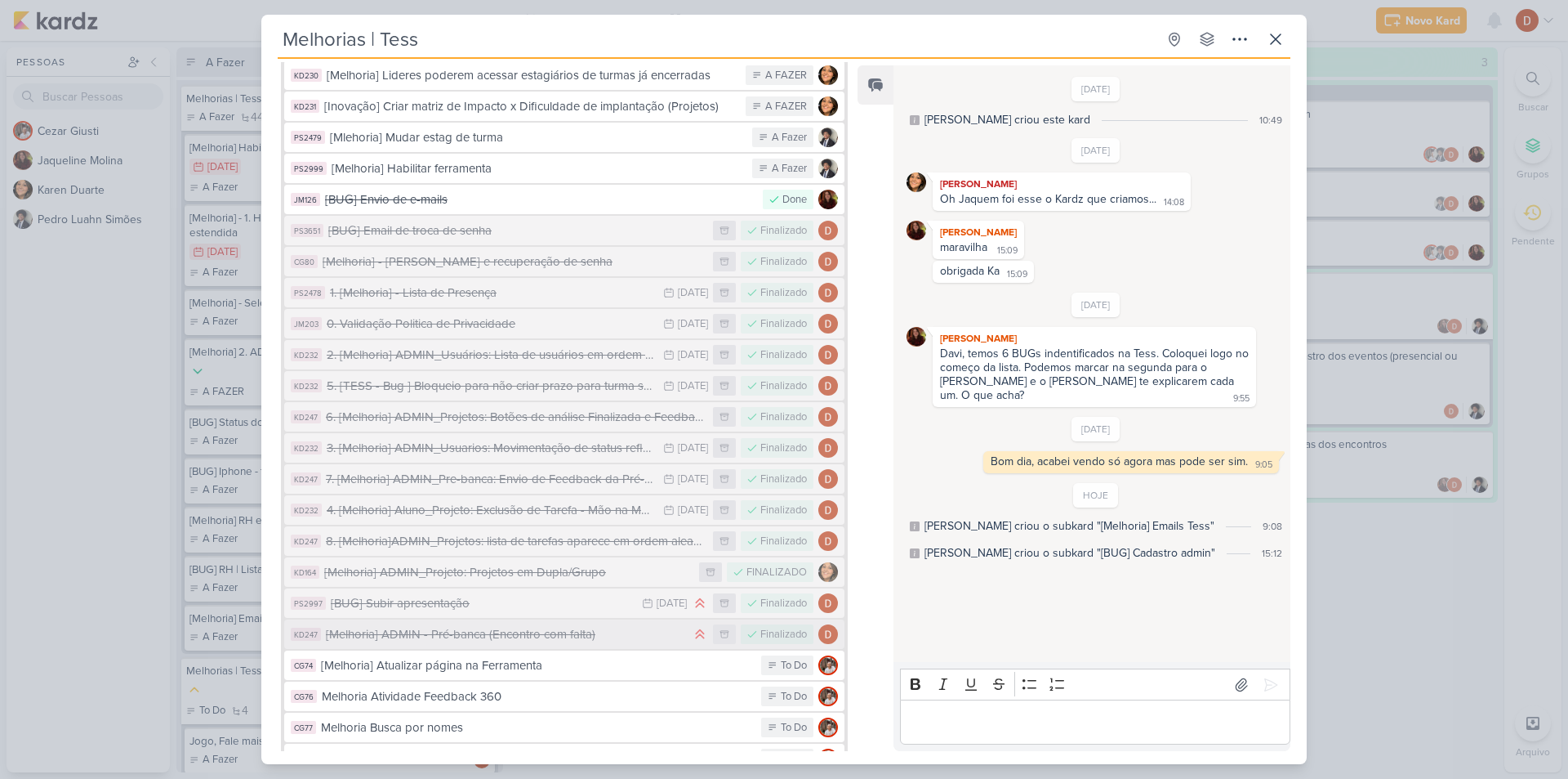
scroll to position [1087, 0]
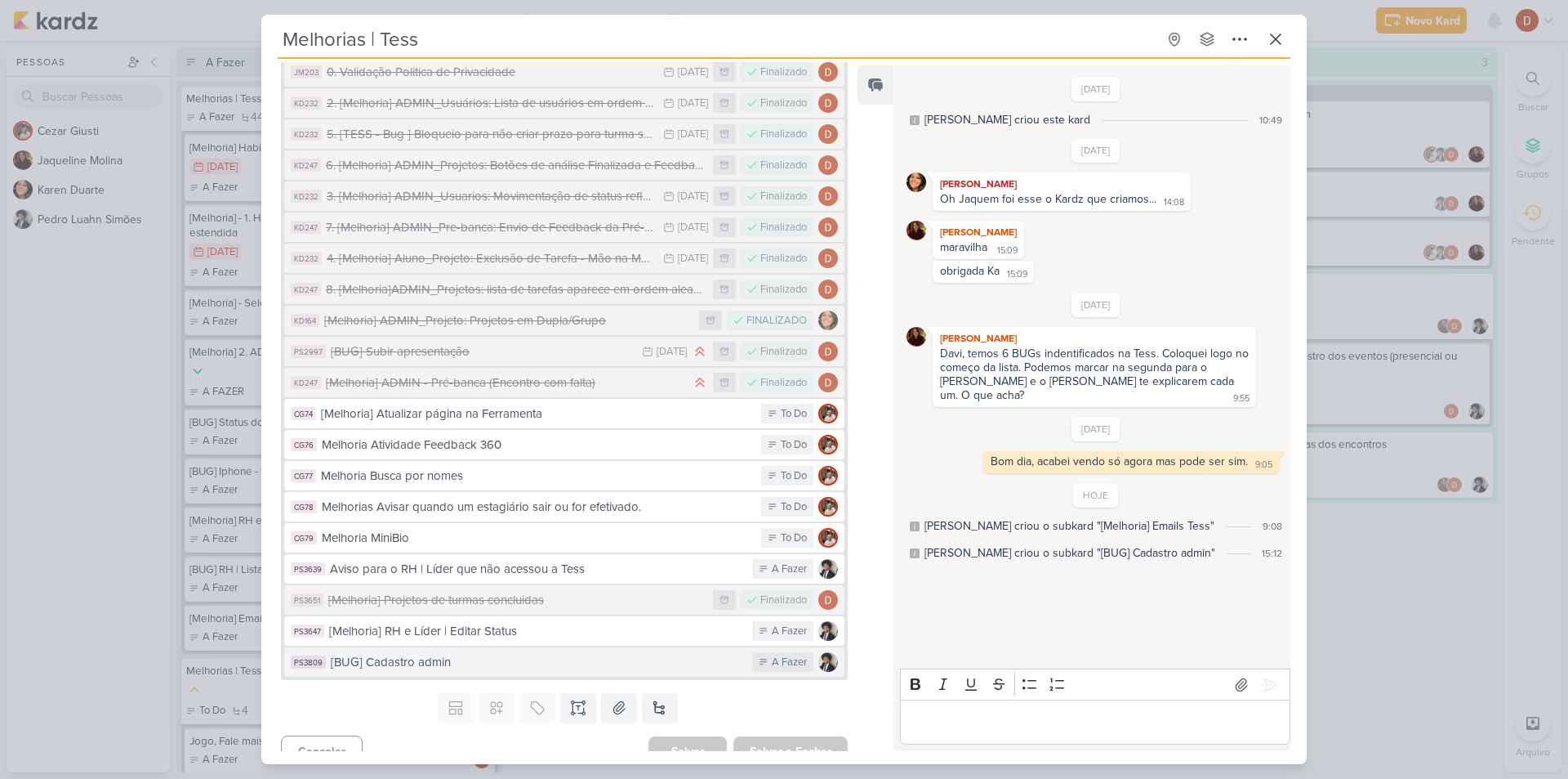
click at [413, 653] on div "[BUG] Cadastro admin" at bounding box center [537, 662] width 413 height 19
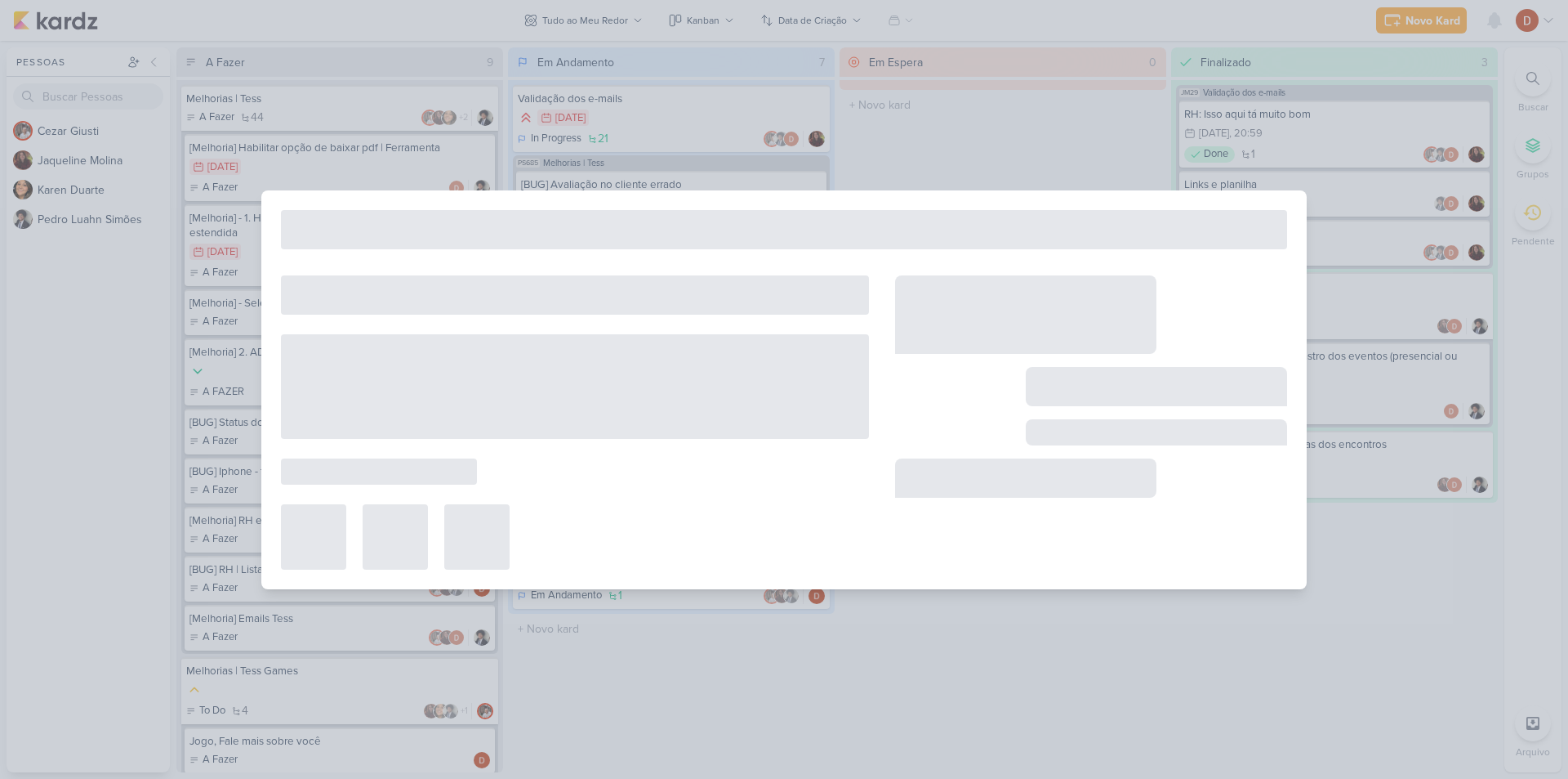
type input "[BUG] Cadastro admin"
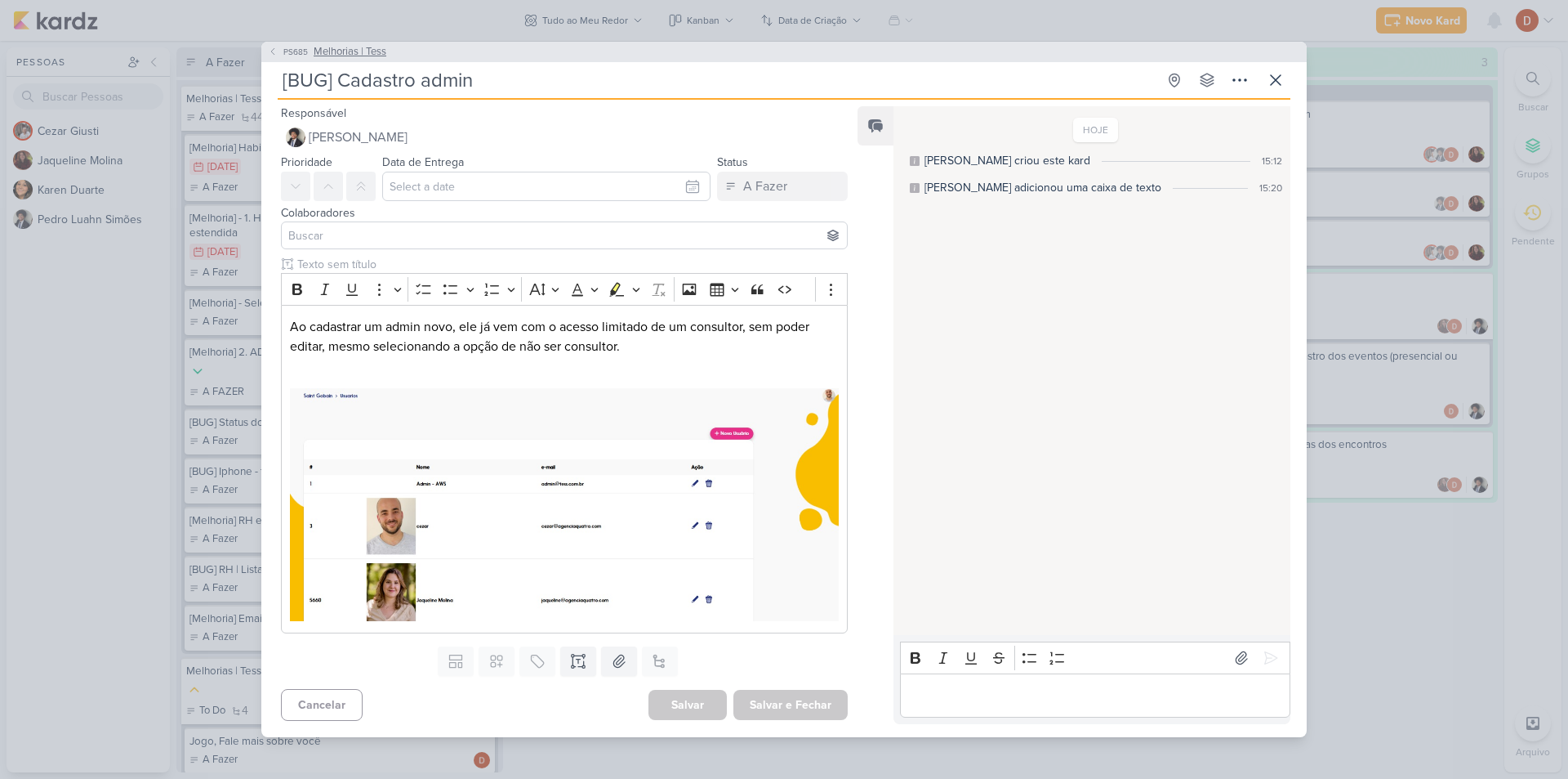
click at [290, 58] on span "PS685" at bounding box center [295, 51] width 29 height 12
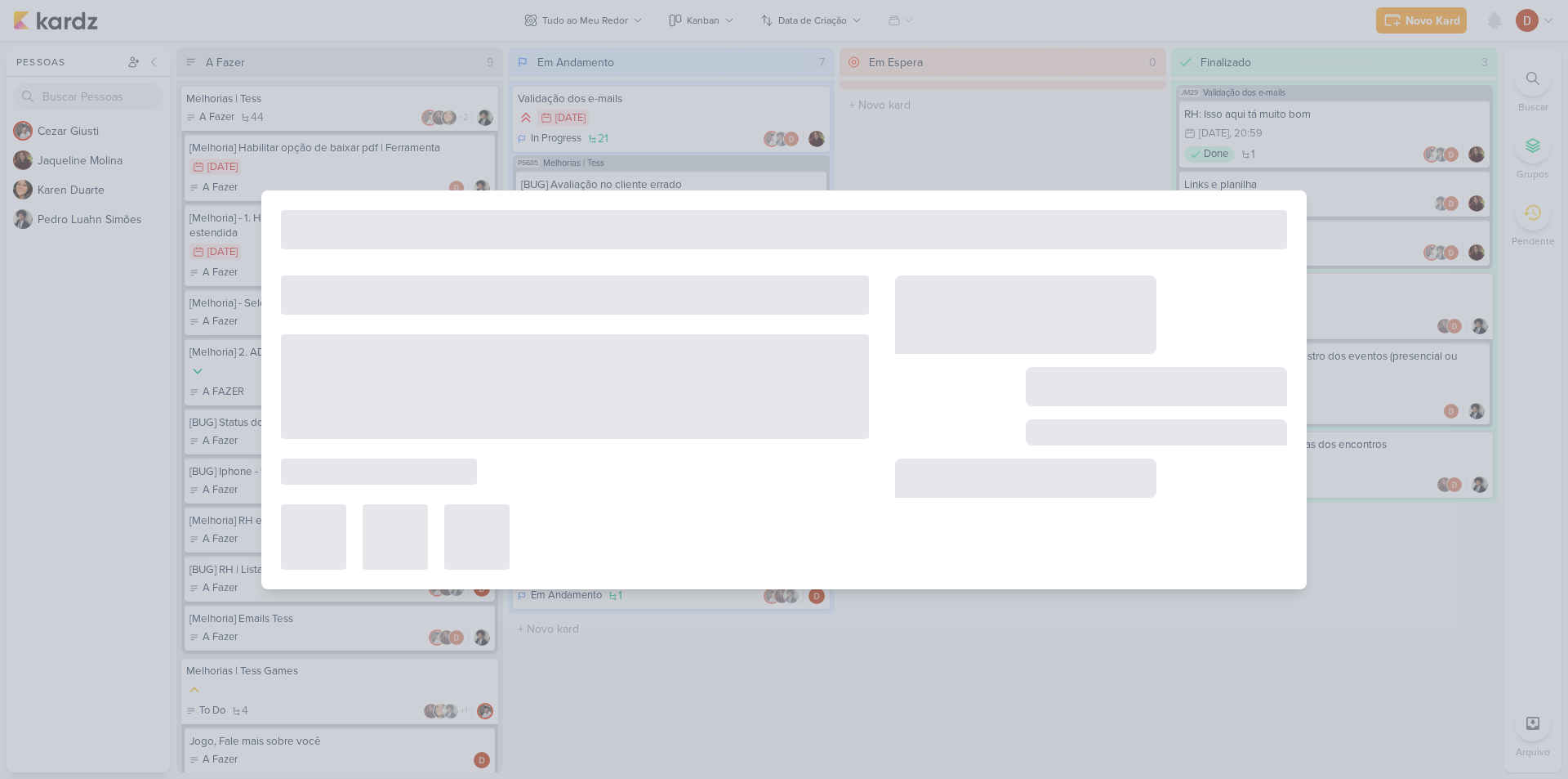
type input "Melhorias | Tess"
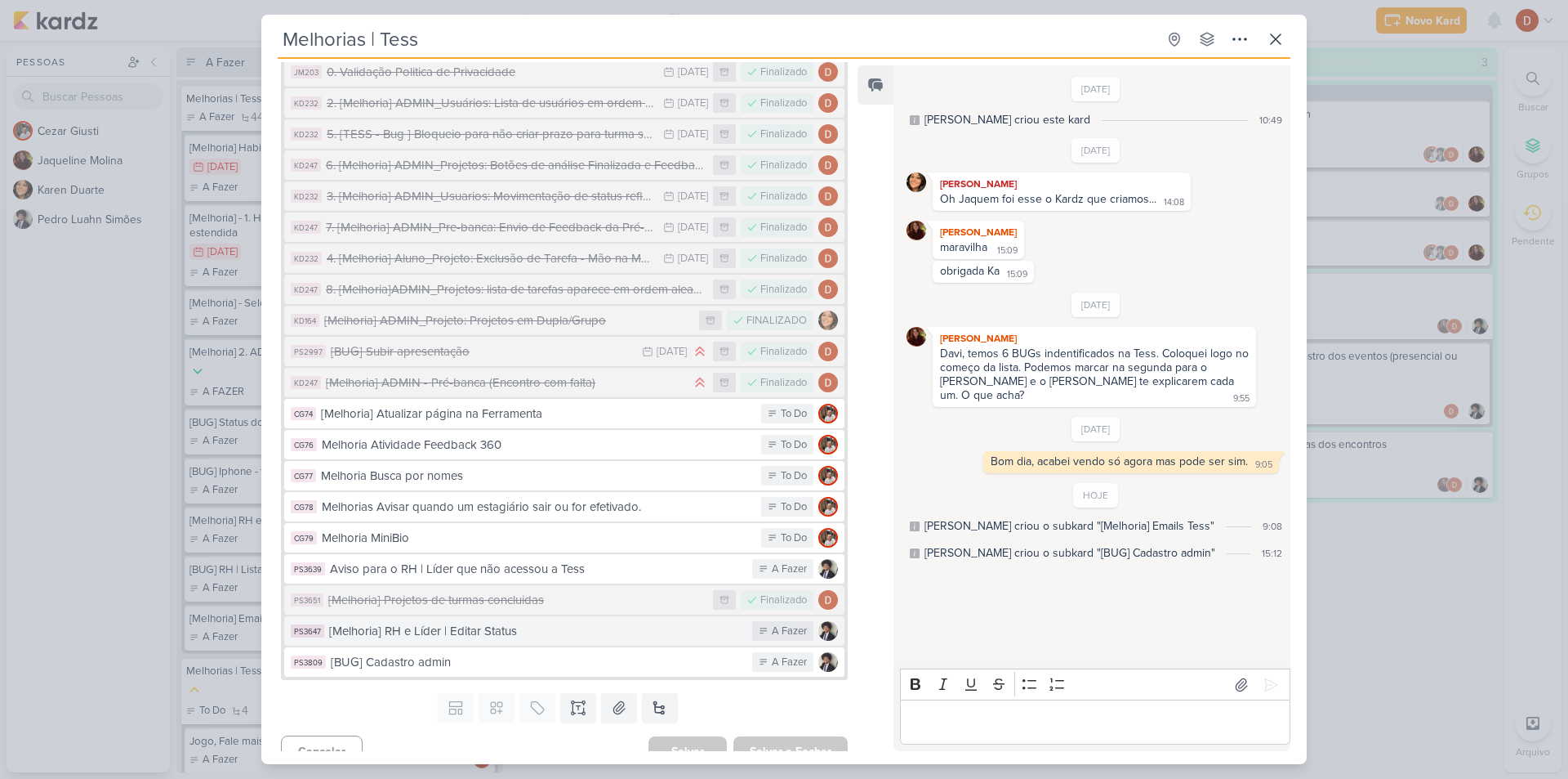
click at [449, 622] on div "[Melhoria] RH e Líder | Editar Status" at bounding box center [536, 631] width 415 height 19
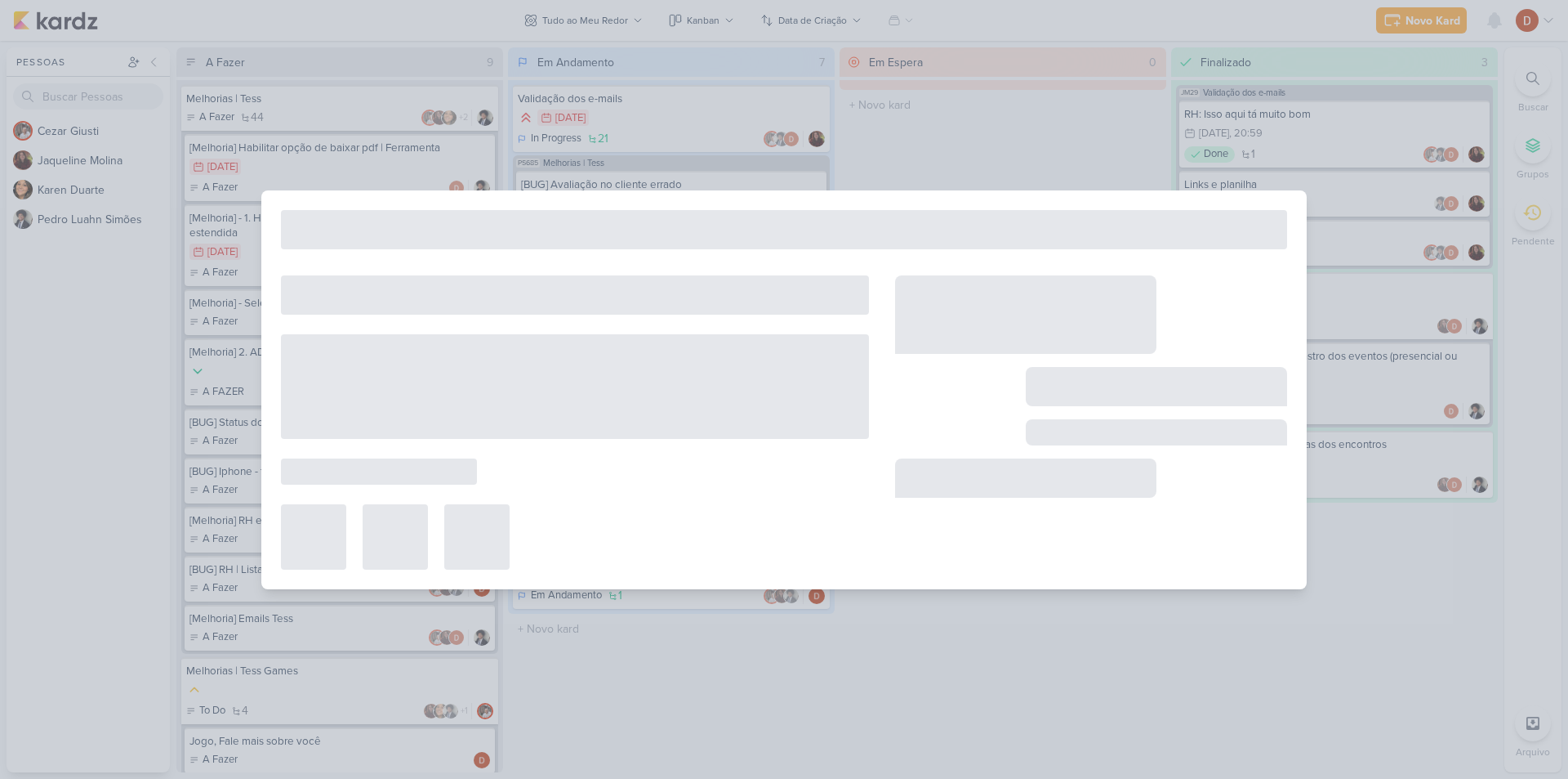
type input "[Melhoria] RH e Líder | Editar Status"
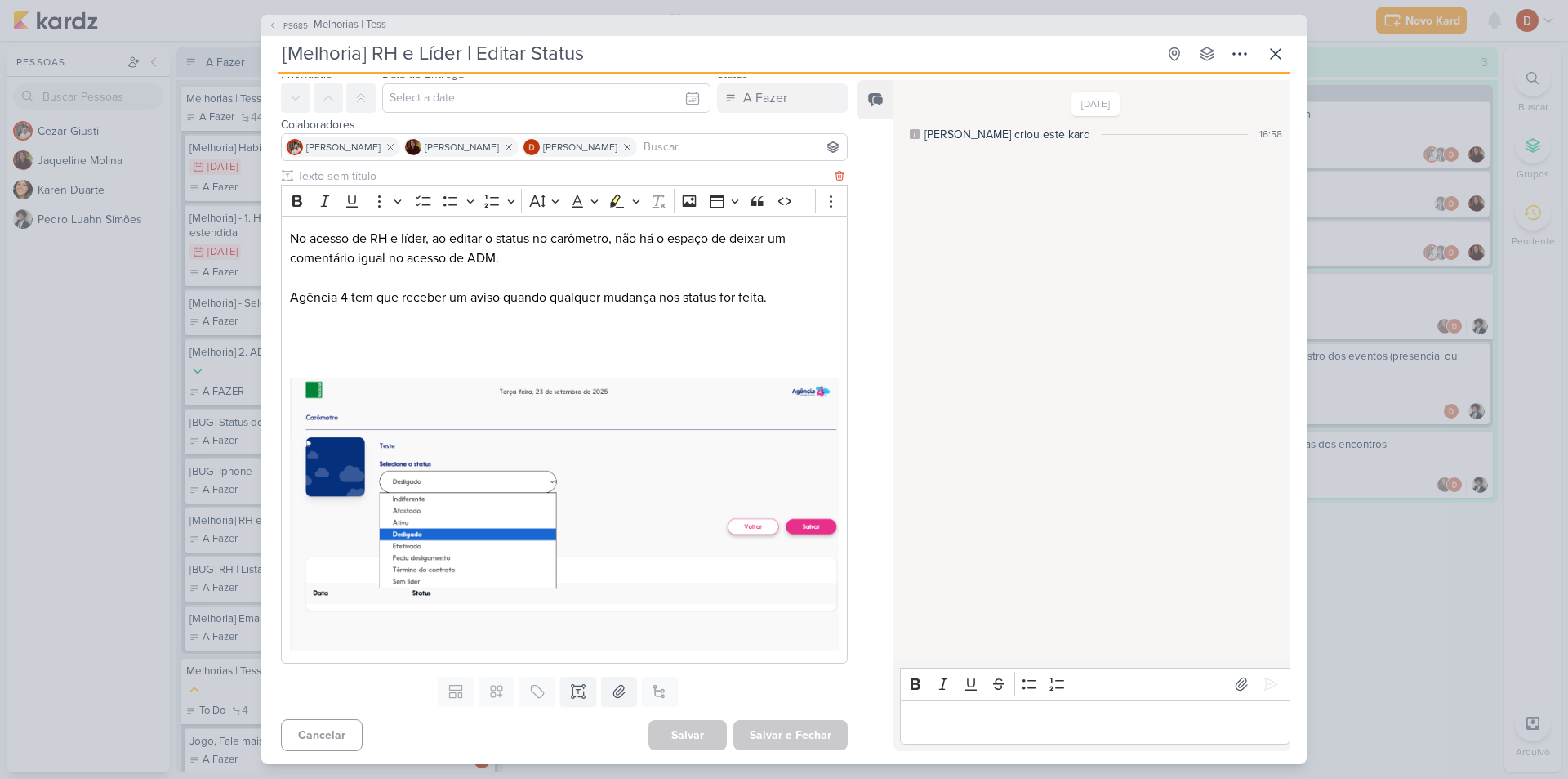
scroll to position [0, 0]
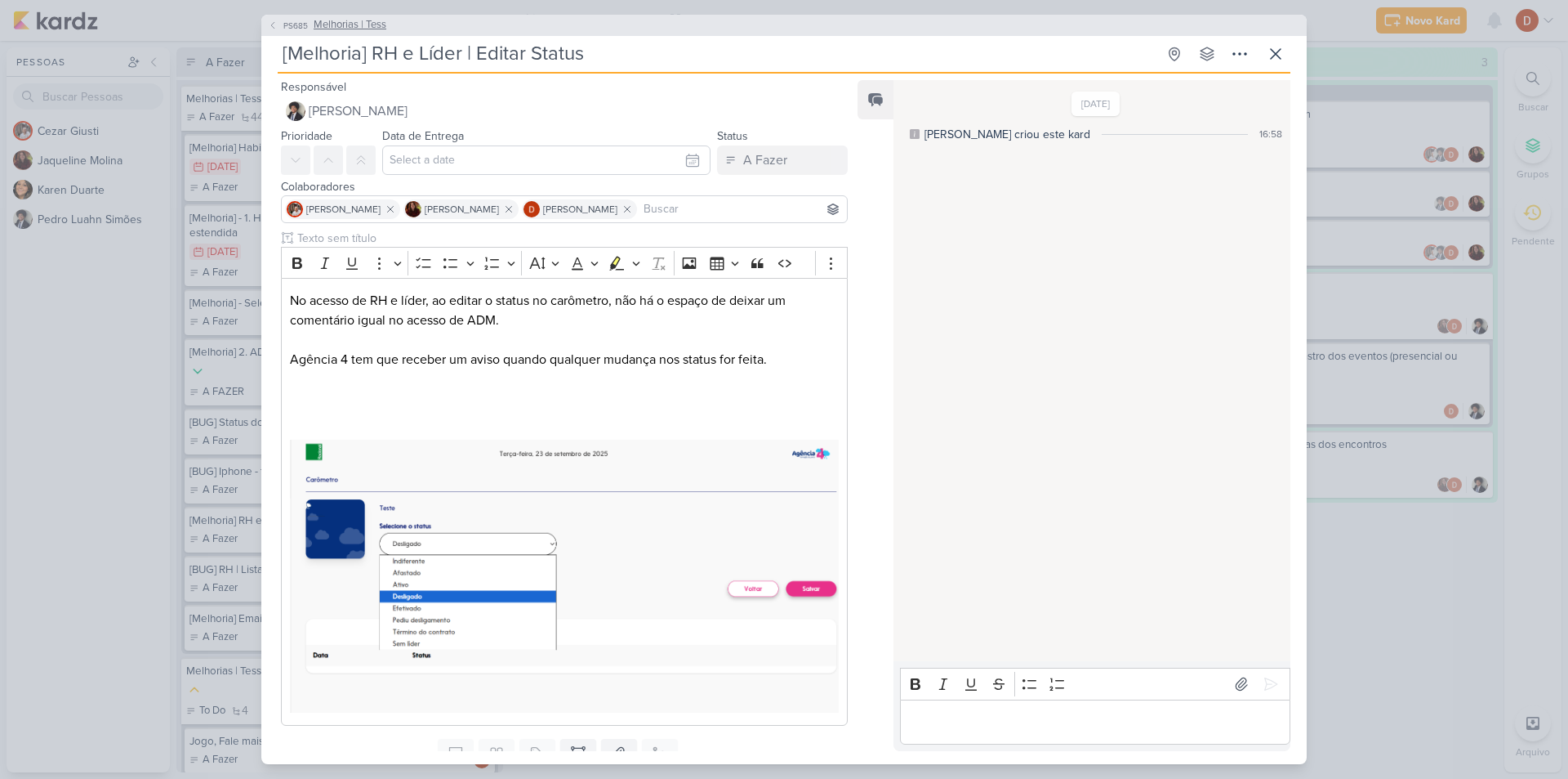
click at [287, 20] on span "PS685" at bounding box center [295, 26] width 29 height 12
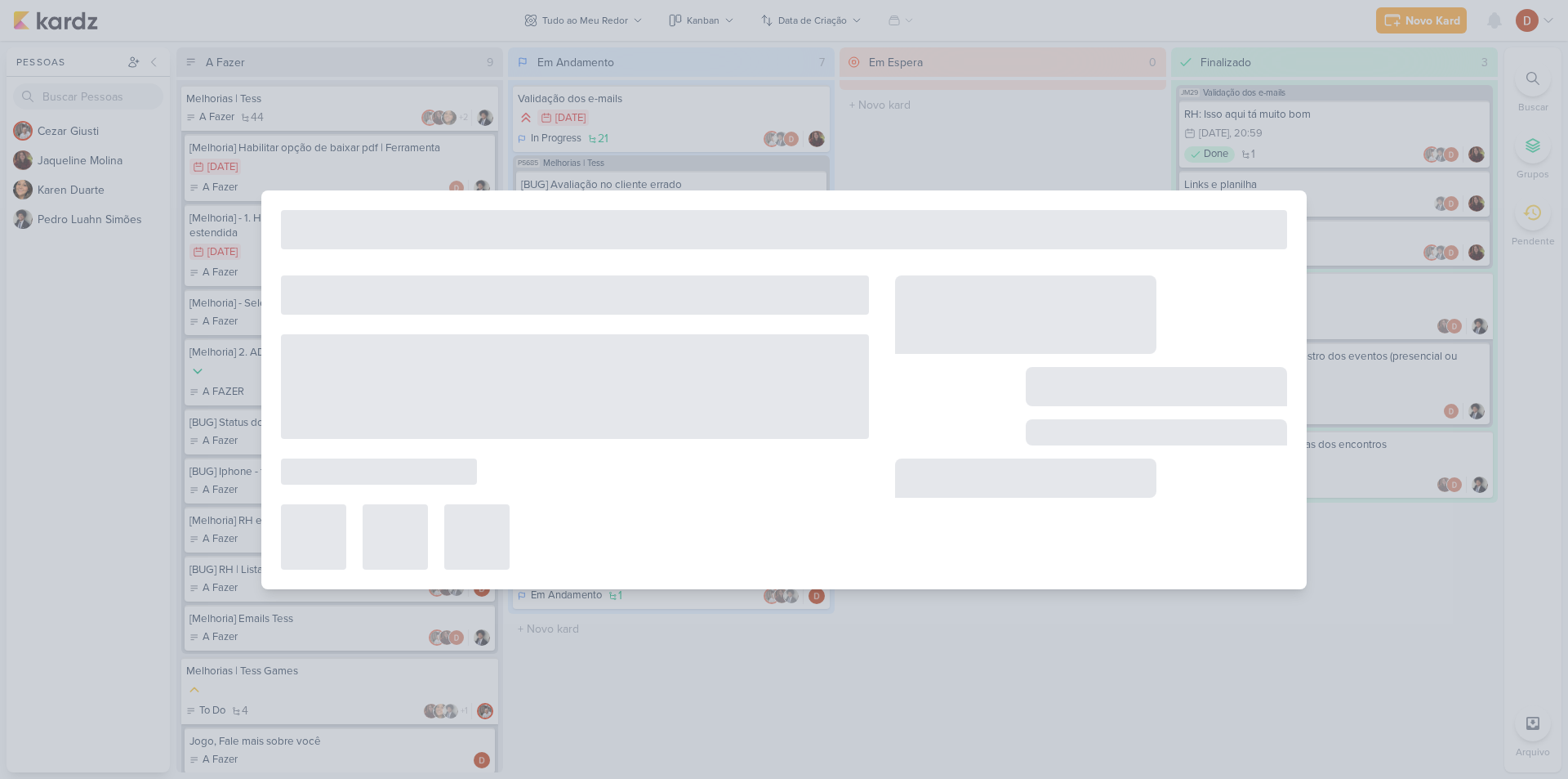
type input "Melhorias | Tess"
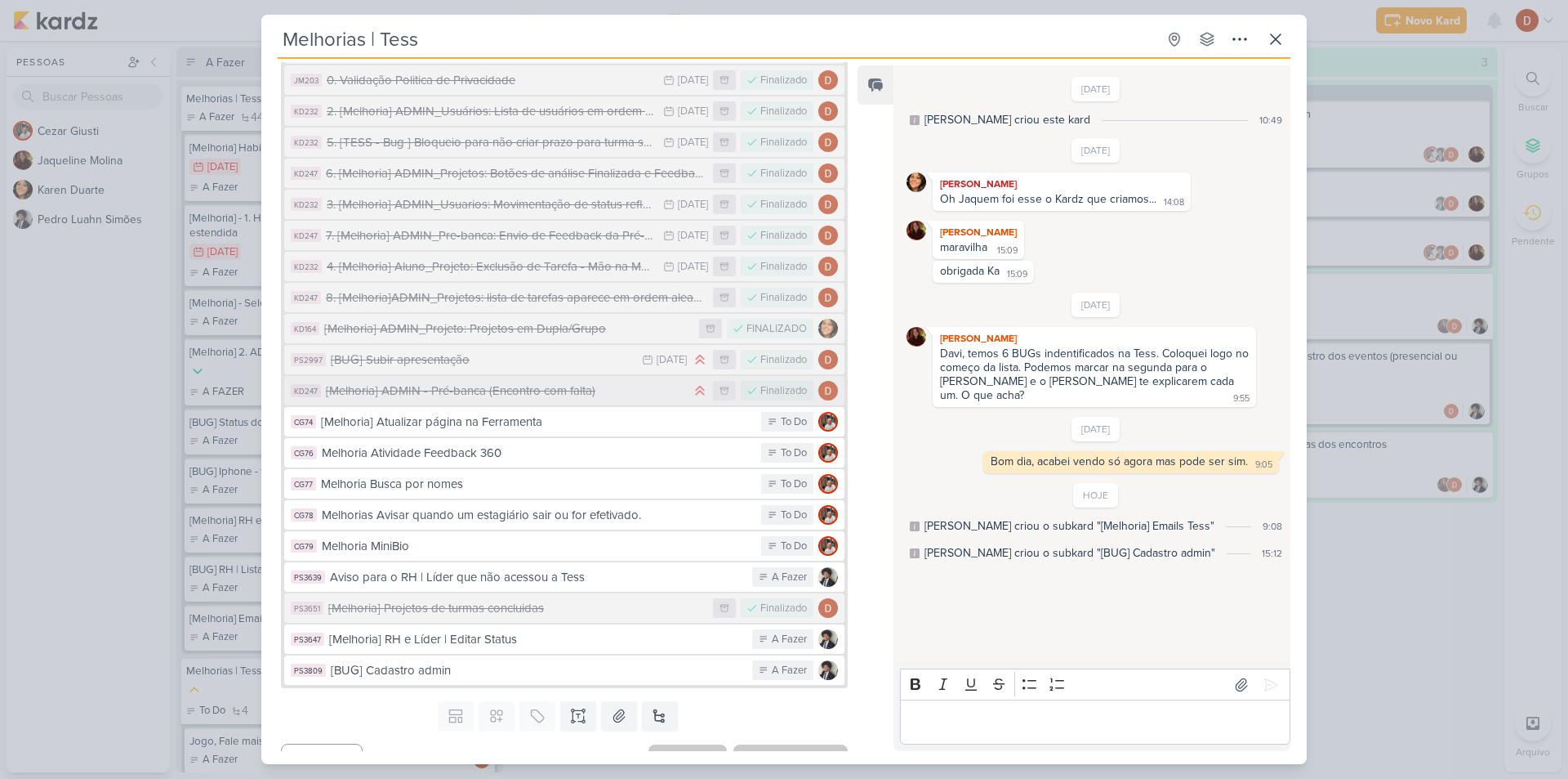
scroll to position [1087, 0]
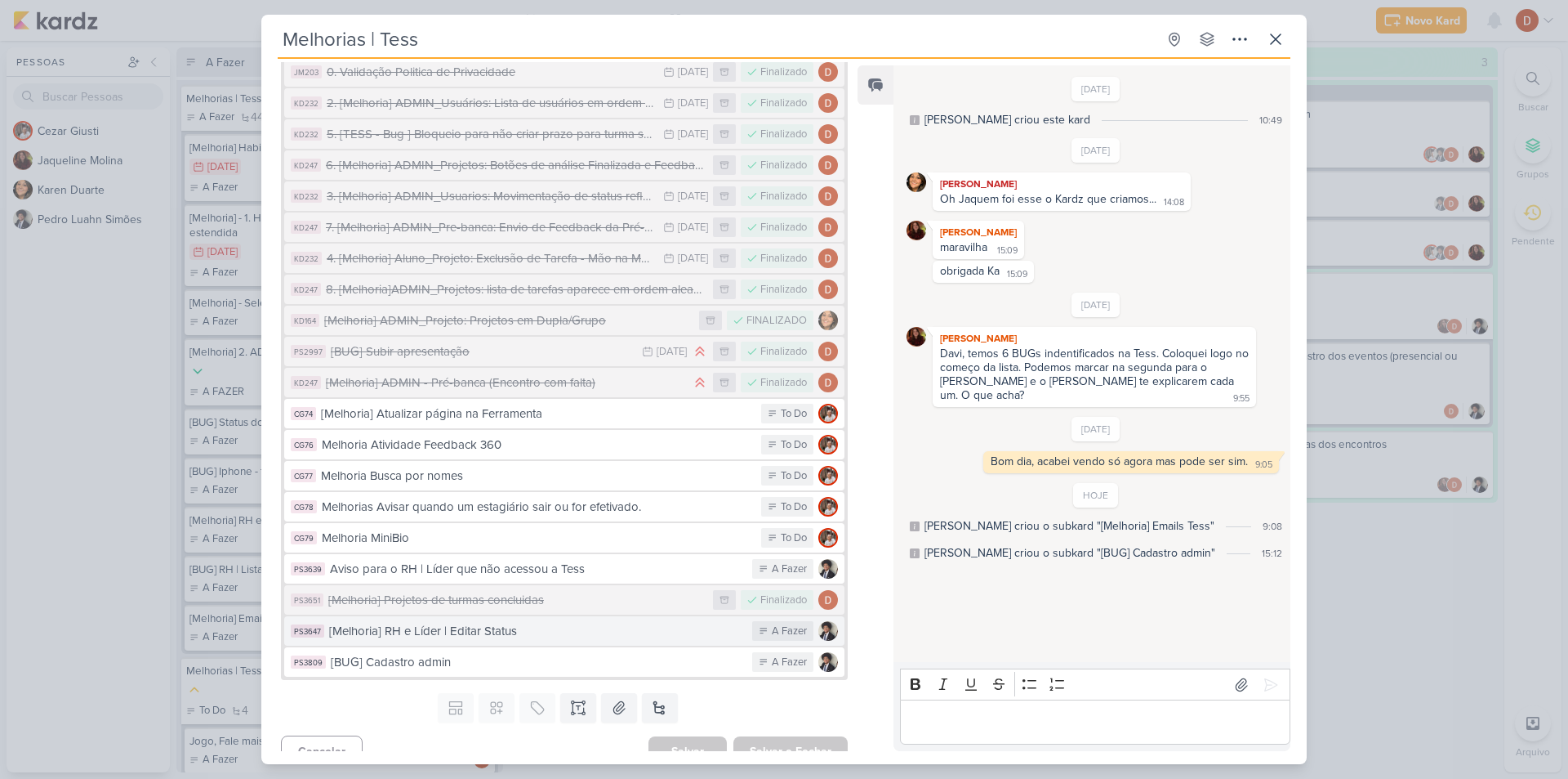
click at [487, 622] on div "[Melhoria] RH e Líder | Editar Status" at bounding box center [536, 631] width 415 height 19
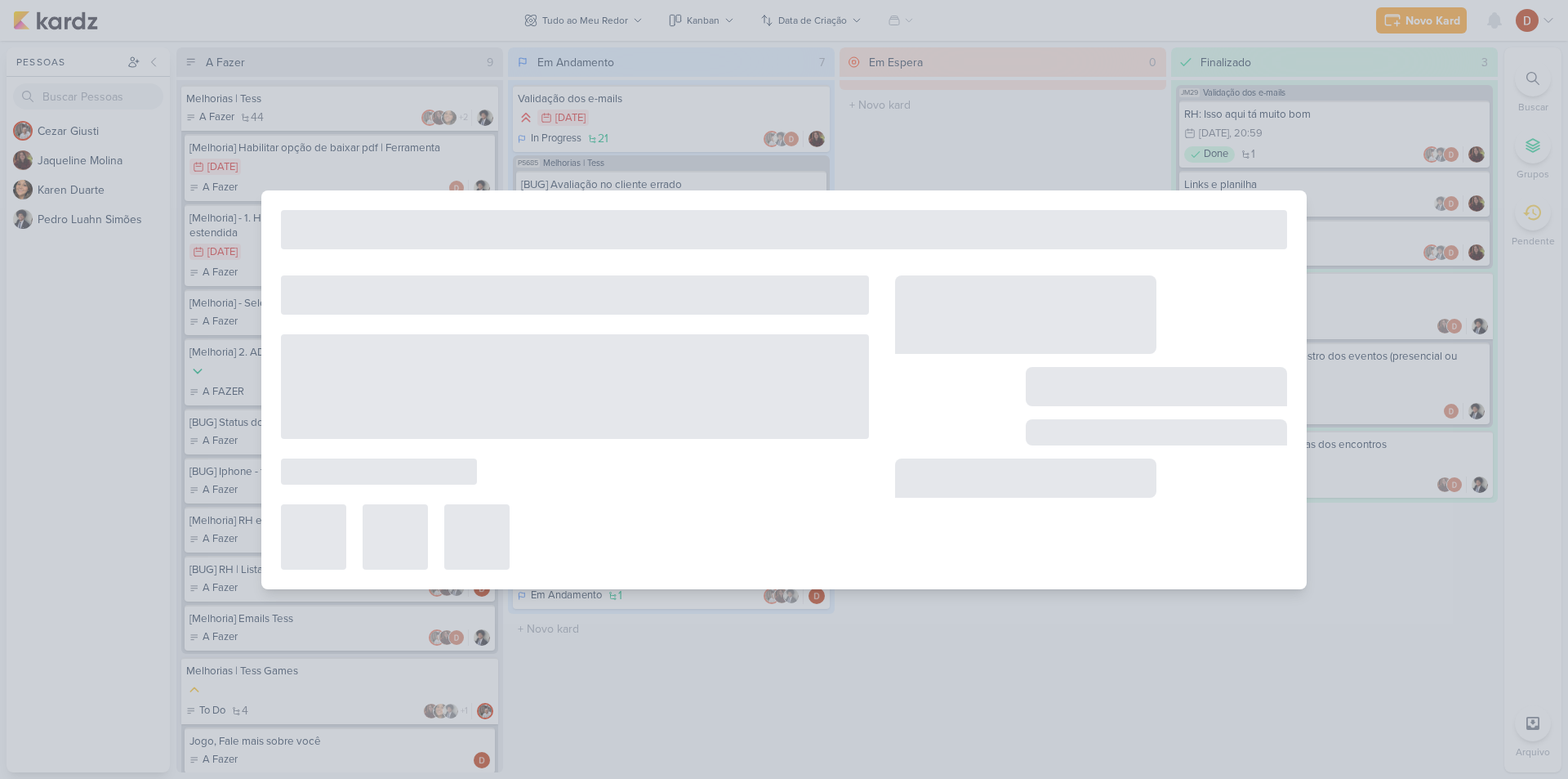
type input "[Melhoria] RH e Líder | Editar Status"
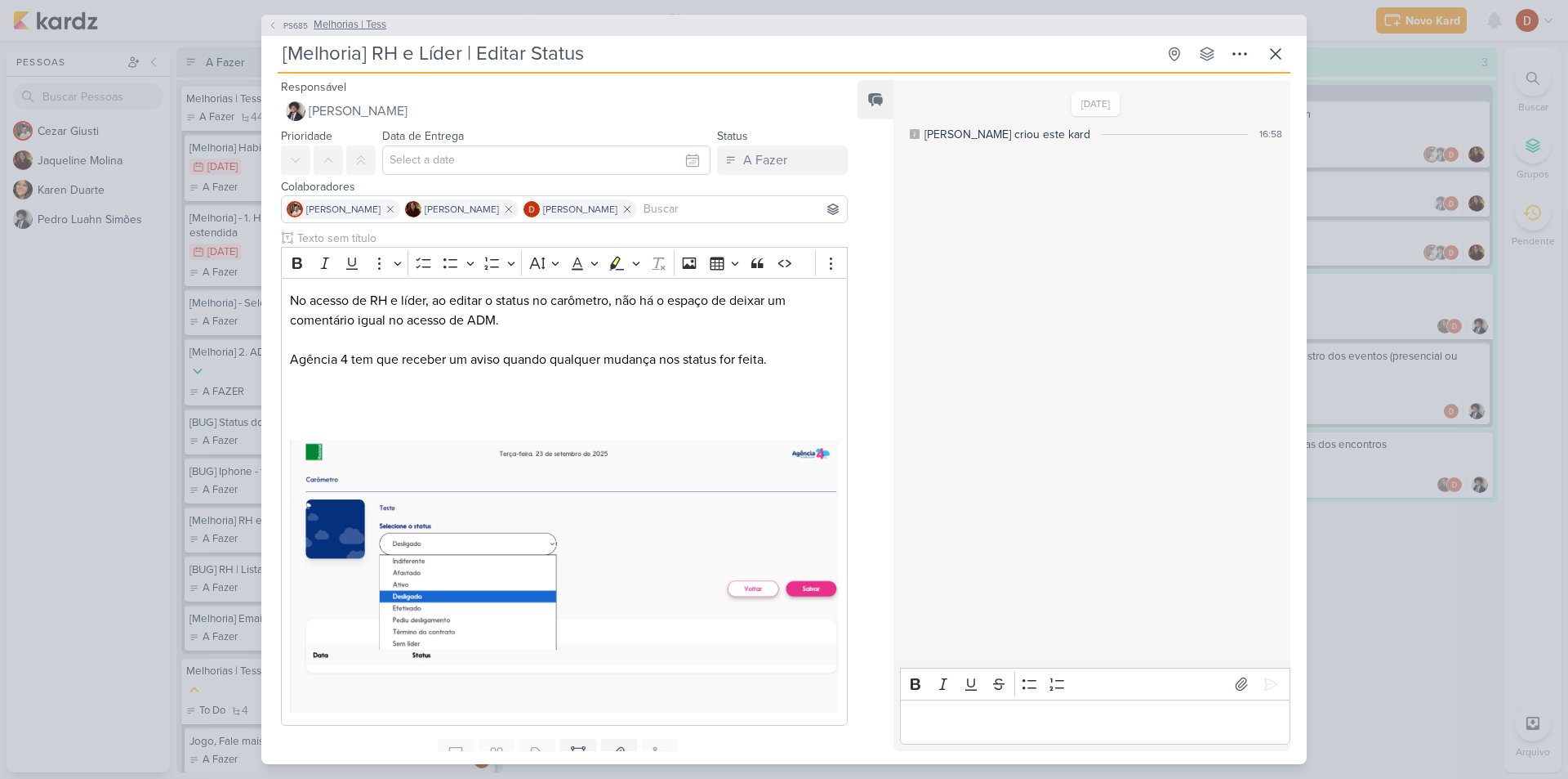
click at [305, 22] on span "PS685" at bounding box center [295, 26] width 29 height 12
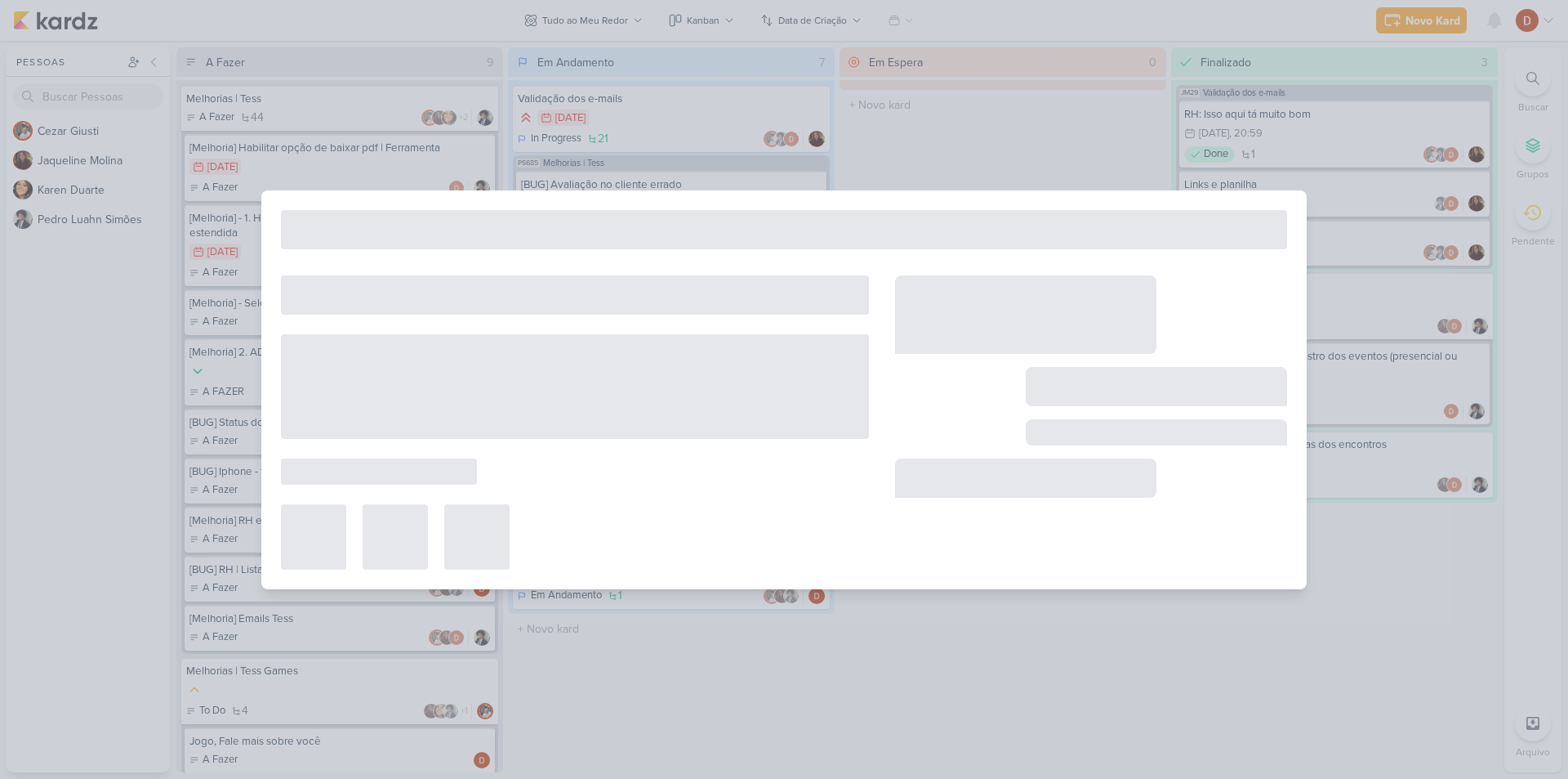
type input "Melhorias | Tess"
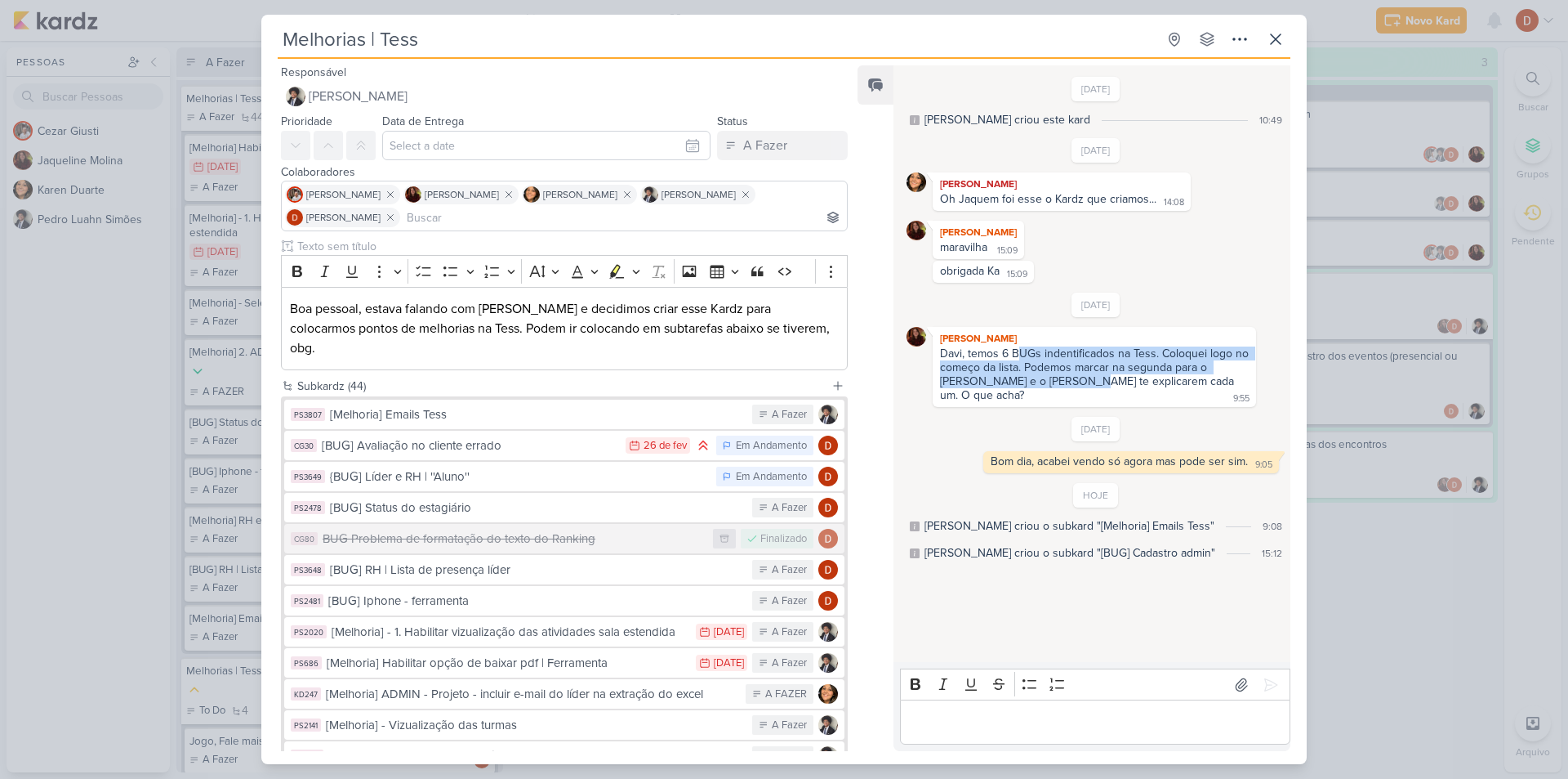
drag, startPoint x: 1021, startPoint y: 351, endPoint x: 1075, endPoint y: 377, distance: 59.9
click at [1075, 377] on div "Davi, temos 6 BUGs indentificados na Tess. Coloquei logo no começo da lista. Po…" at bounding box center [1096, 374] width 312 height 56
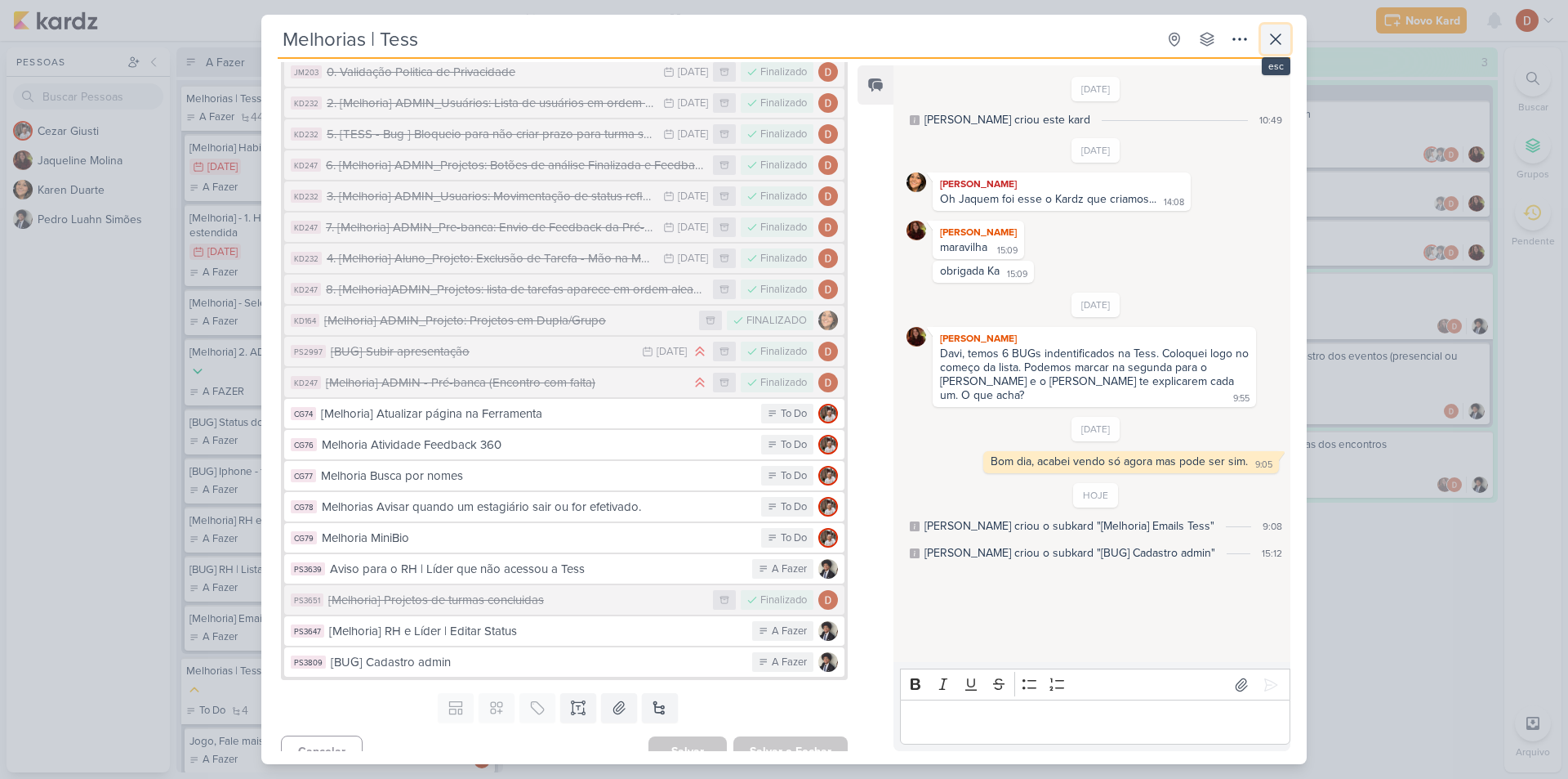
click at [1273, 42] on icon at bounding box center [1276, 39] width 10 height 10
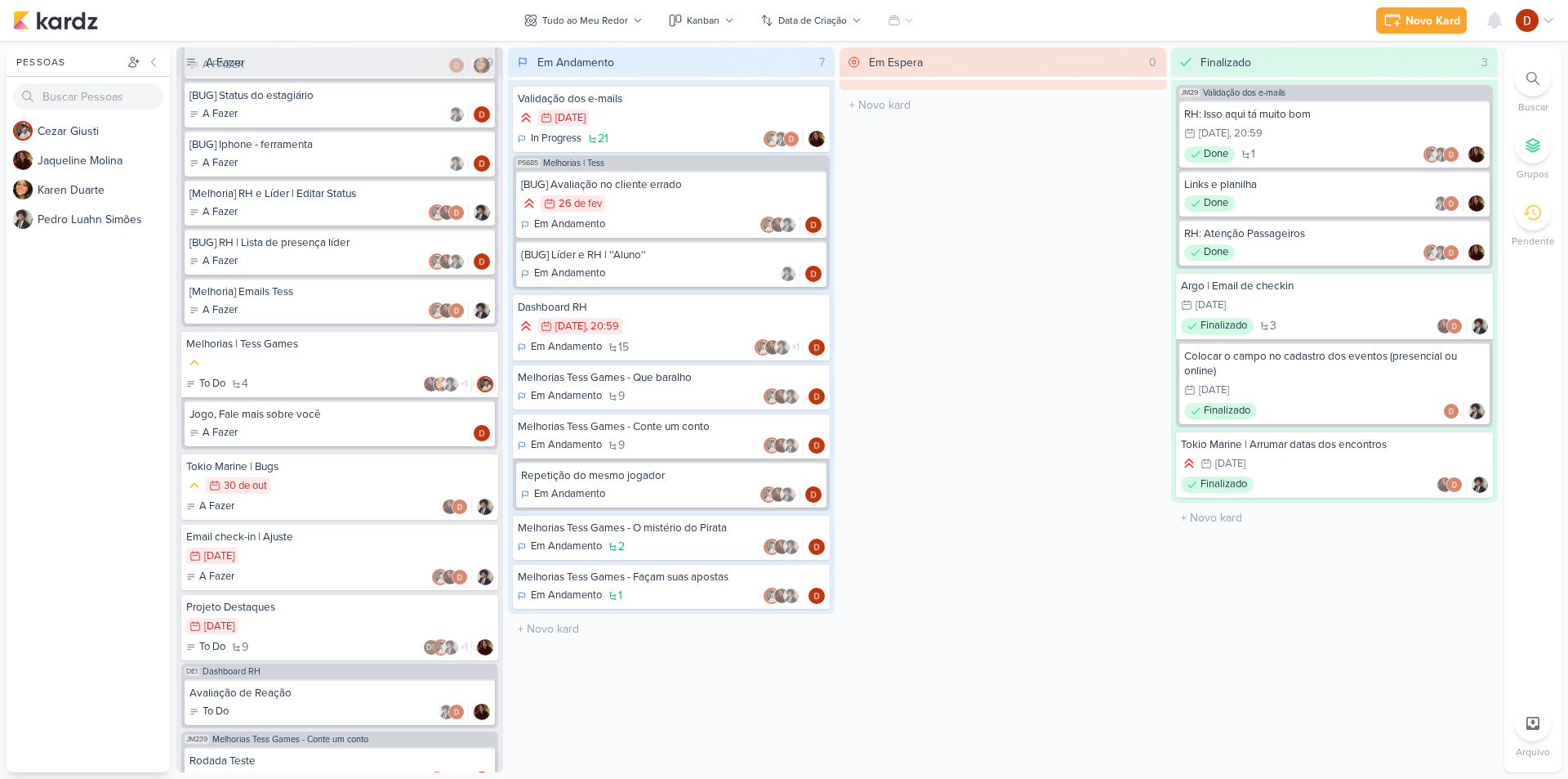
scroll to position [505, 0]
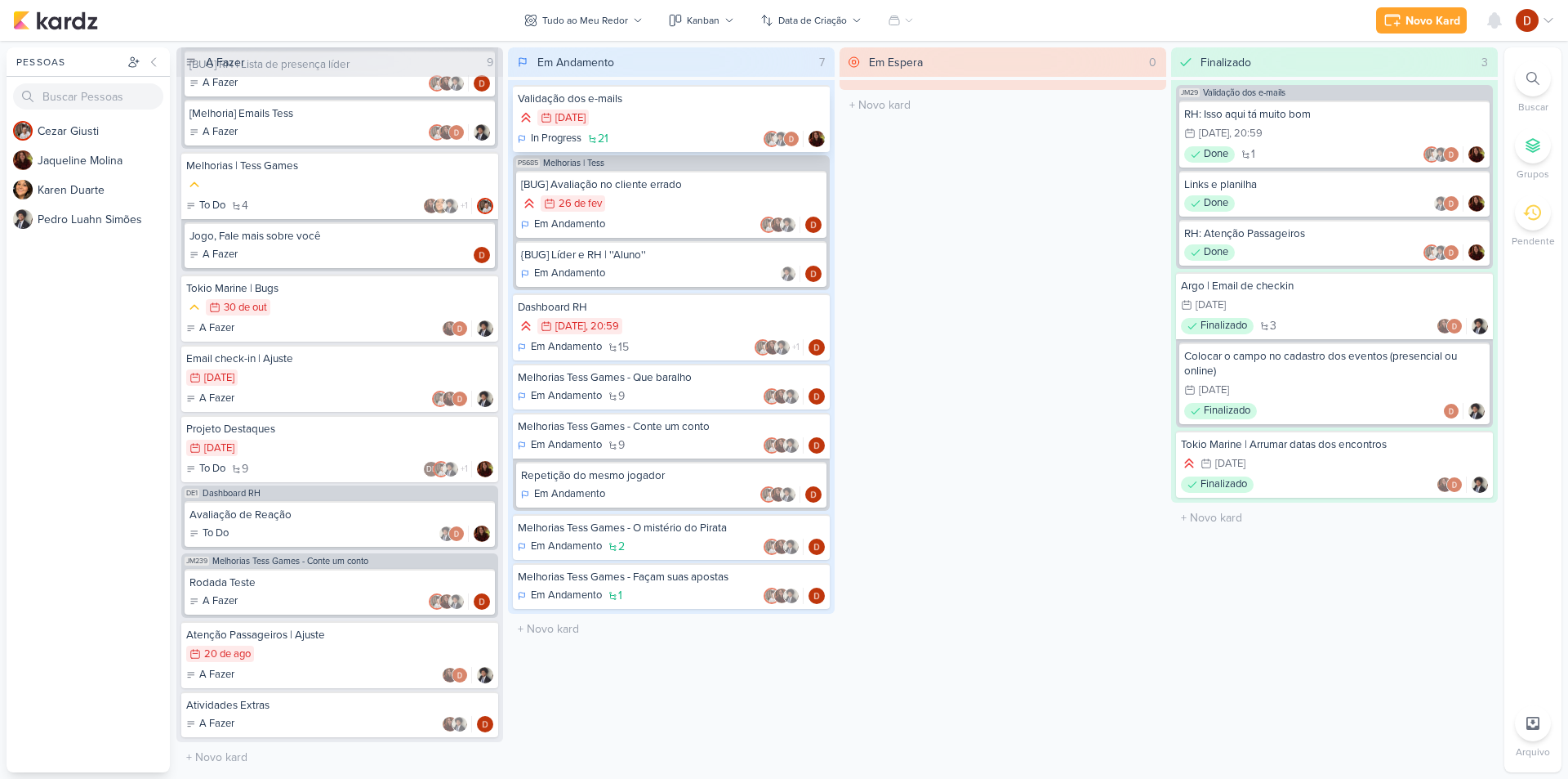
click at [695, 114] on div "7/3 [DATE]" at bounding box center [671, 119] width 307 height 18
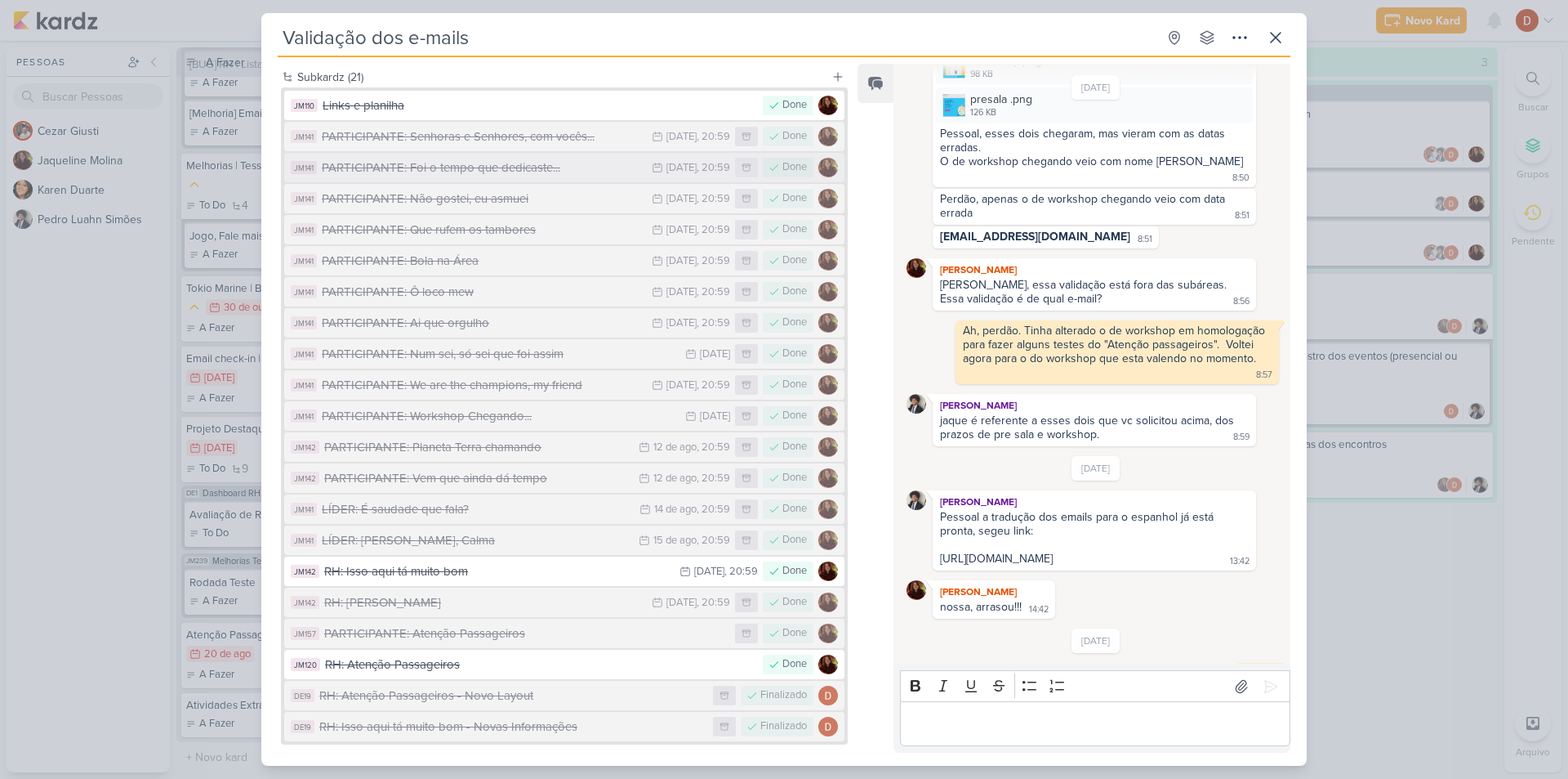
scroll to position [0, 0]
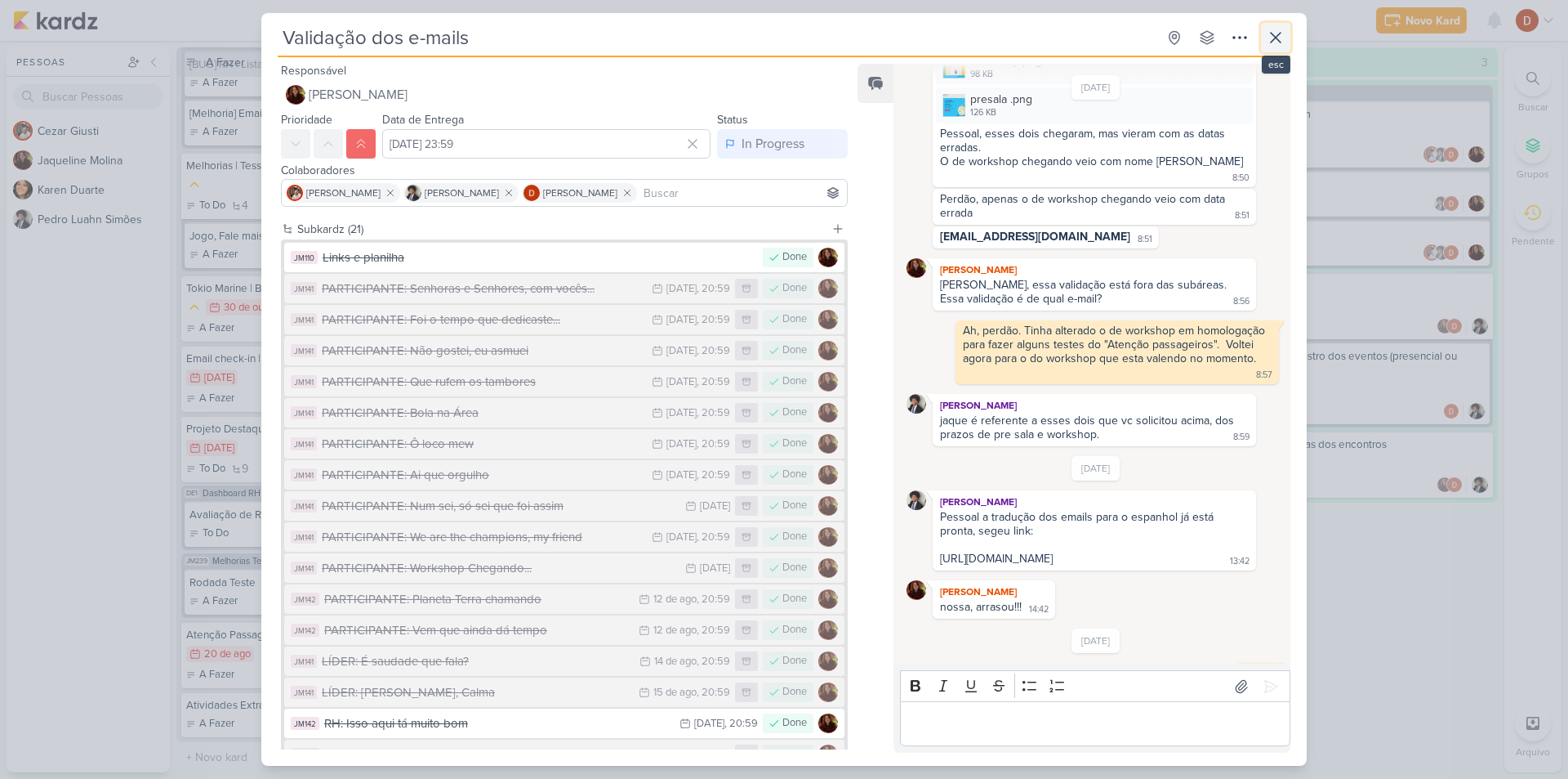
click at [1272, 36] on icon at bounding box center [1276, 38] width 20 height 20
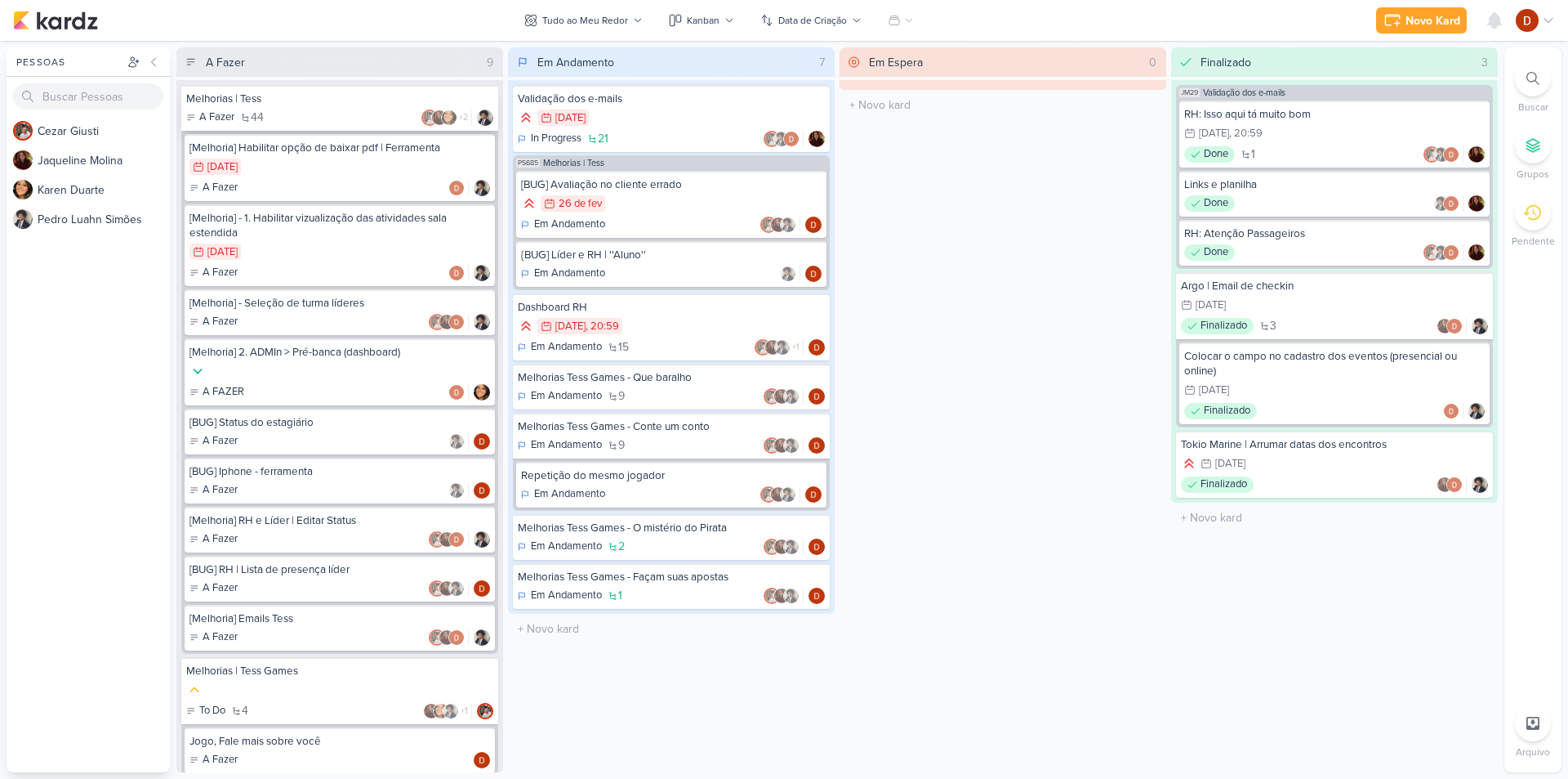
click at [318, 87] on div "Melhorias | Tess A Fazer 44 +2" at bounding box center [340, 108] width 317 height 46
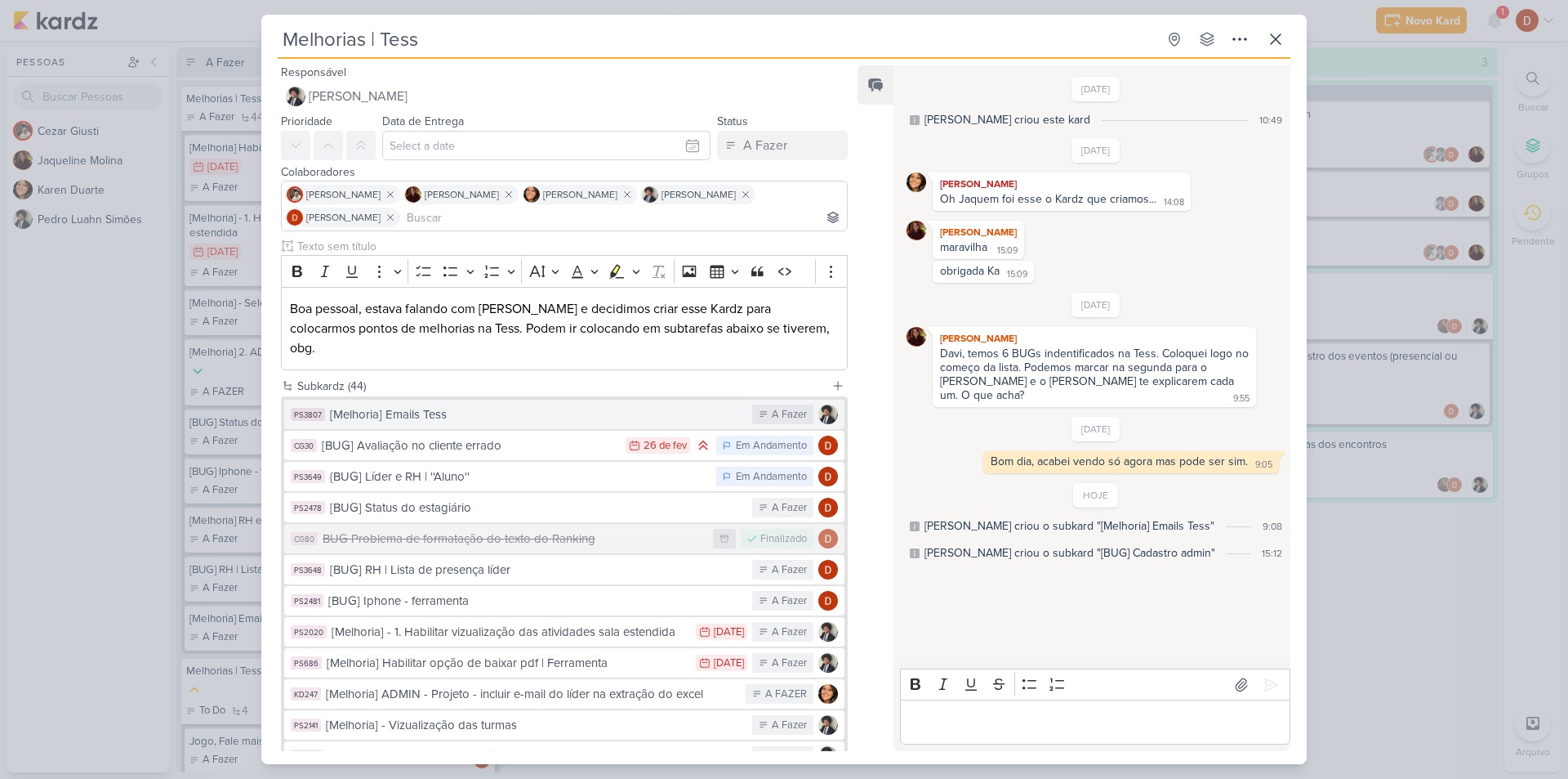
click at [501, 405] on div "[Melhoria] Emails Tess" at bounding box center [537, 414] width 414 height 19
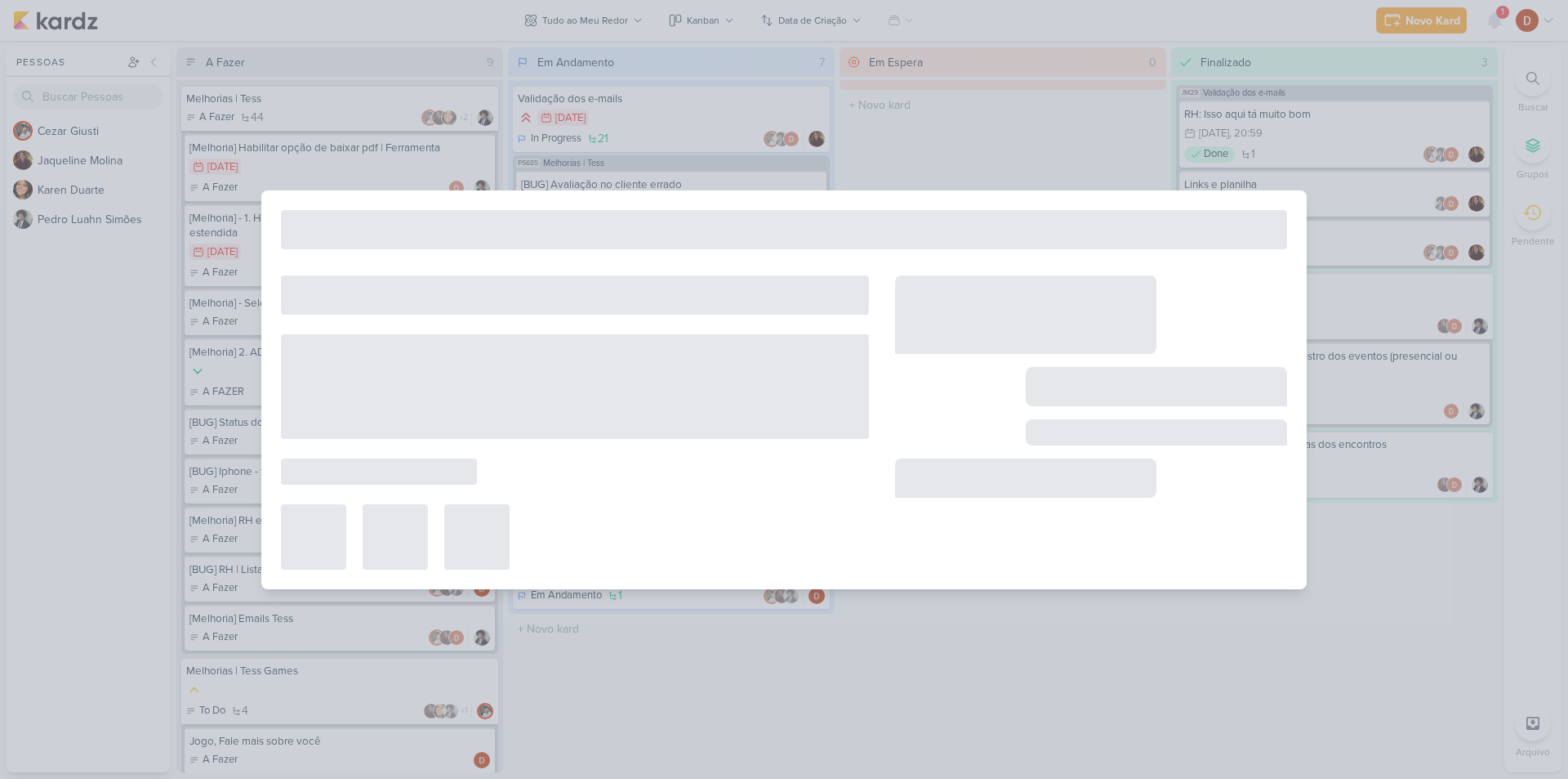
type input "[Melhoria] Emails Tess"
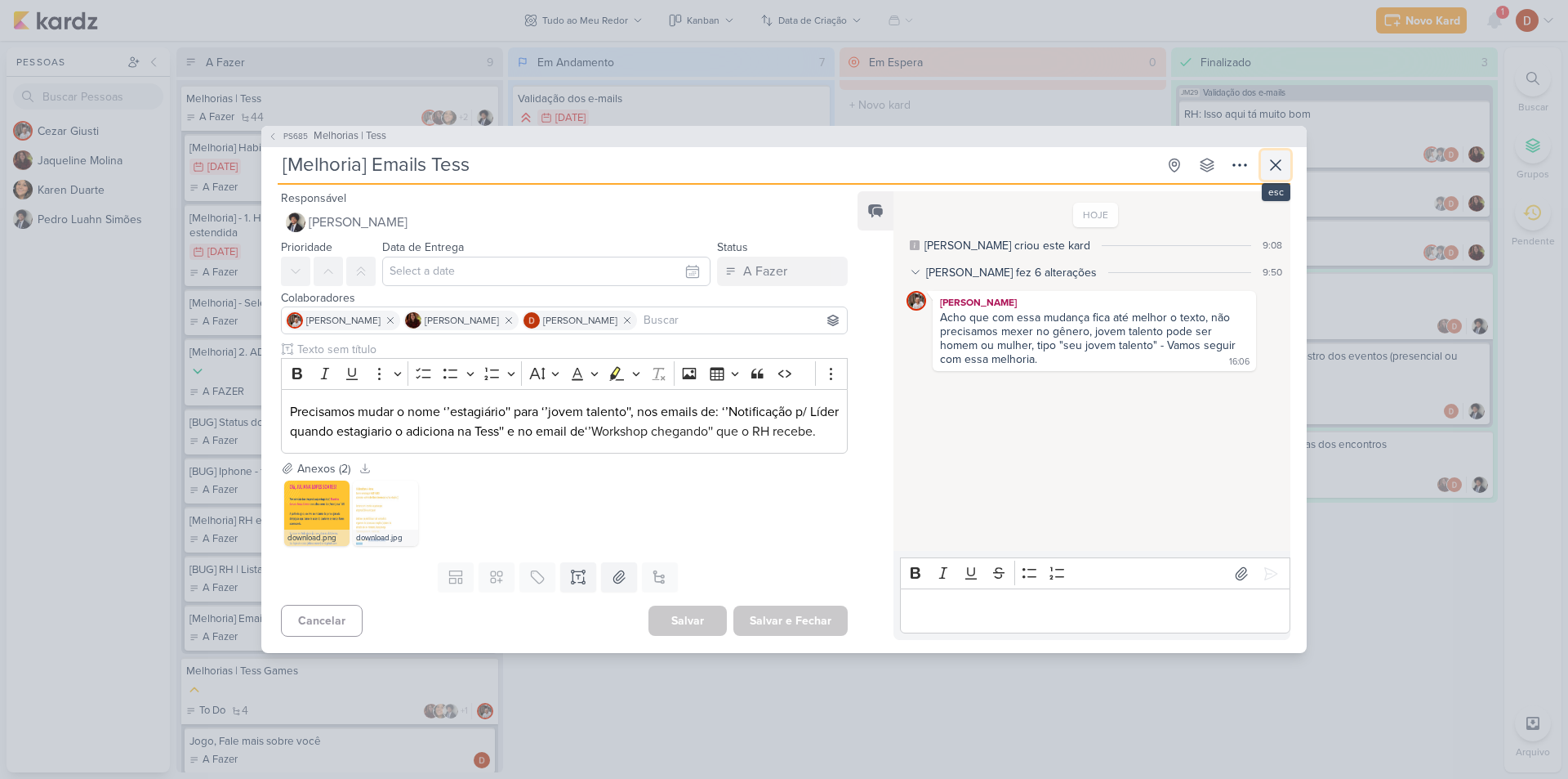
click at [1281, 155] on icon at bounding box center [1276, 165] width 20 height 20
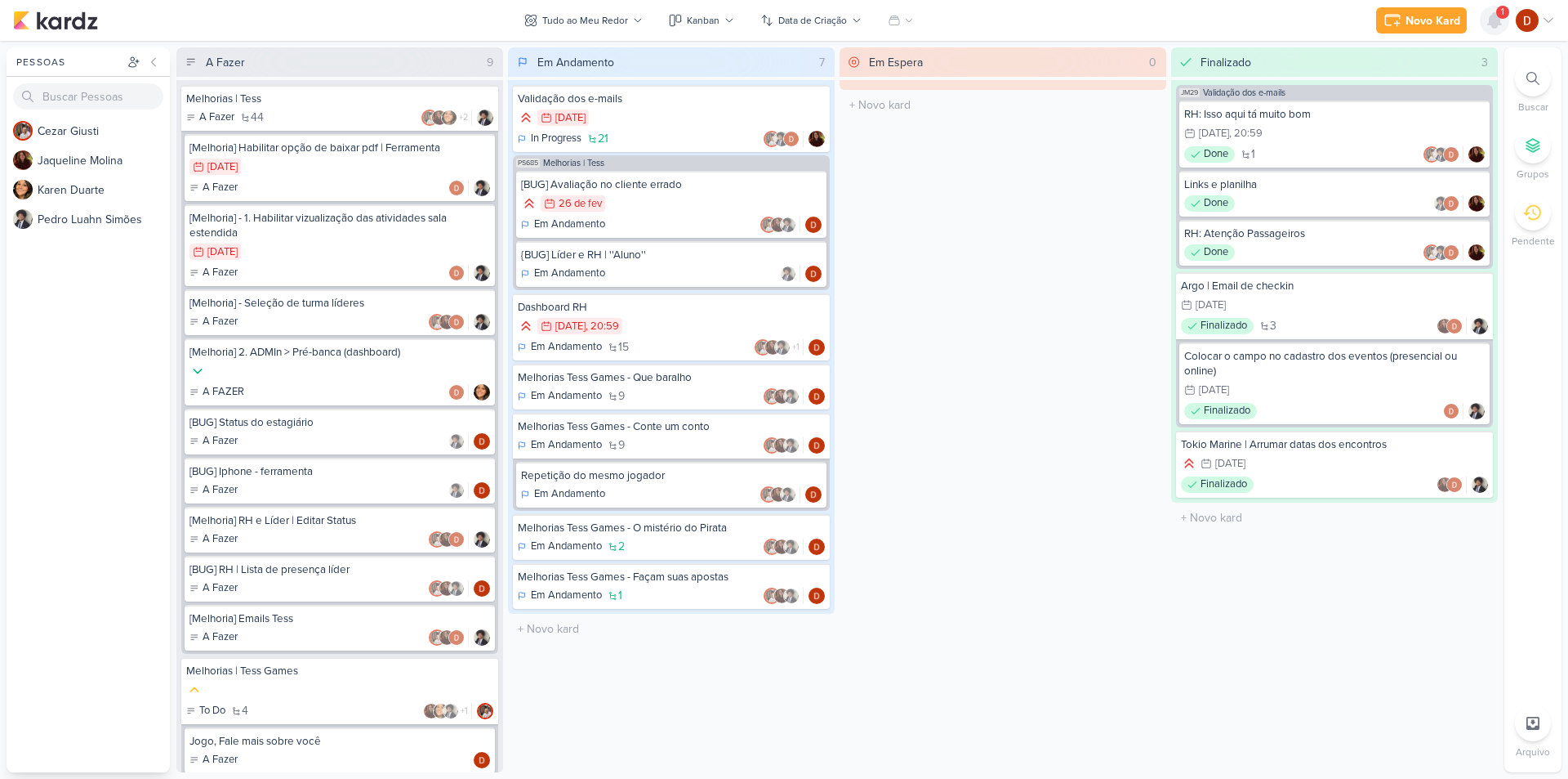
click at [1489, 17] on icon at bounding box center [1494, 21] width 20 height 20
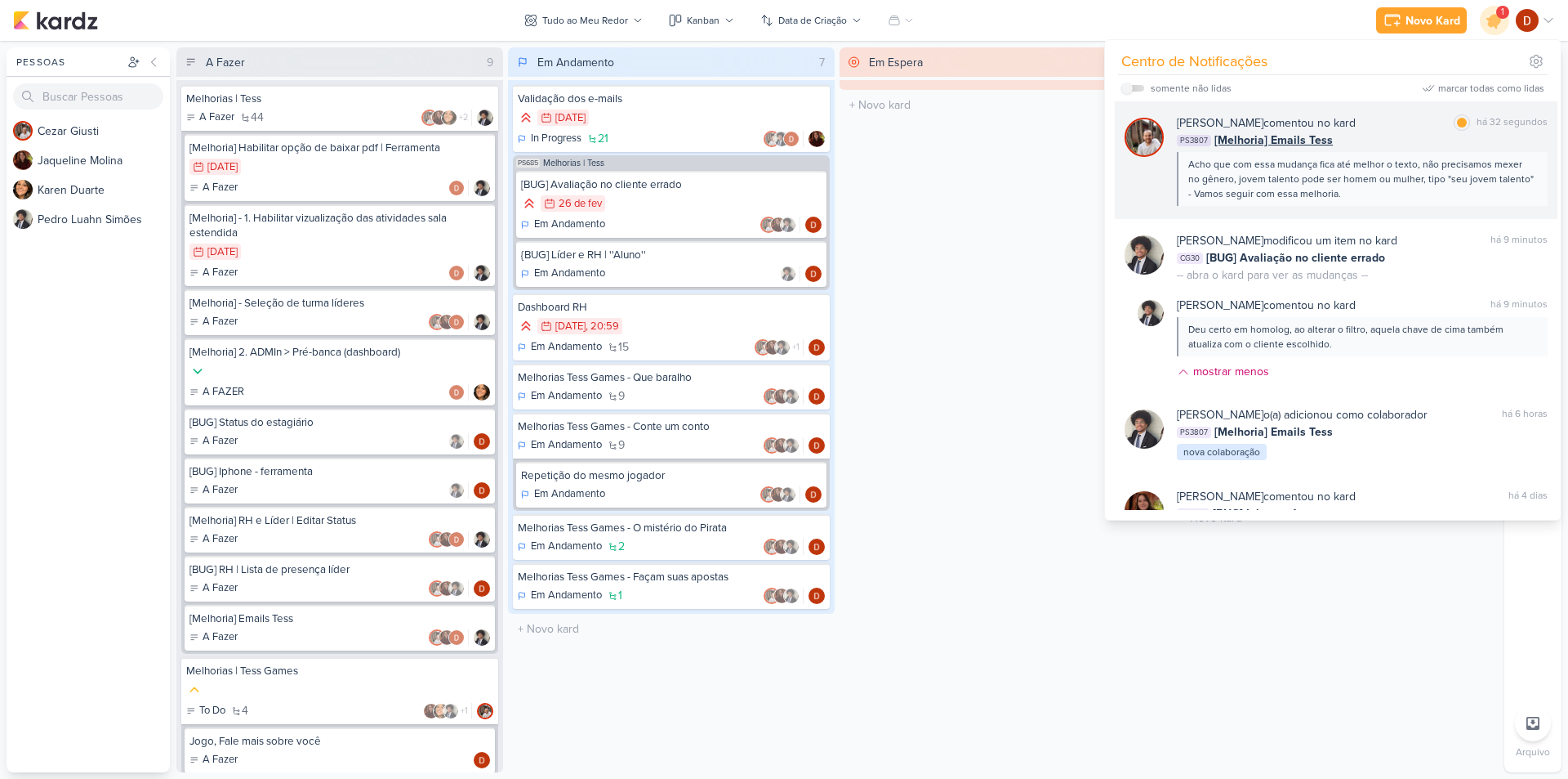
click at [1373, 168] on div "Acho que com essa mudança fica até melhor o texto, não precisamos mexer no gêne…" at bounding box center [1361, 178] width 346 height 44
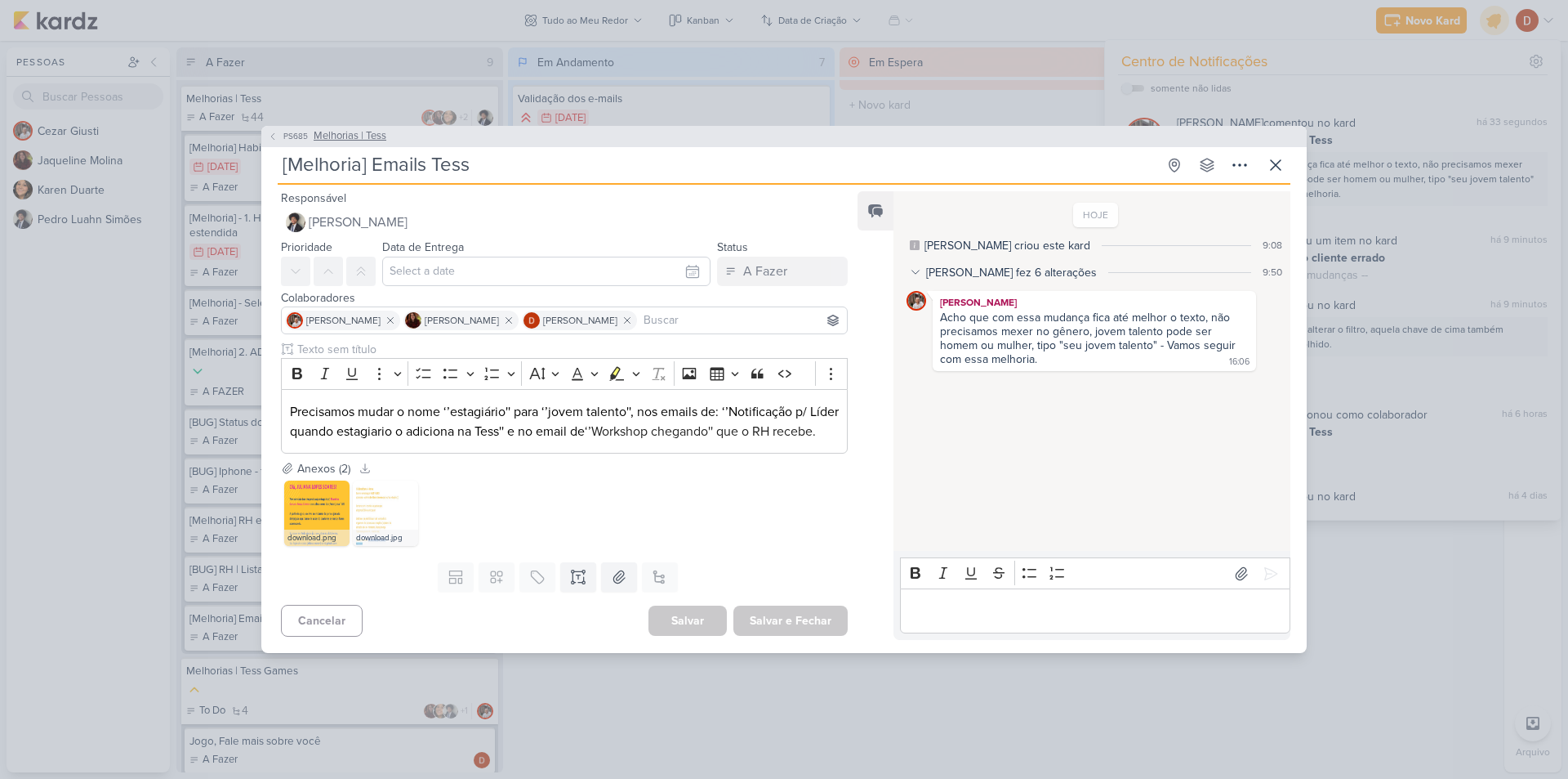
click at [273, 132] on icon at bounding box center [273, 137] width 10 height 10
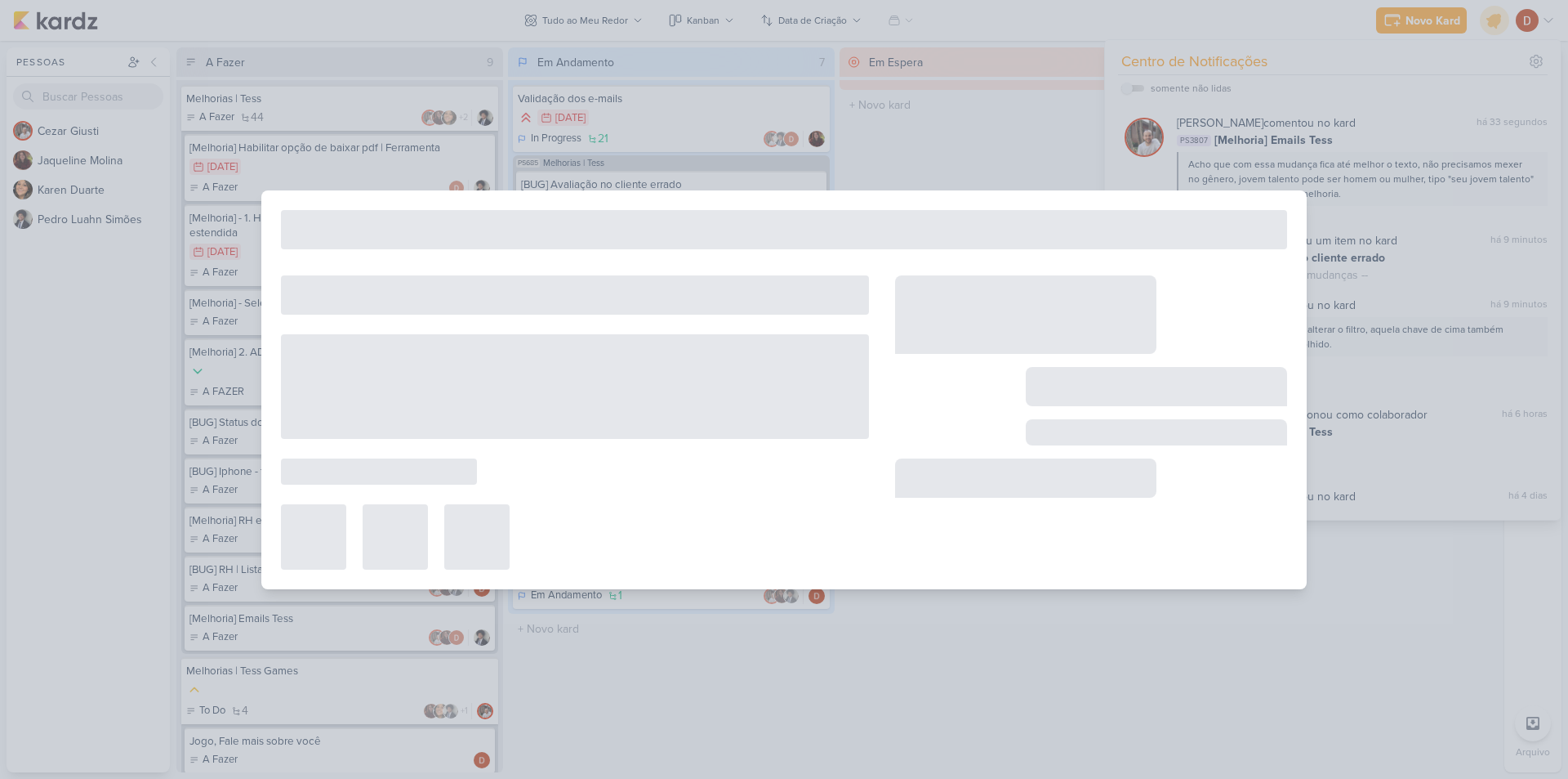
type input "Melhorias | Tess"
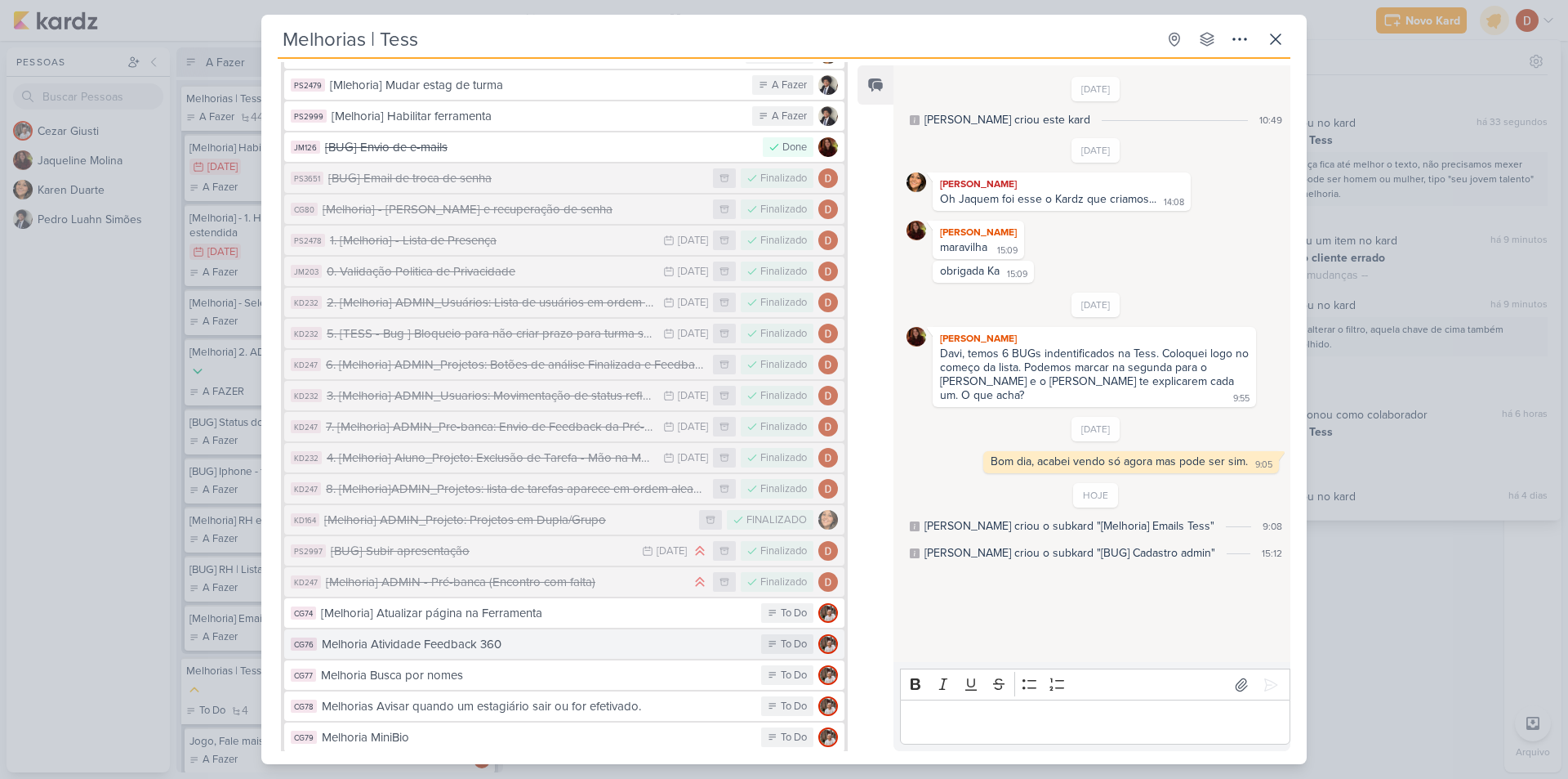
scroll to position [1087, 0]
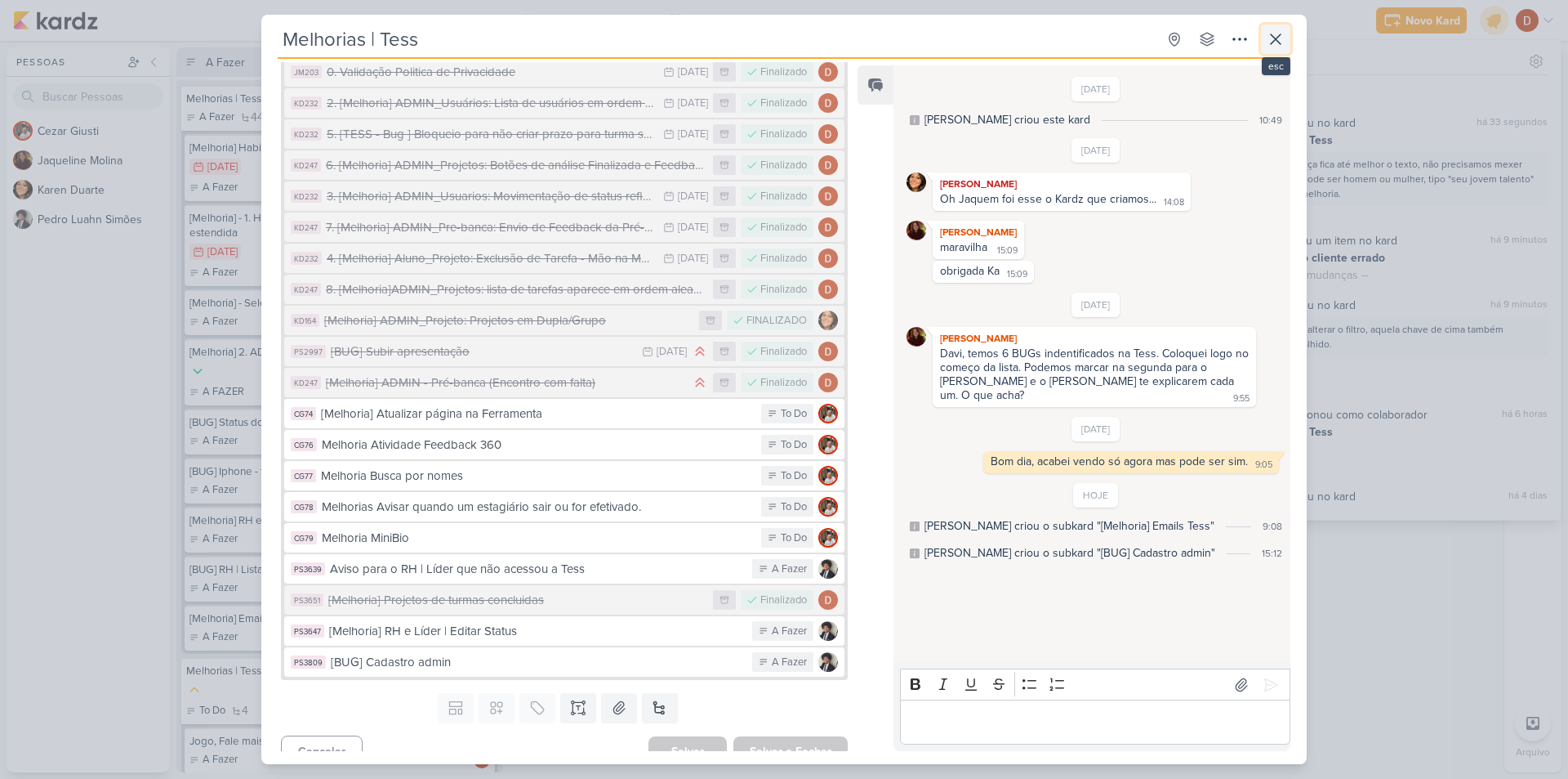
click at [1289, 46] on button at bounding box center [1275, 39] width 29 height 29
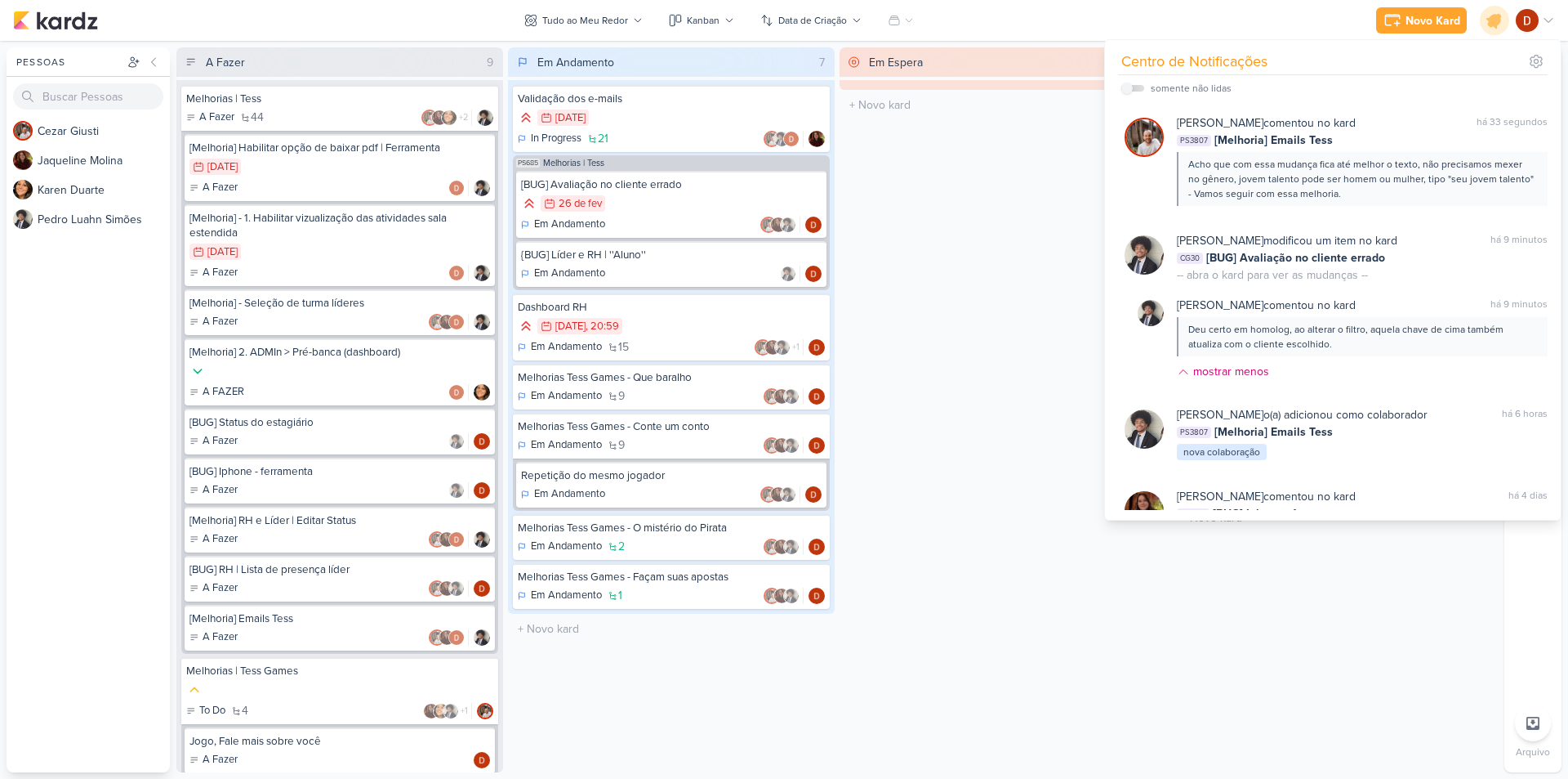
click at [1274, 17] on div "Novo Kard Ctrl + k Centro de Notificações somente não lidas" at bounding box center [784, 20] width 1541 height 41
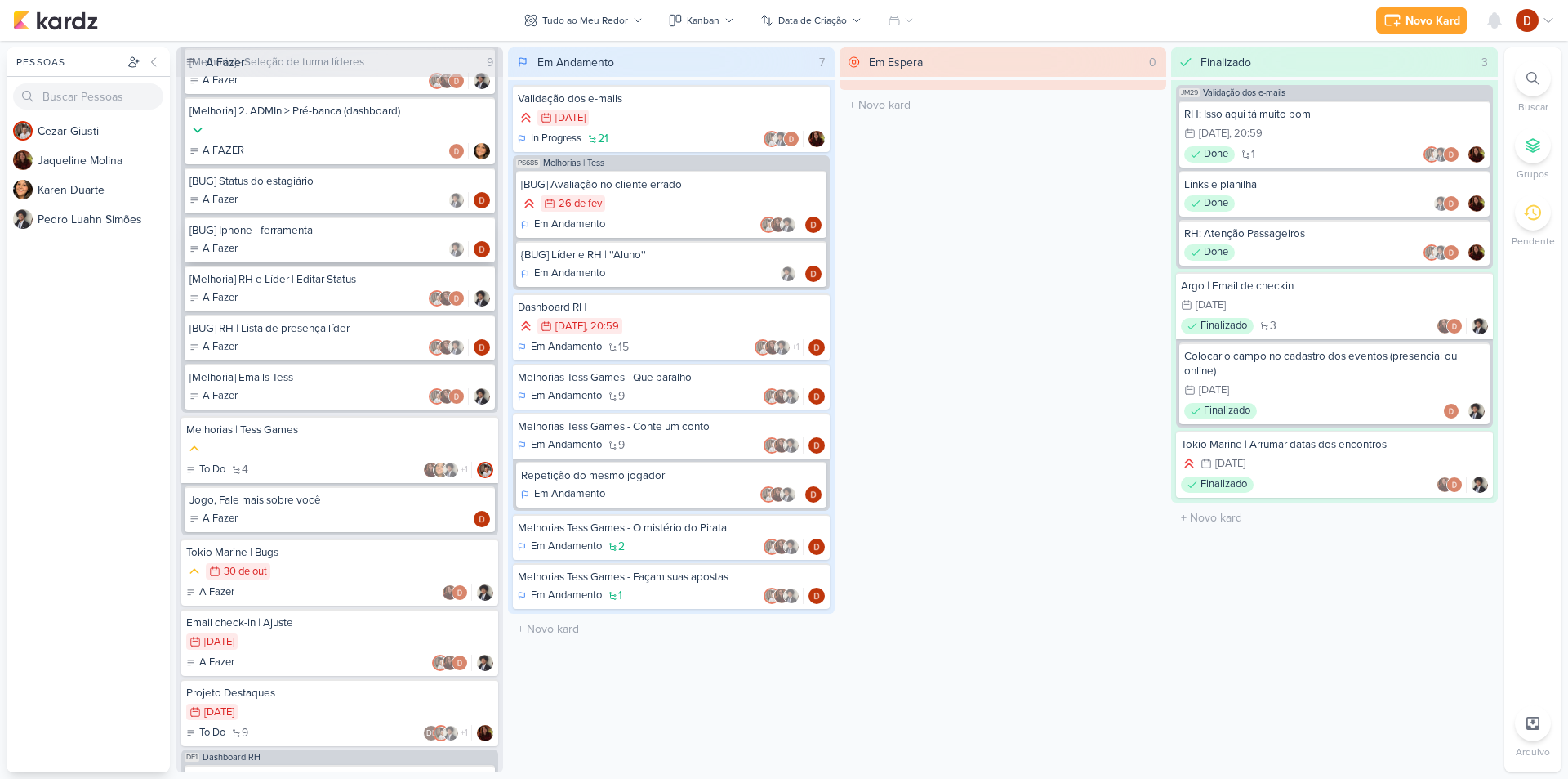
scroll to position [96, 0]
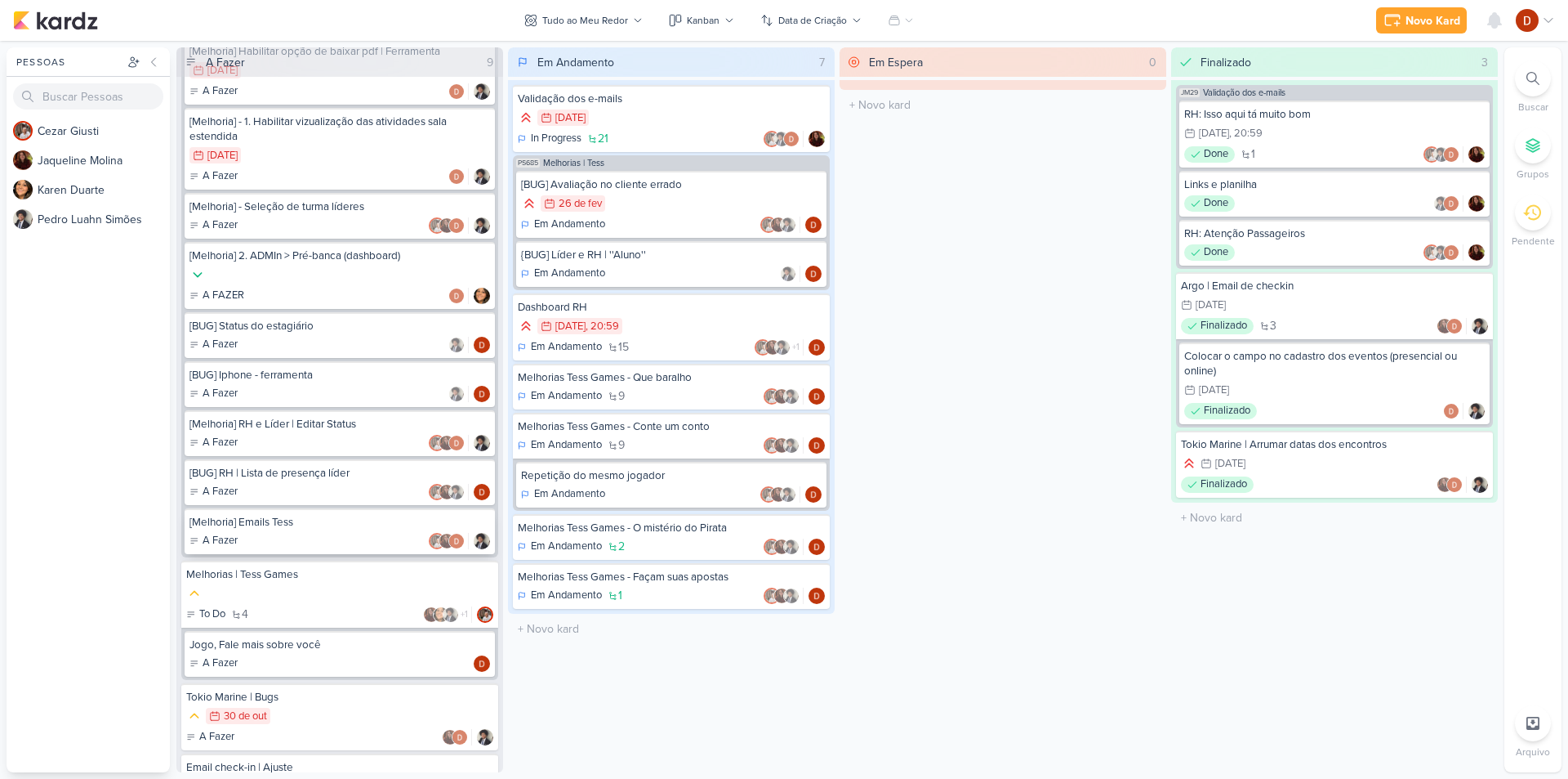
click at [275, 528] on div "[Melhoria] Emails Tess" at bounding box center [340, 522] width 301 height 15
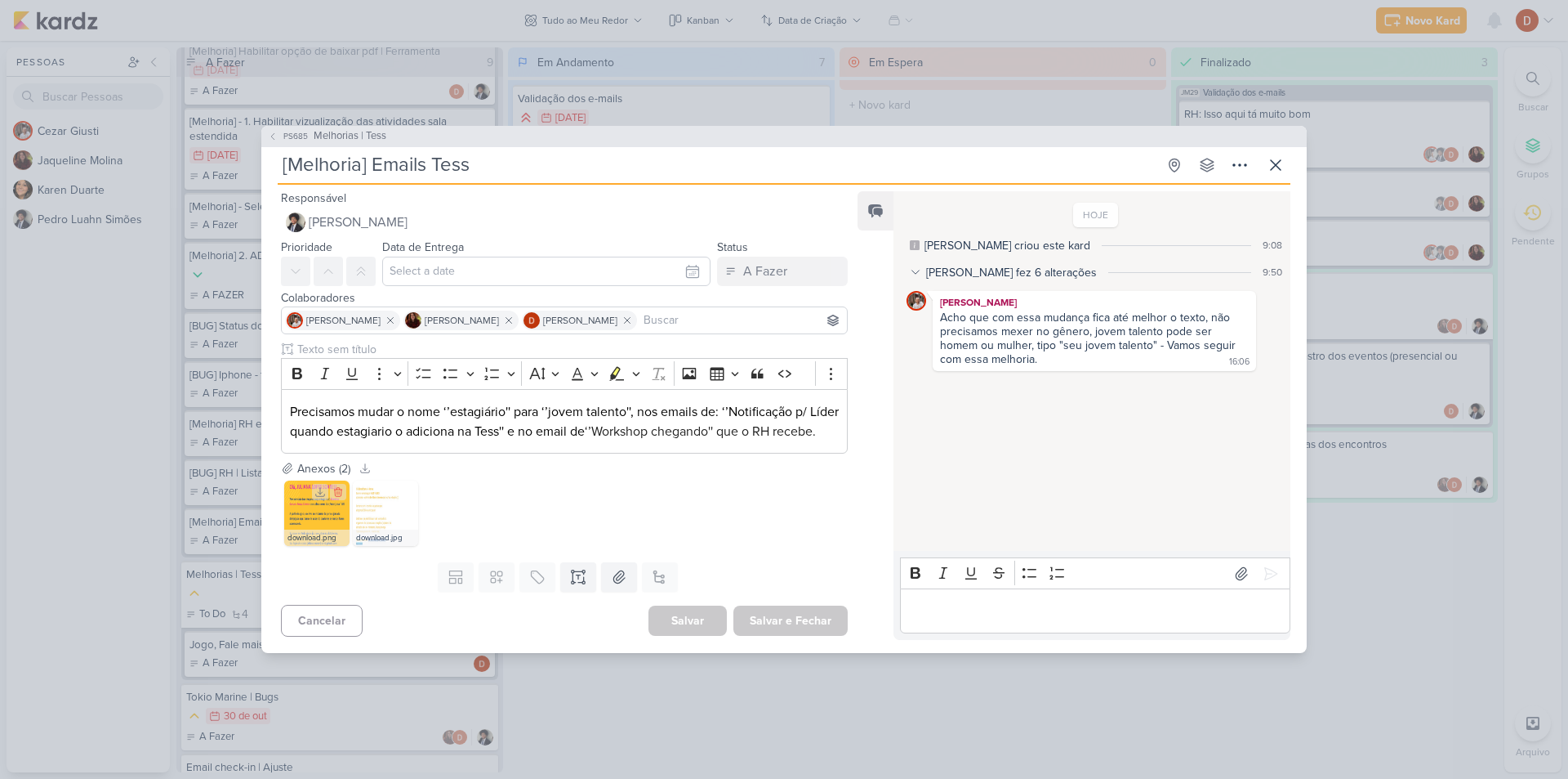
click at [294, 526] on img at bounding box center [316, 513] width 65 height 65
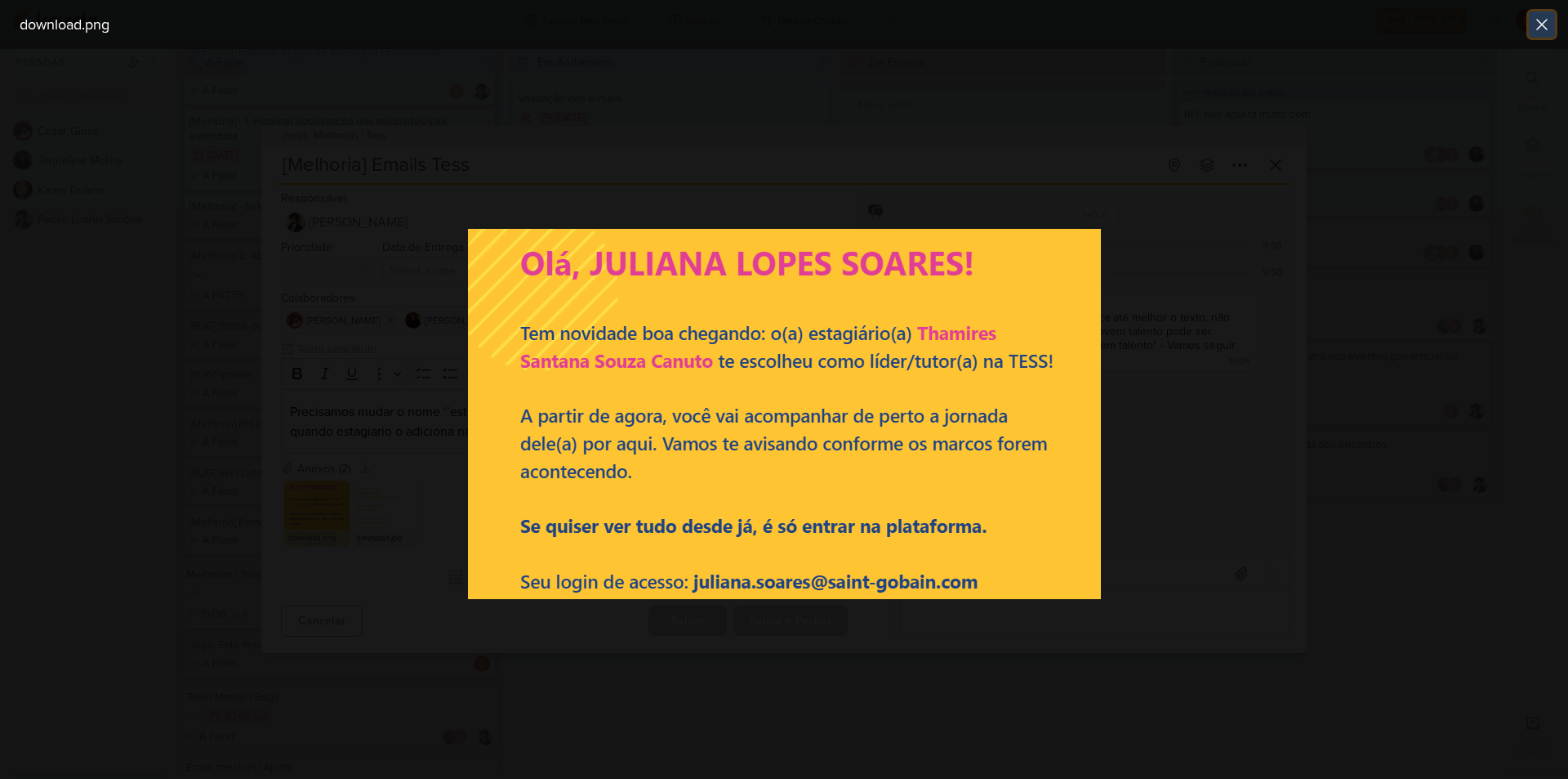
click at [1540, 25] on icon at bounding box center [1541, 25] width 20 height 20
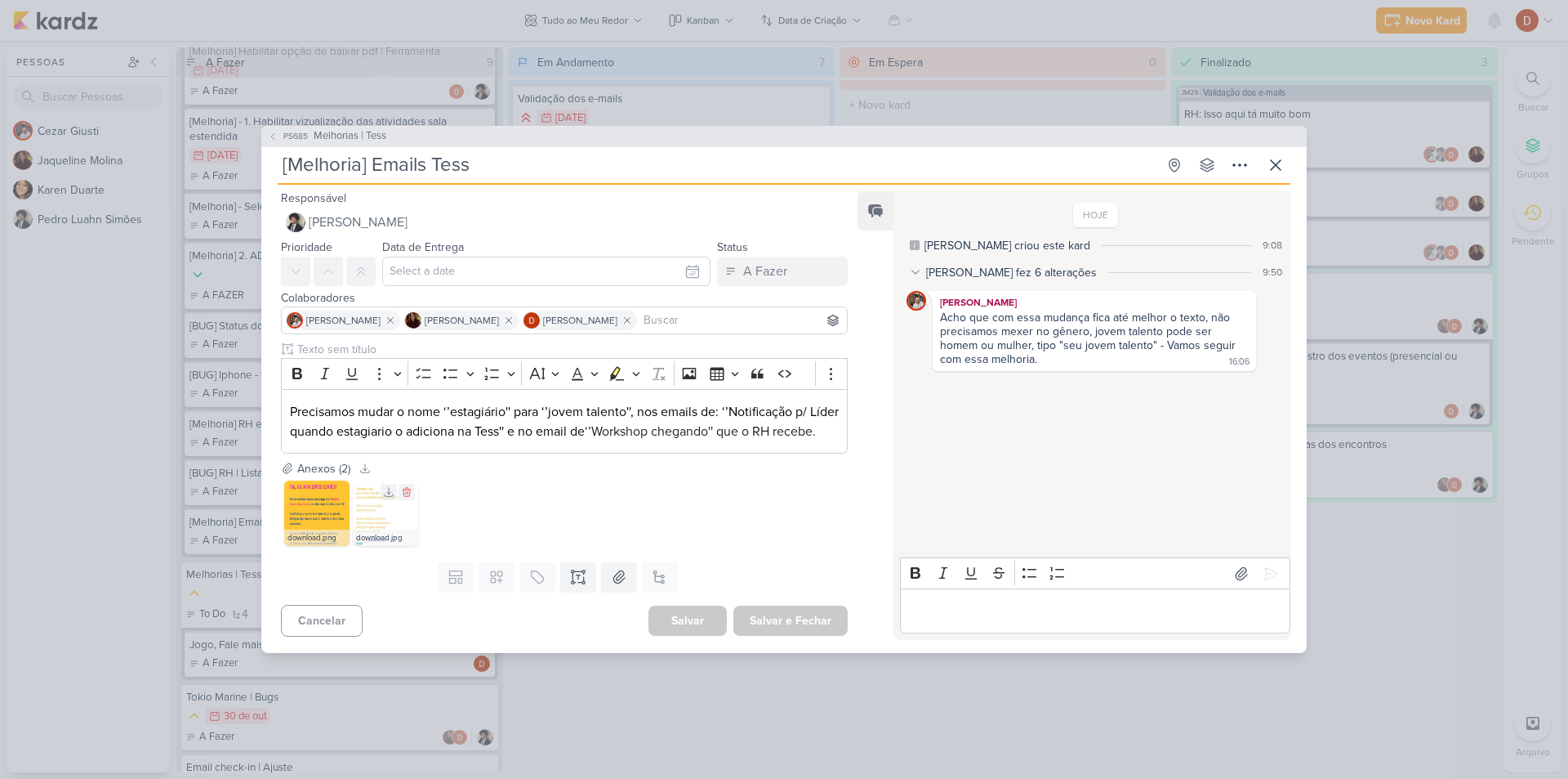
click at [374, 513] on img at bounding box center [385, 513] width 65 height 65
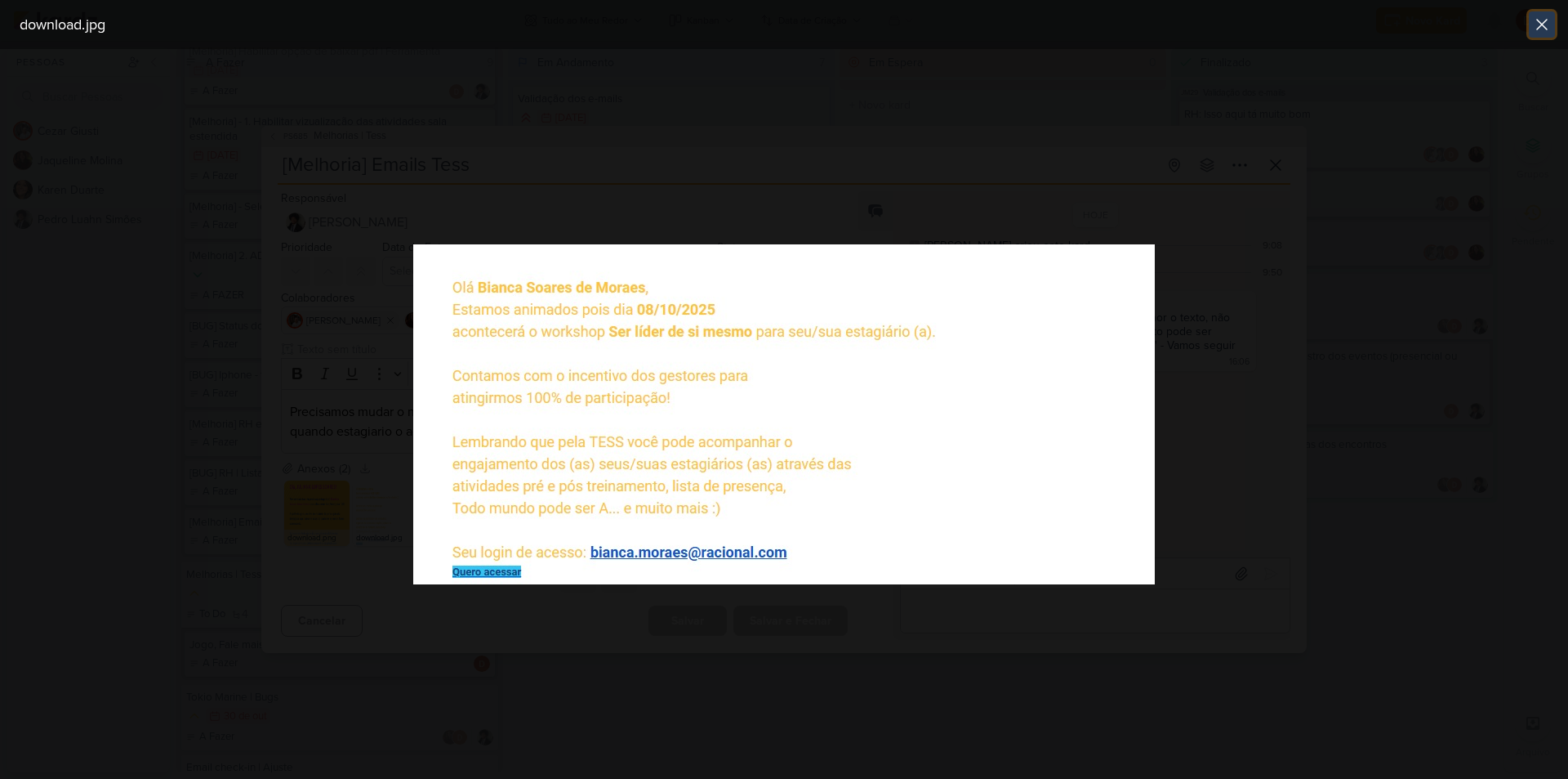
click at [1540, 27] on icon at bounding box center [1541, 25] width 10 height 10
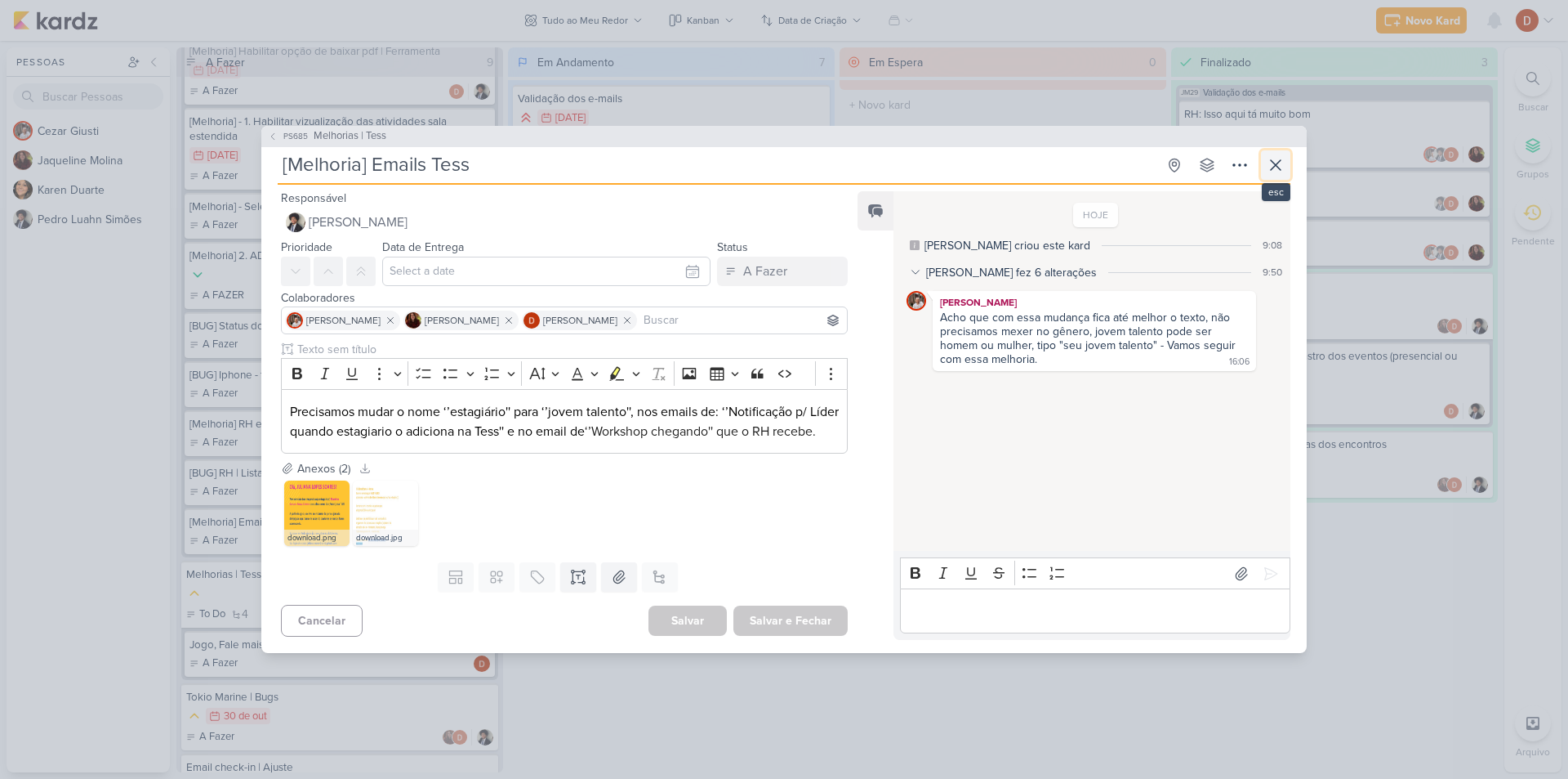
click at [1271, 165] on button at bounding box center [1275, 164] width 29 height 29
